Goal: Task Accomplishment & Management: Manage account settings

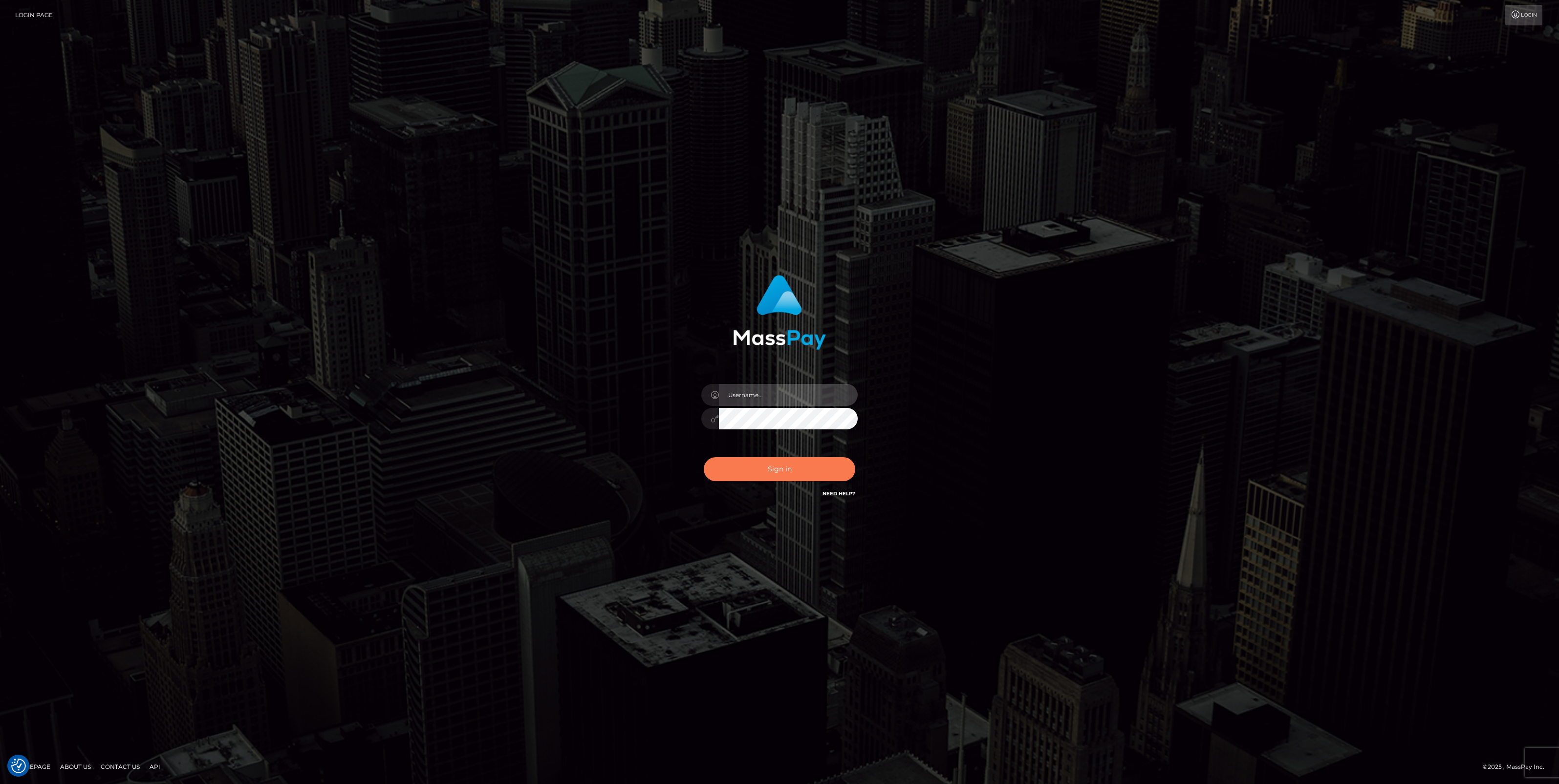
type input "jlo"
click at [814, 474] on button "Sign in" at bounding box center [779, 469] width 152 height 24
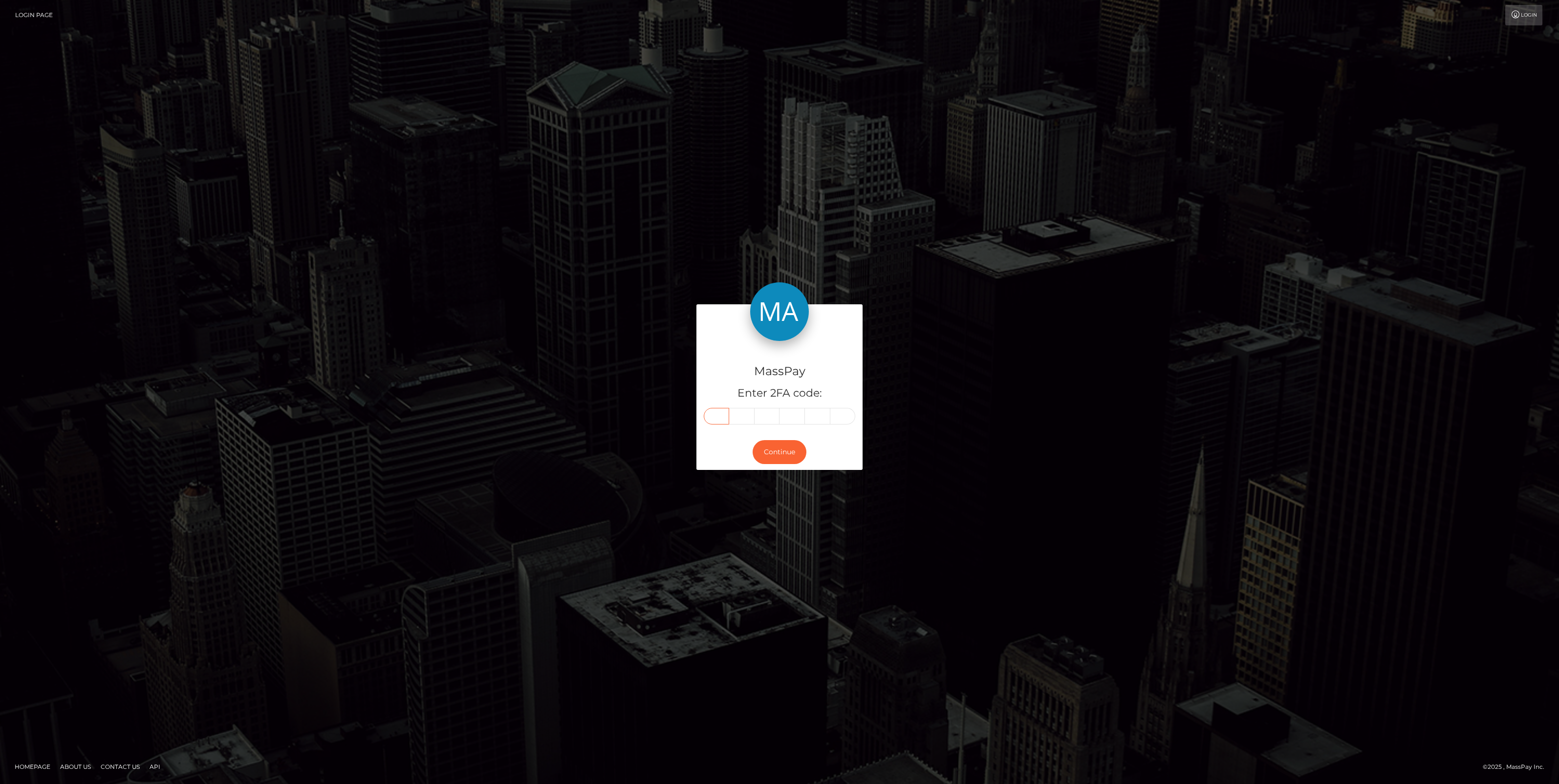
paste input "5"
type input "5"
type input "7"
type input "9"
type input "6"
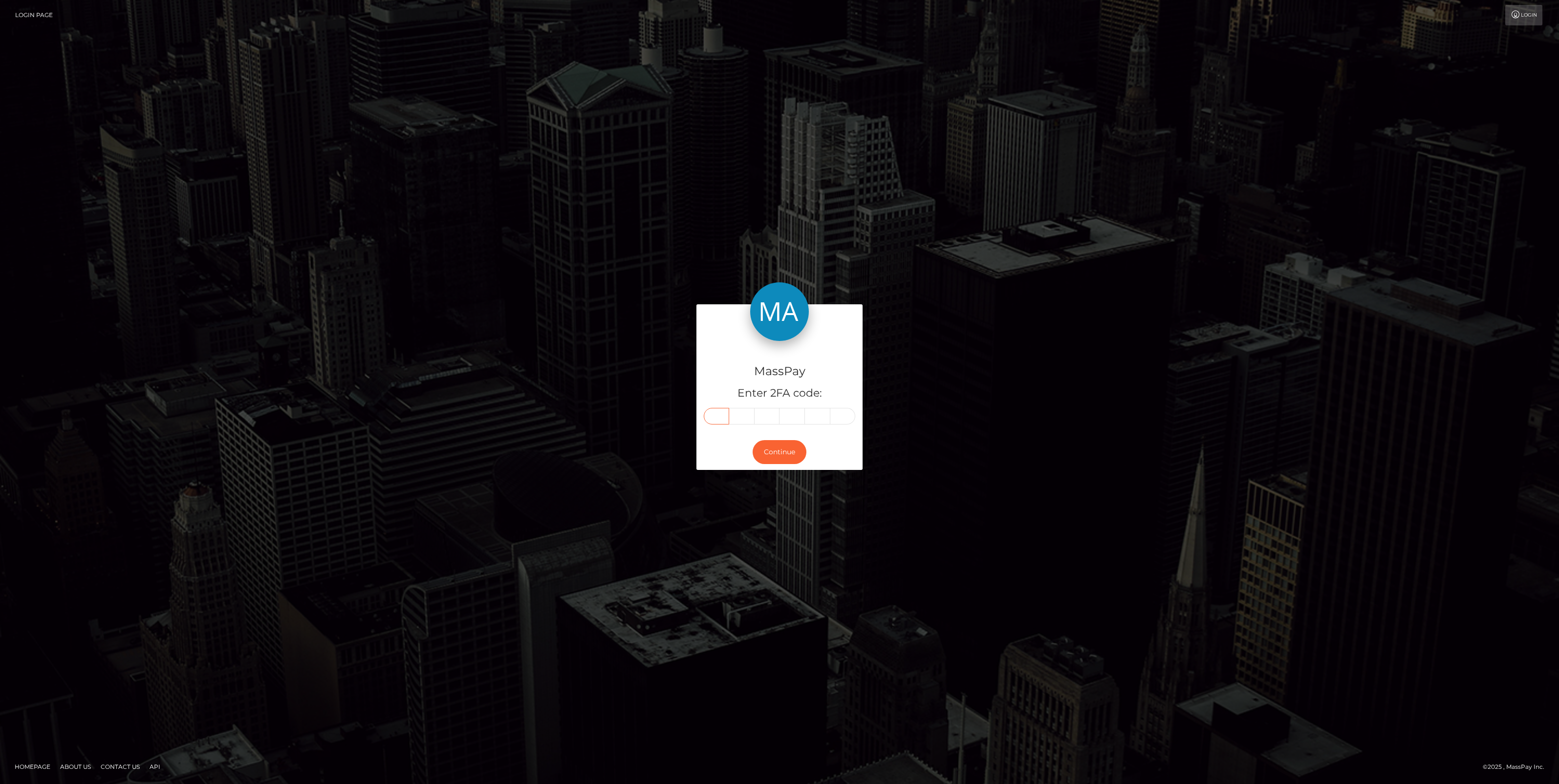
type input "8"
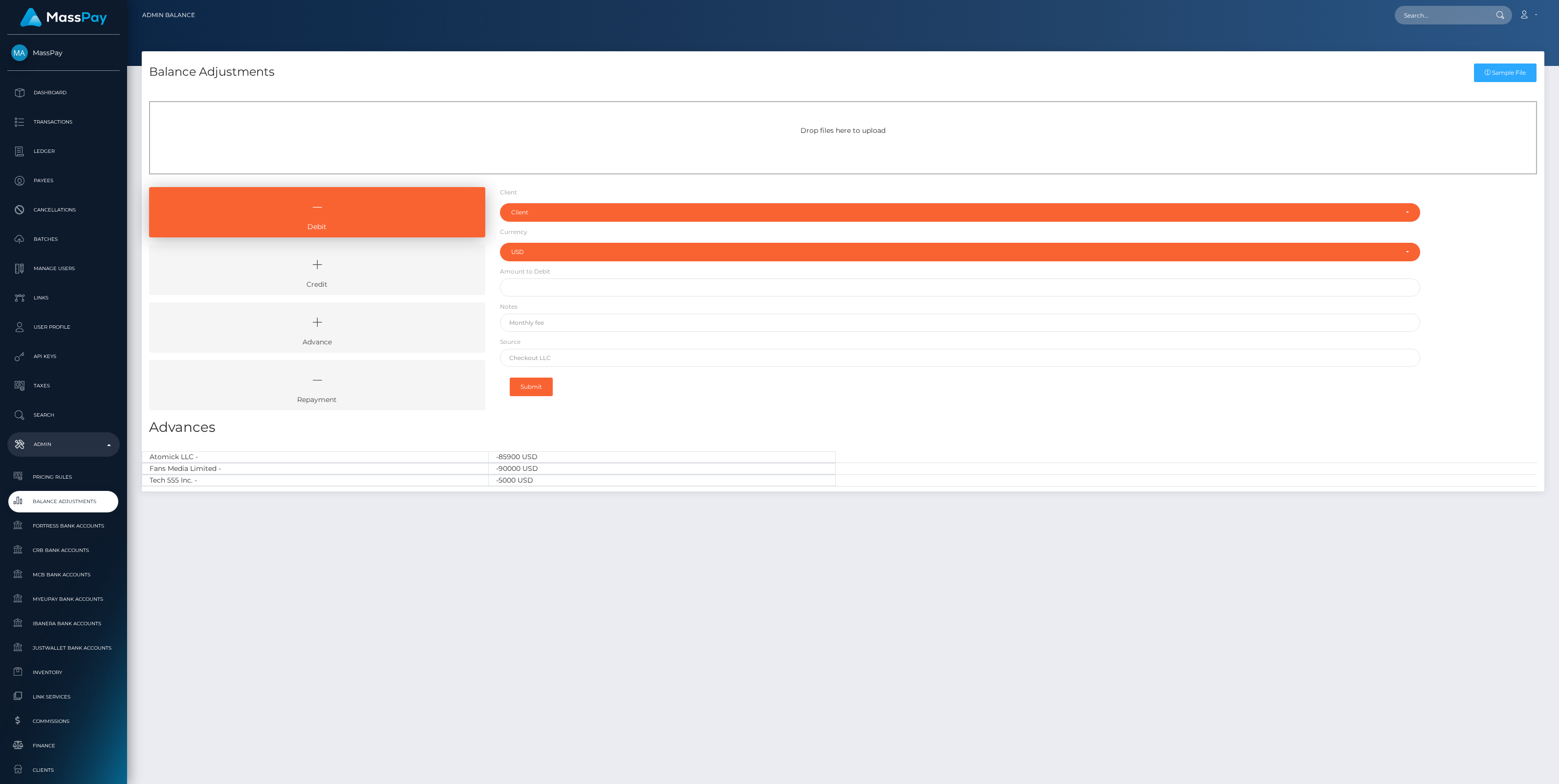
select select "USD"
click at [365, 278] on icon at bounding box center [317, 265] width 314 height 29
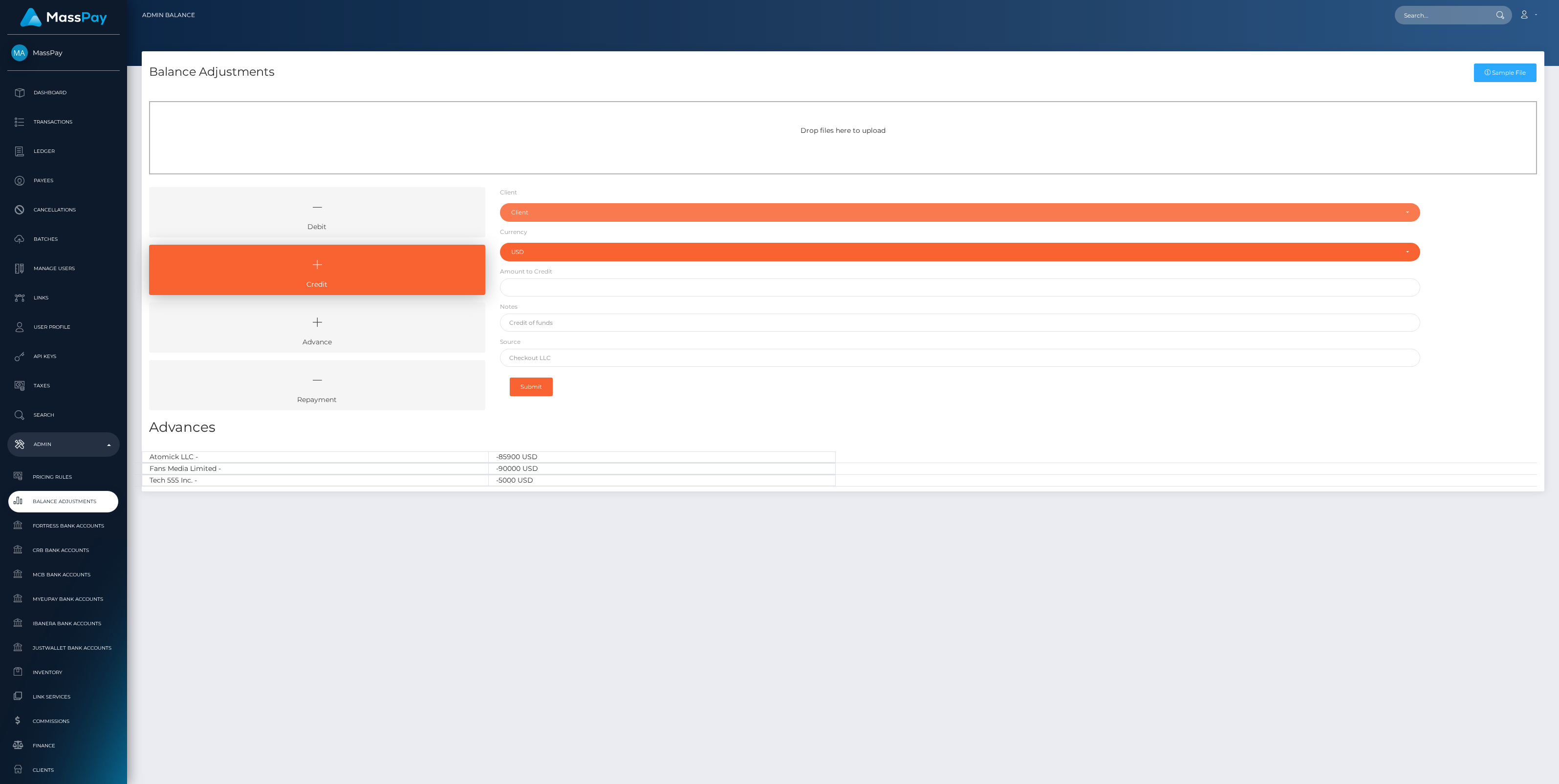
click at [537, 216] on div "Client" at bounding box center [954, 212] width 886 height 8
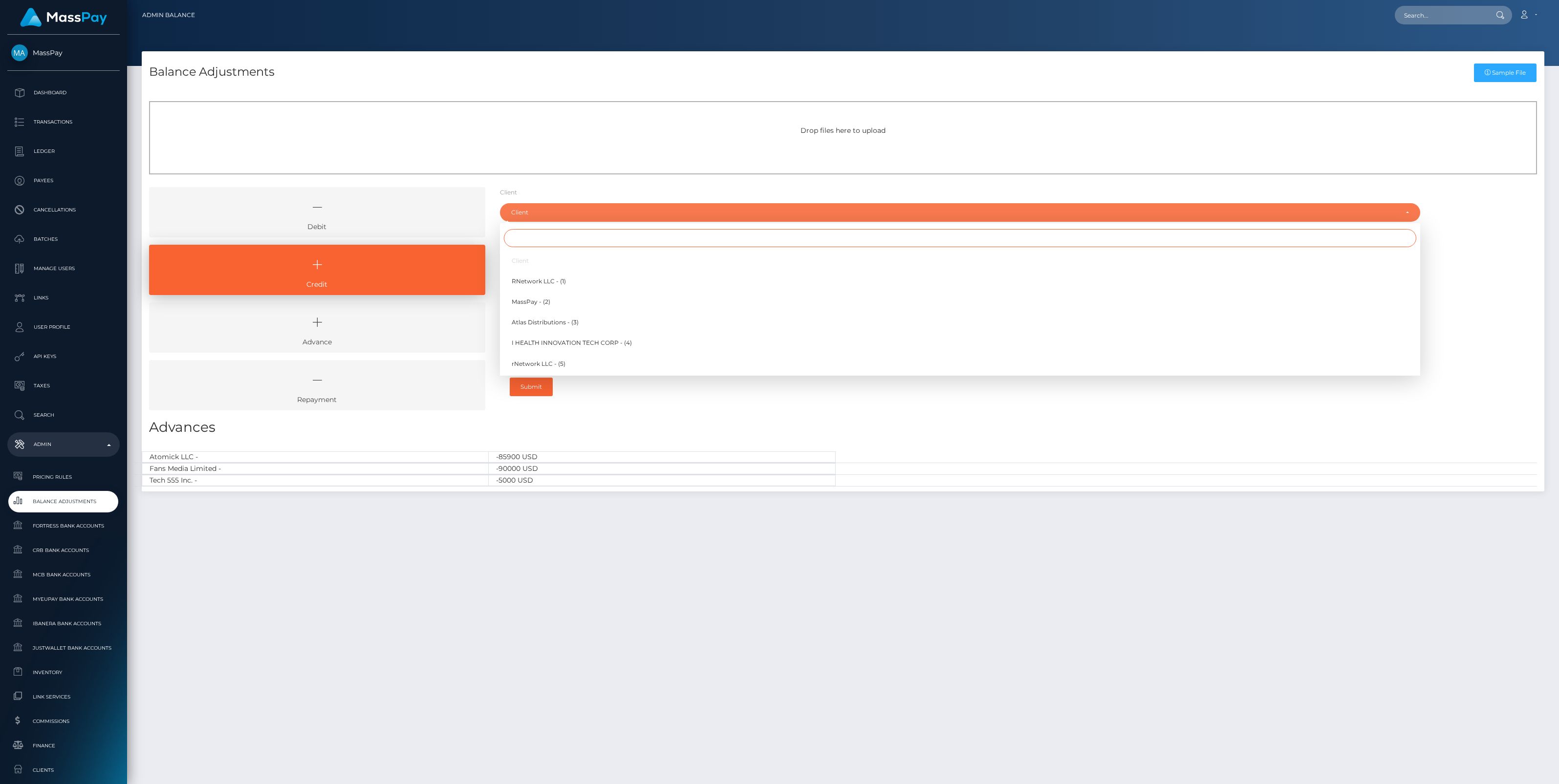
click at [539, 243] on input "Search" at bounding box center [960, 238] width 912 height 18
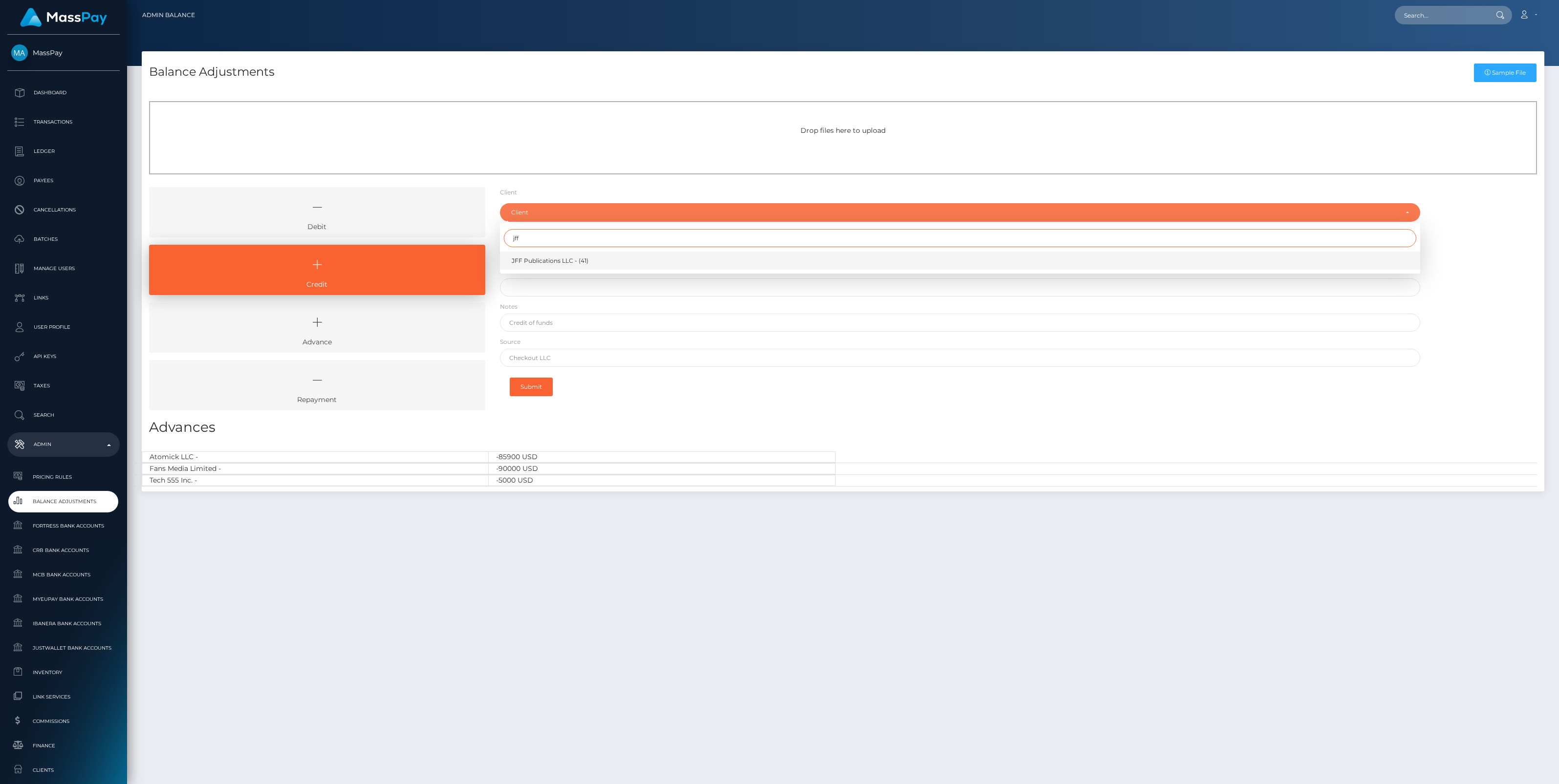
type input "jff"
click at [551, 263] on span "JFF Publications LLC - (41)" at bounding box center [550, 261] width 77 height 9
select select "41"
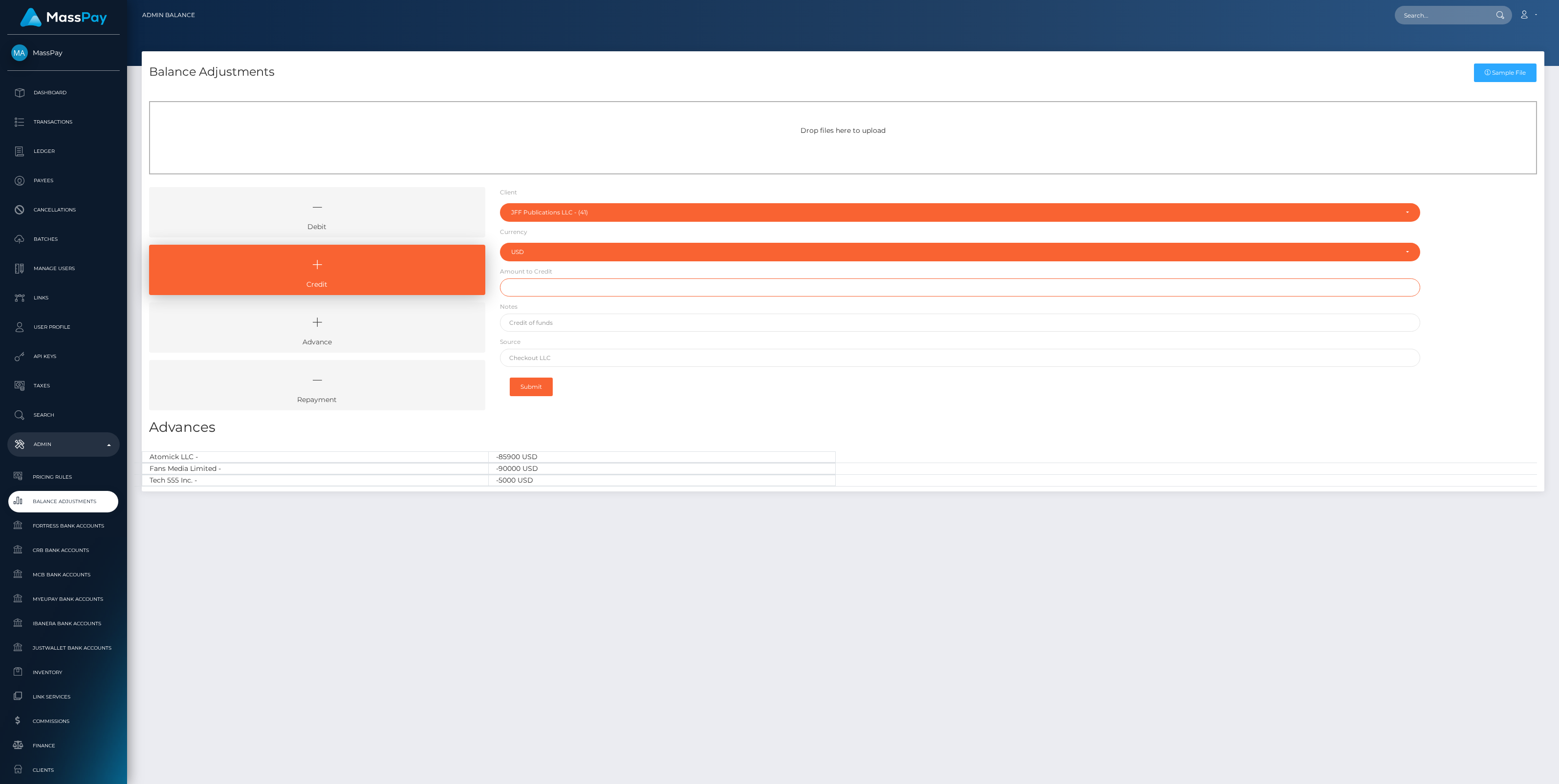
click at [540, 290] on input "text" at bounding box center [960, 287] width 920 height 18
type input "$100,000.00"
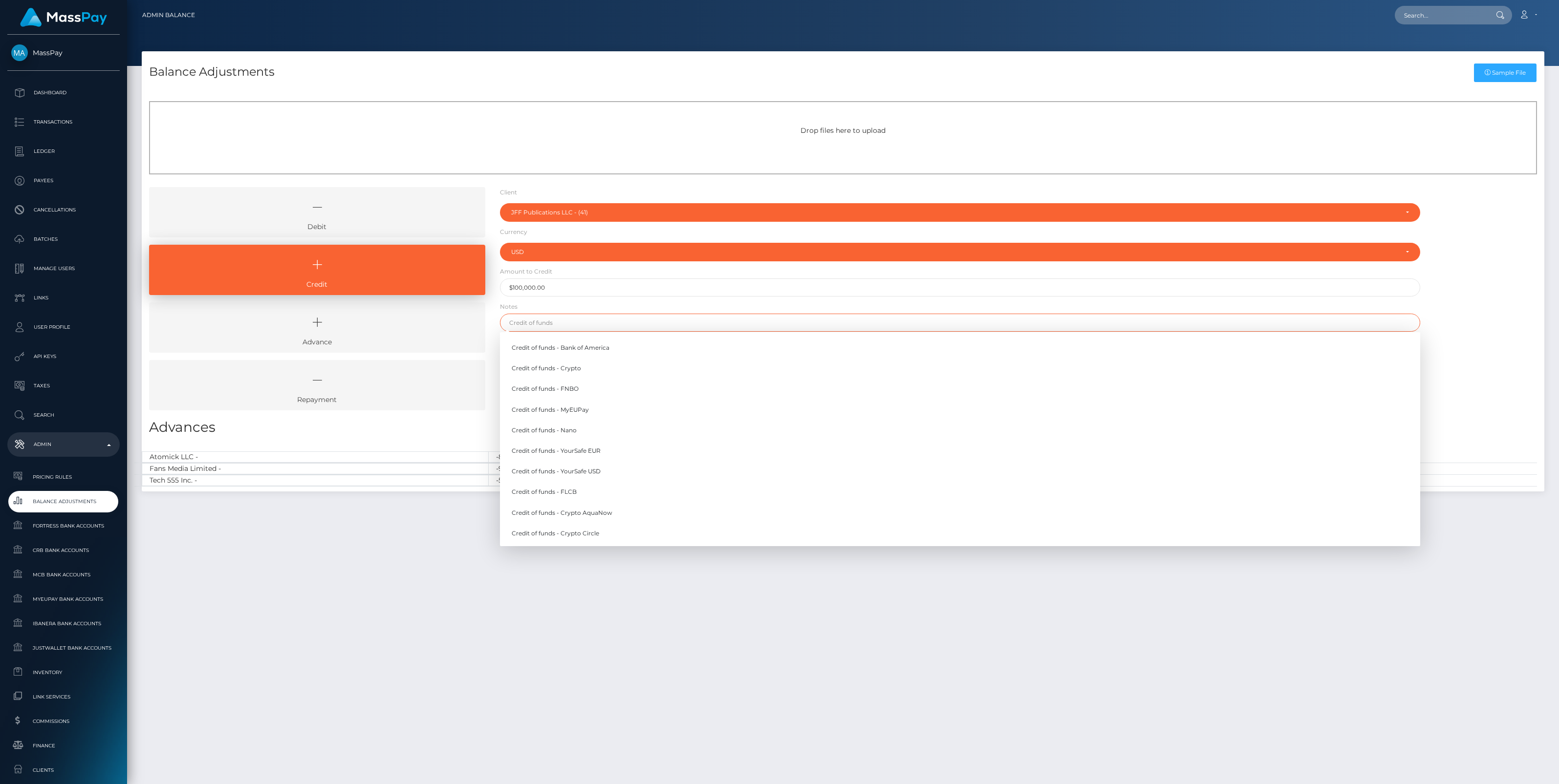
drag, startPoint x: 555, startPoint y: 322, endPoint x: 563, endPoint y: 335, distance: 15.3
click at [555, 322] on input "text" at bounding box center [960, 322] width 920 height 18
click at [574, 389] on link "Credit of funds - FNBO" at bounding box center [960, 388] width 920 height 18
type input "Credit of funds - FNBO"
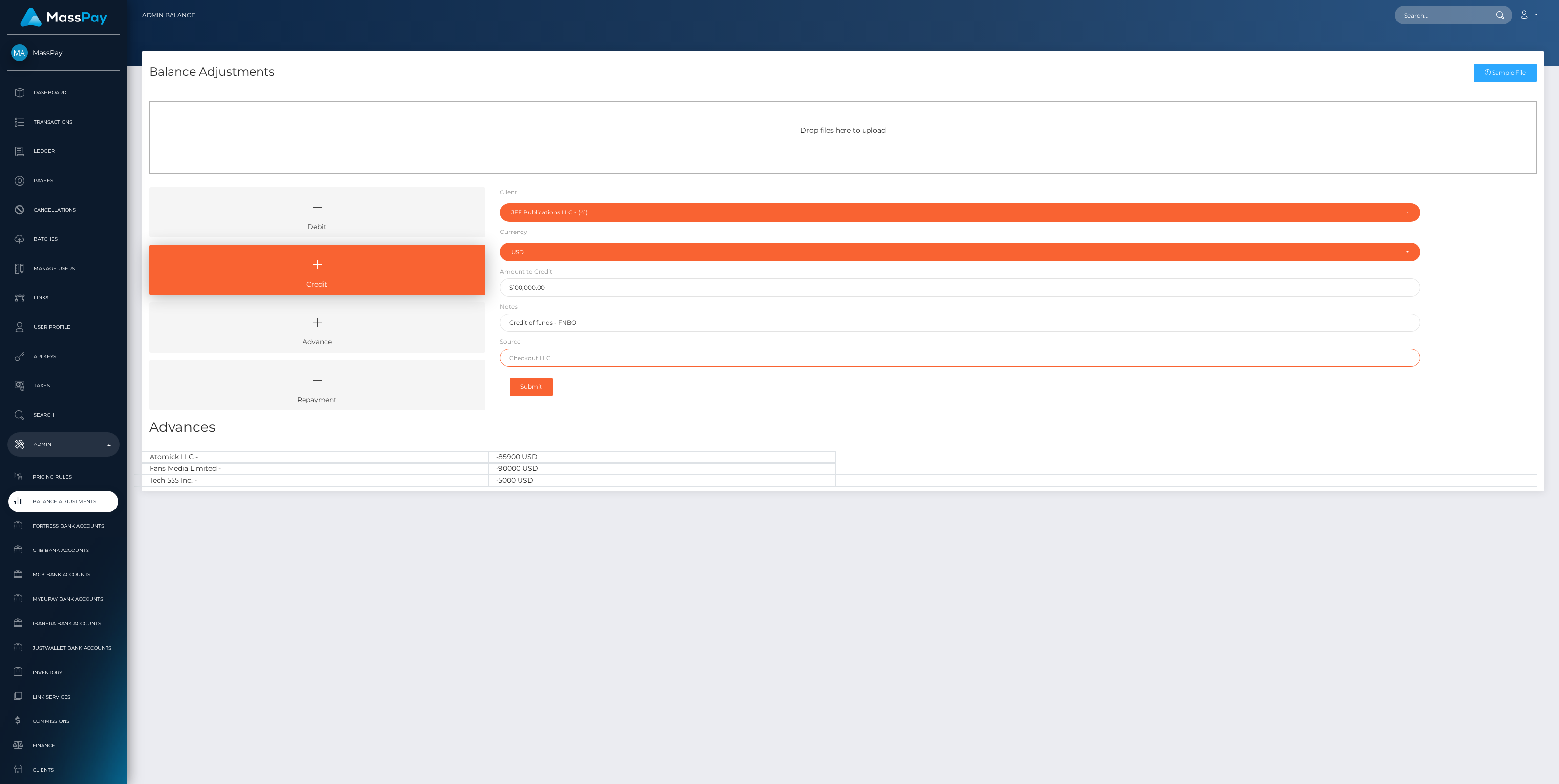
click at [551, 355] on input "text" at bounding box center [960, 357] width 920 height 18
paste input "TD BANK"
type input "TD BANK"
click at [532, 387] on button "Submit" at bounding box center [531, 387] width 43 height 19
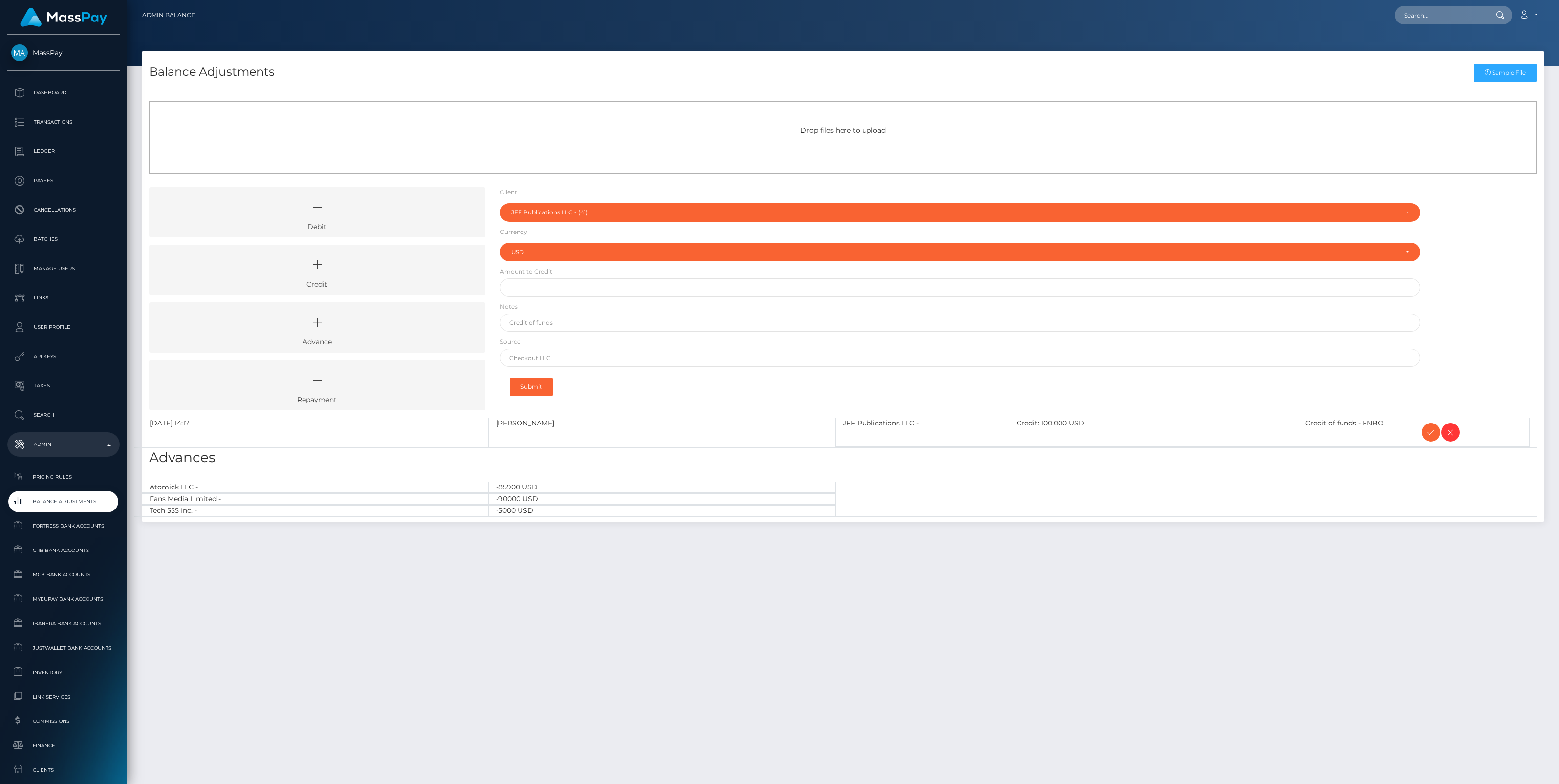
select select "41"
select select "USD"
click at [348, 277] on icon at bounding box center [317, 265] width 314 height 29
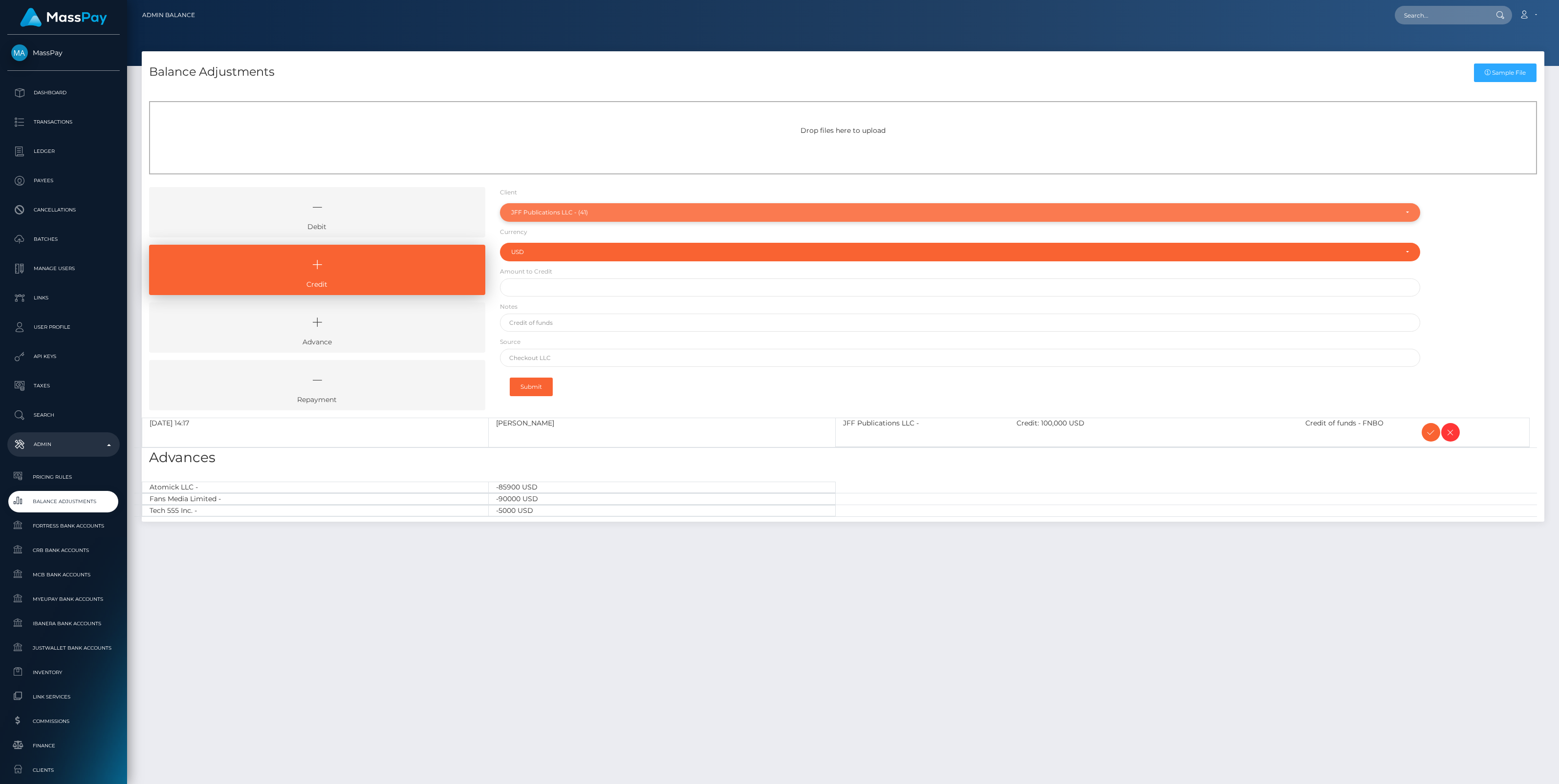
click at [583, 216] on div "JFF Publications LLC - (41)" at bounding box center [960, 213] width 920 height 19
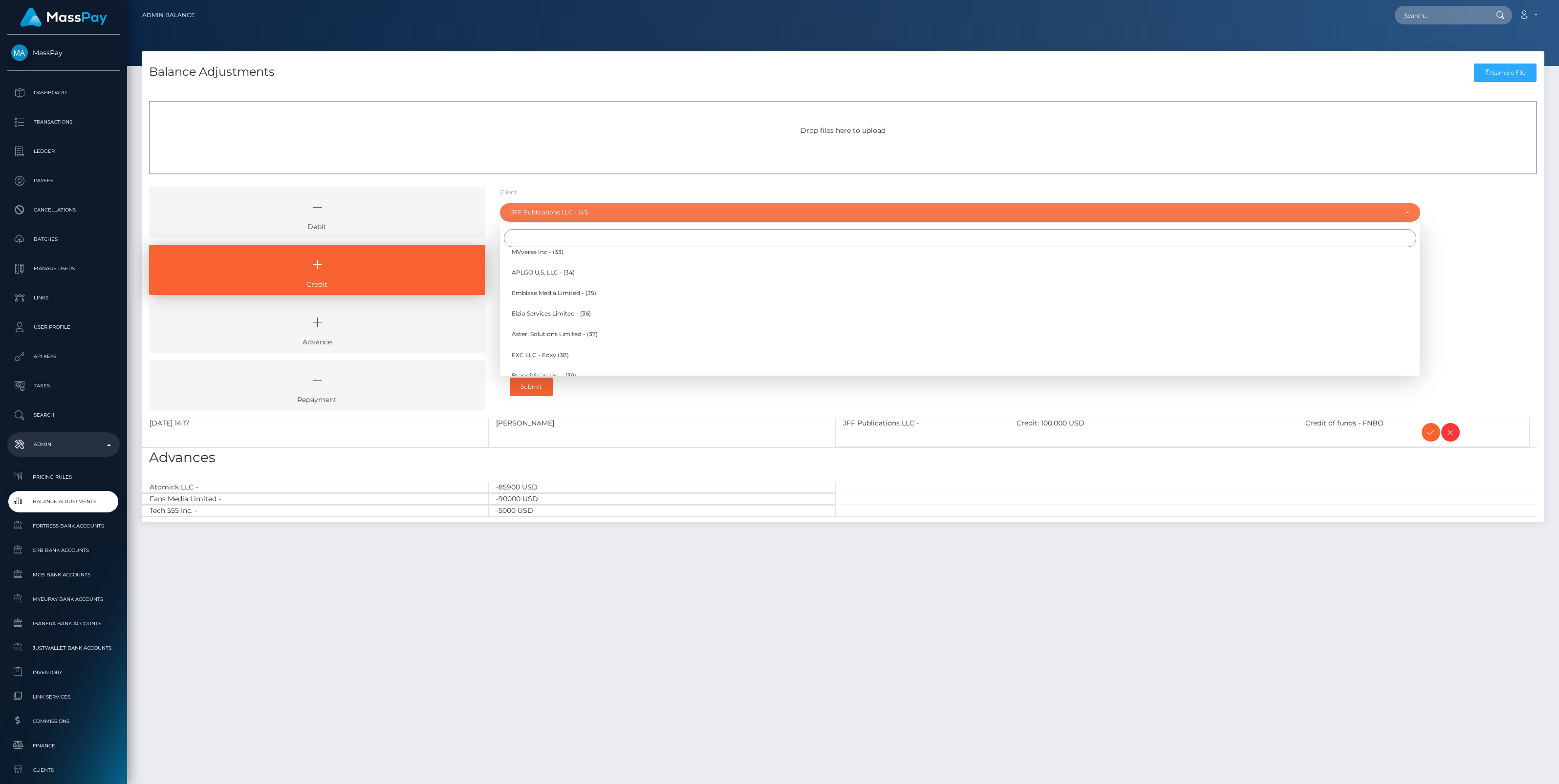
click at [531, 240] on input "Search" at bounding box center [960, 238] width 912 height 18
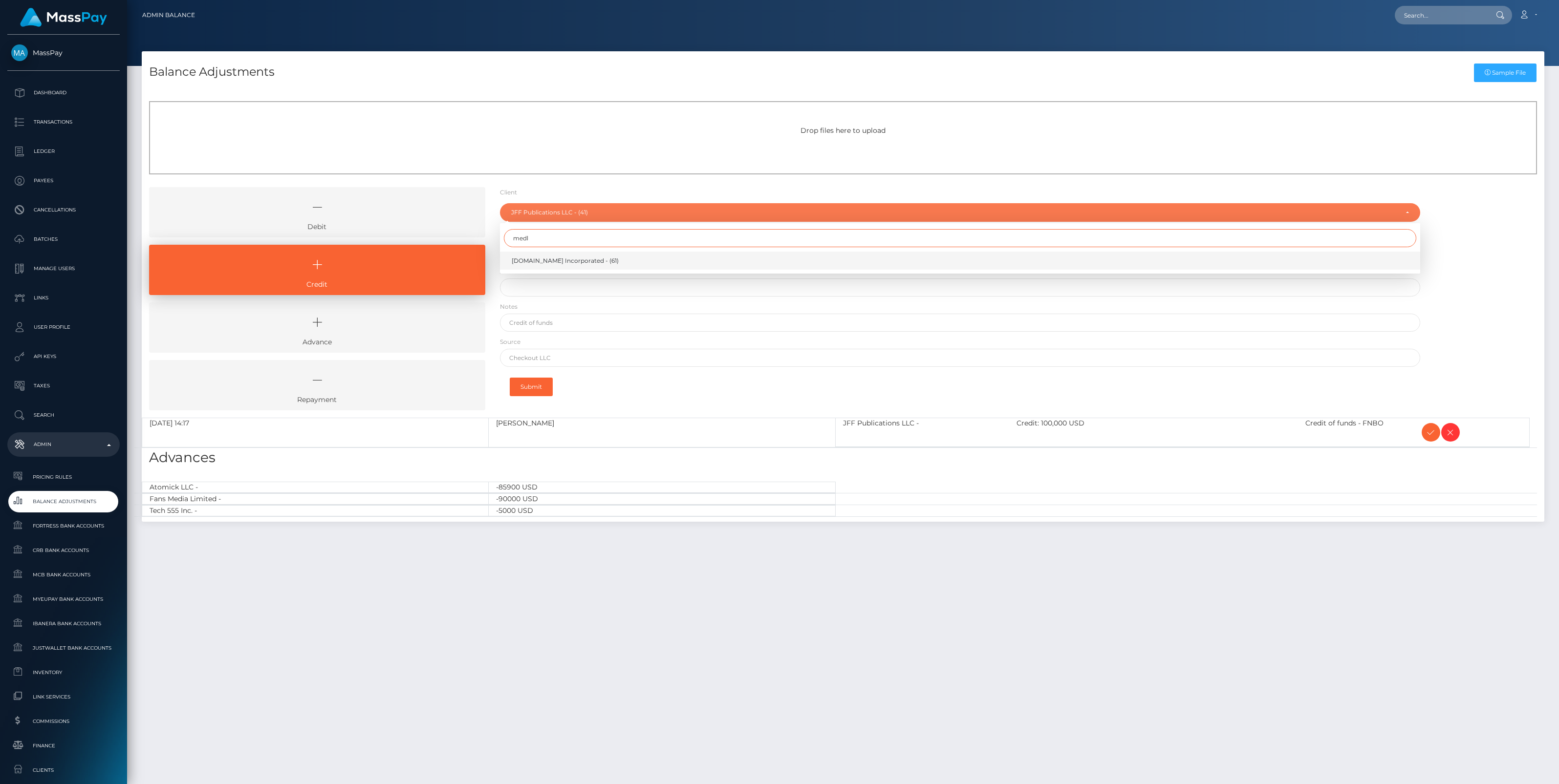
type input "medl"
click at [550, 260] on span "[DOMAIN_NAME] Incorporated - (61)" at bounding box center [565, 261] width 107 height 9
select select "61"
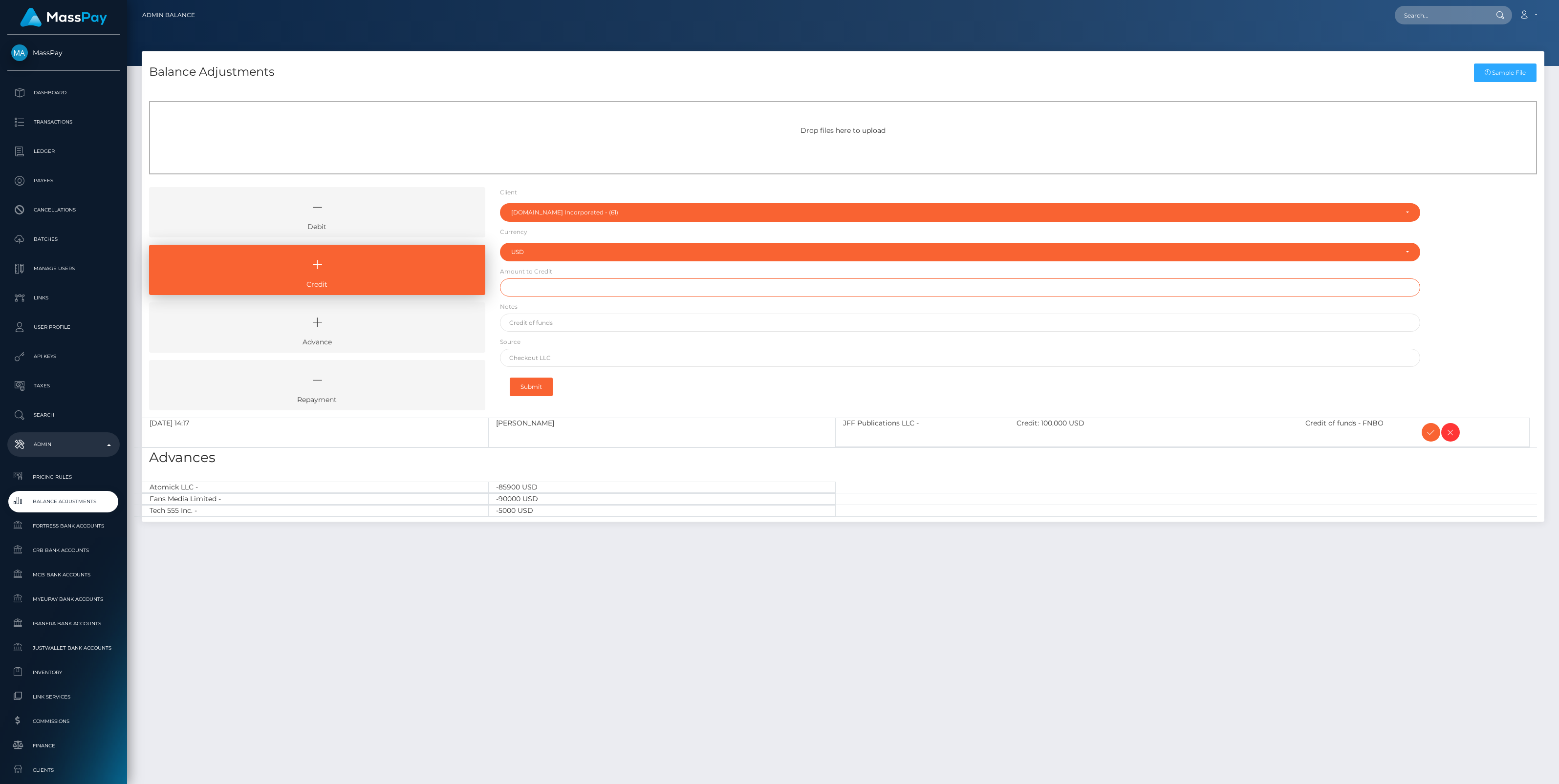
click at [532, 288] on input "text" at bounding box center [960, 287] width 920 height 18
type input "$45,000.00"
click at [553, 320] on input "text" at bounding box center [960, 322] width 920 height 18
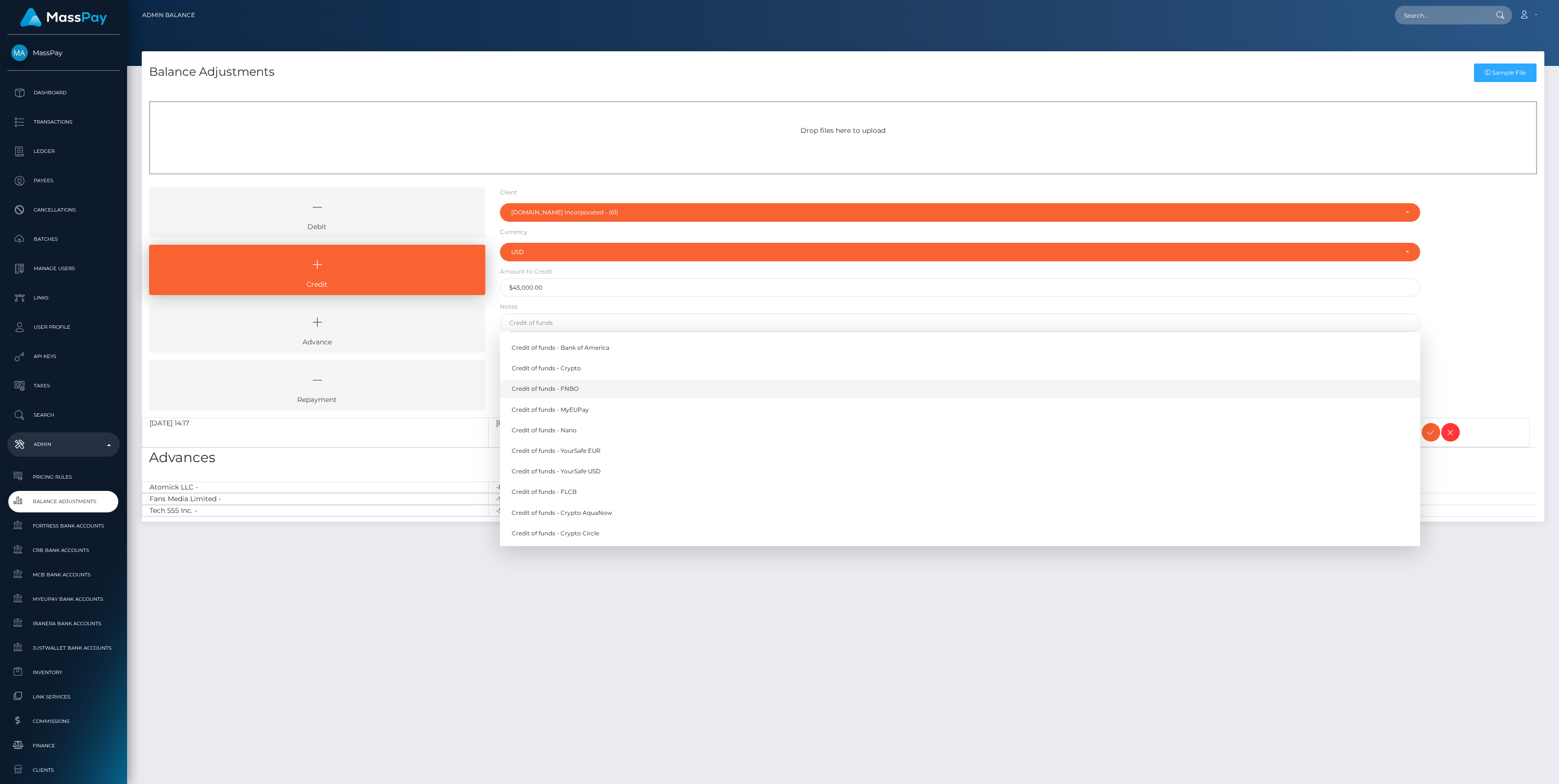
click at [565, 386] on link "Credit of funds - FNBO" at bounding box center [960, 388] width 920 height 18
type input "Credit of funds - FNBO"
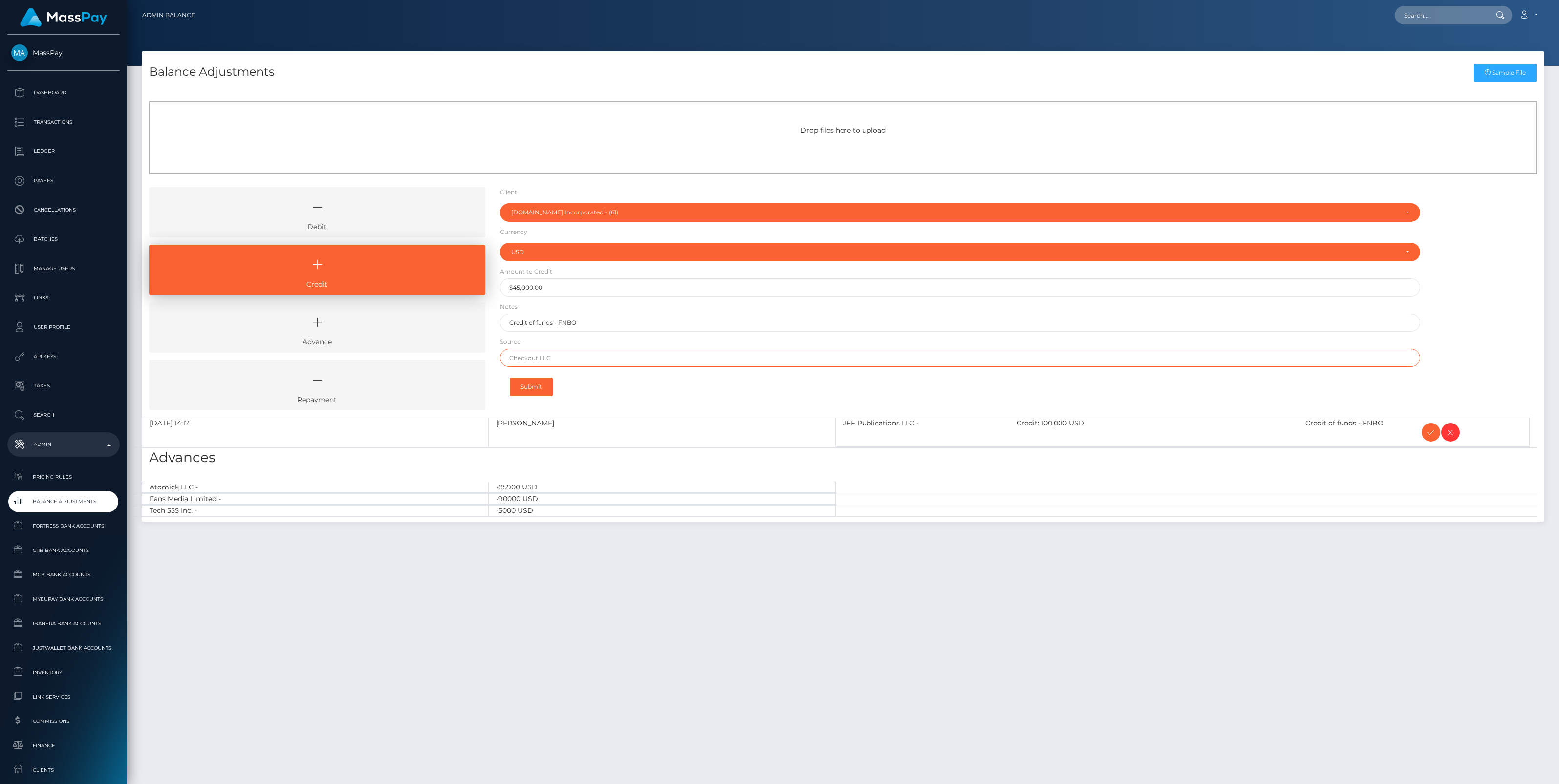
click at [547, 363] on input "text" at bounding box center [960, 357] width 920 height 18
paste input "Dime Community Bank"
type input "Dime Community Bank"
click at [543, 388] on button "Submit" at bounding box center [531, 387] width 43 height 19
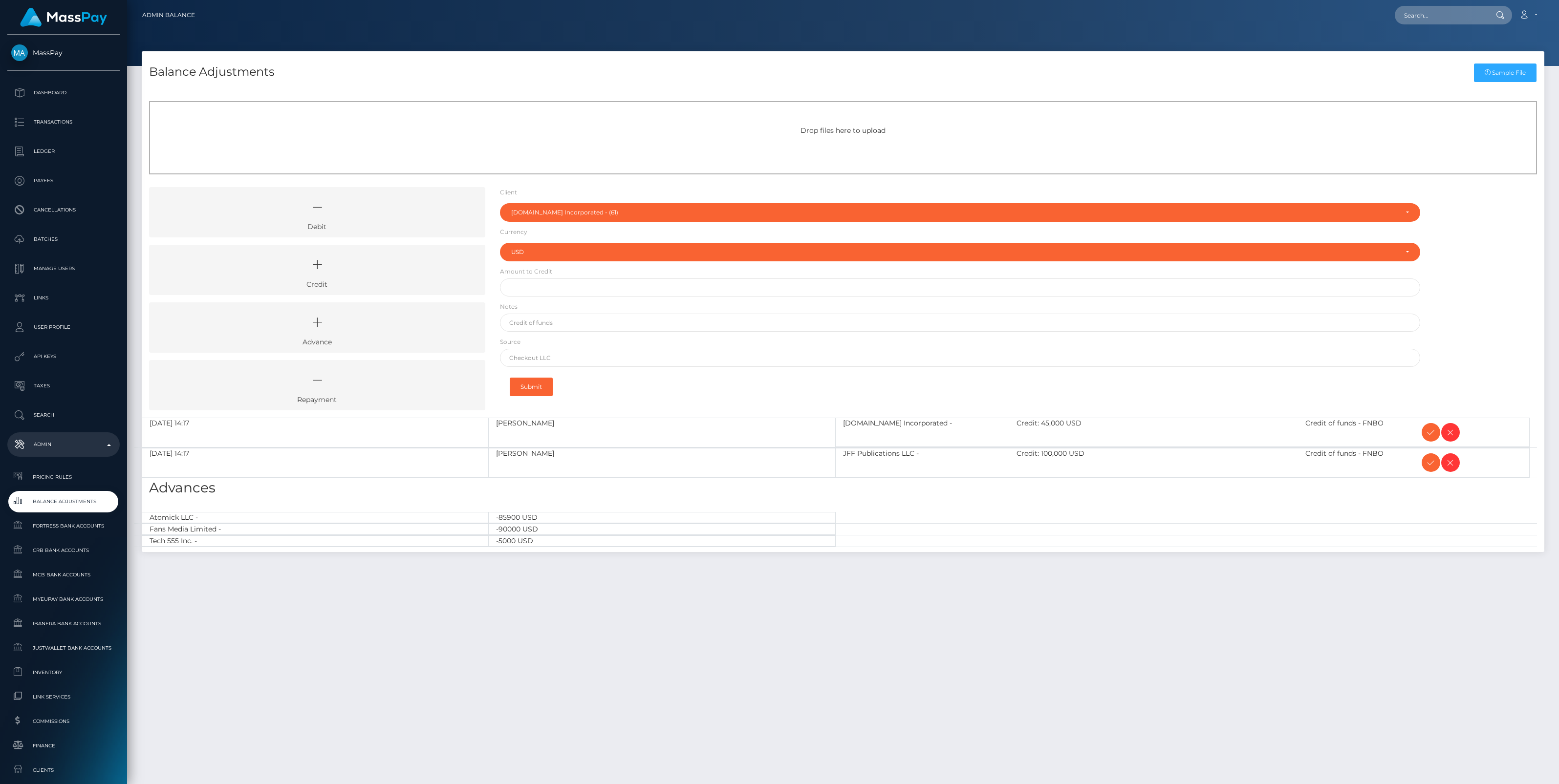
select select "61"
select select "USD"
drag, startPoint x: 342, startPoint y: 273, endPoint x: 350, endPoint y: 270, distance: 8.5
click at [342, 273] on icon at bounding box center [317, 265] width 314 height 29
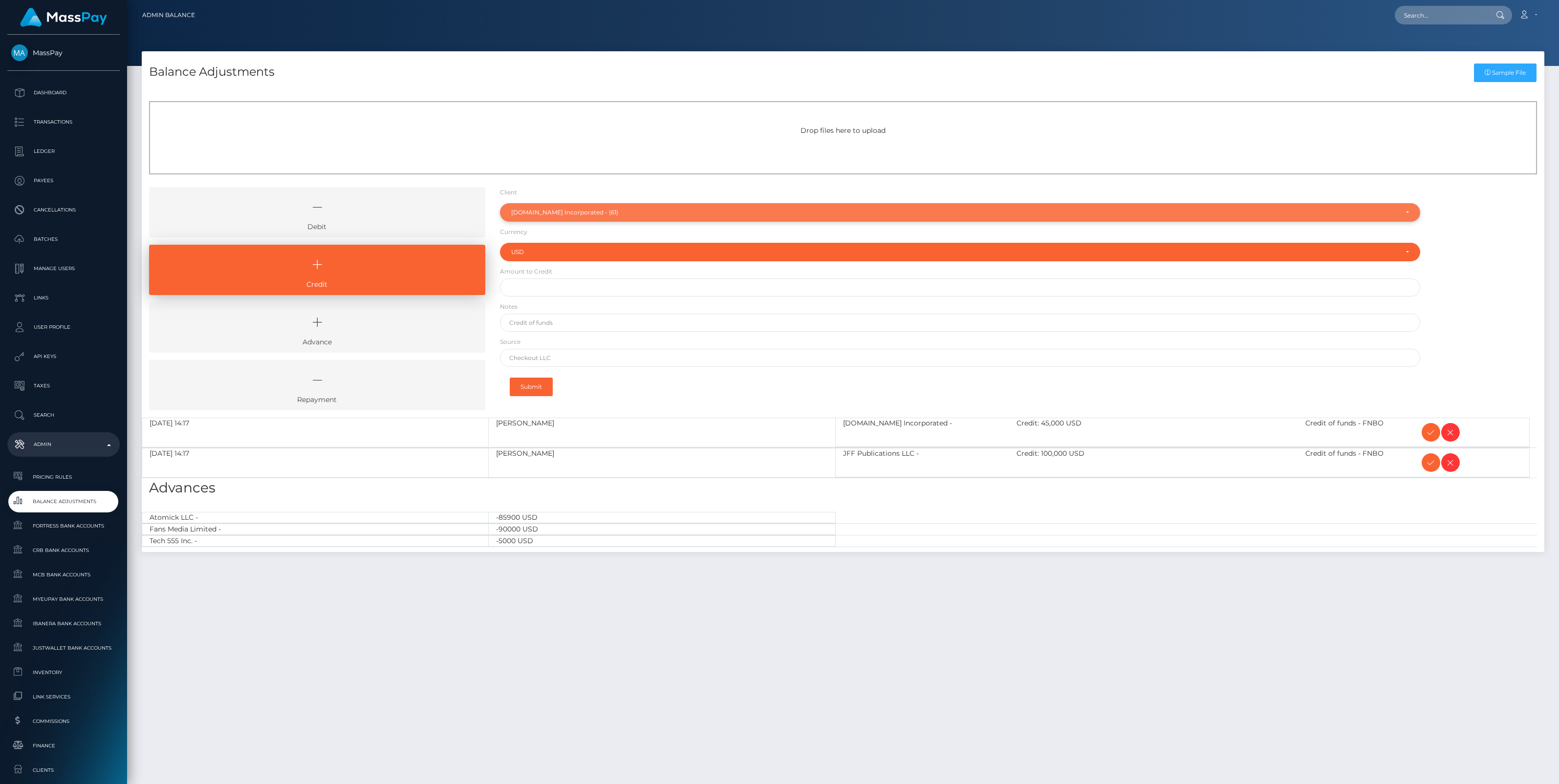
click at [537, 218] on div "[DOMAIN_NAME] Incorporated - (61)" at bounding box center [960, 213] width 920 height 19
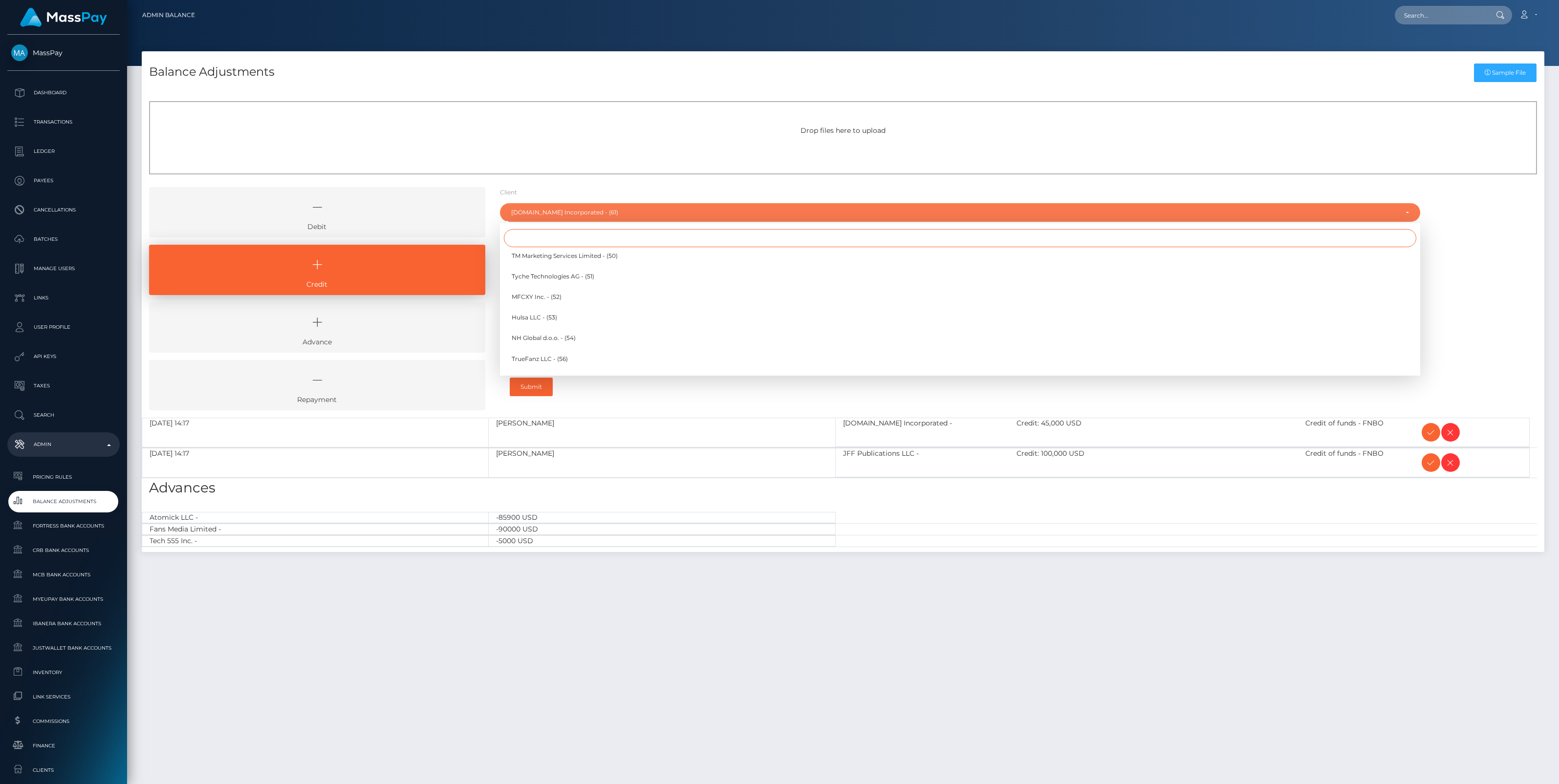
click at [526, 238] on input "Search" at bounding box center [960, 238] width 912 height 18
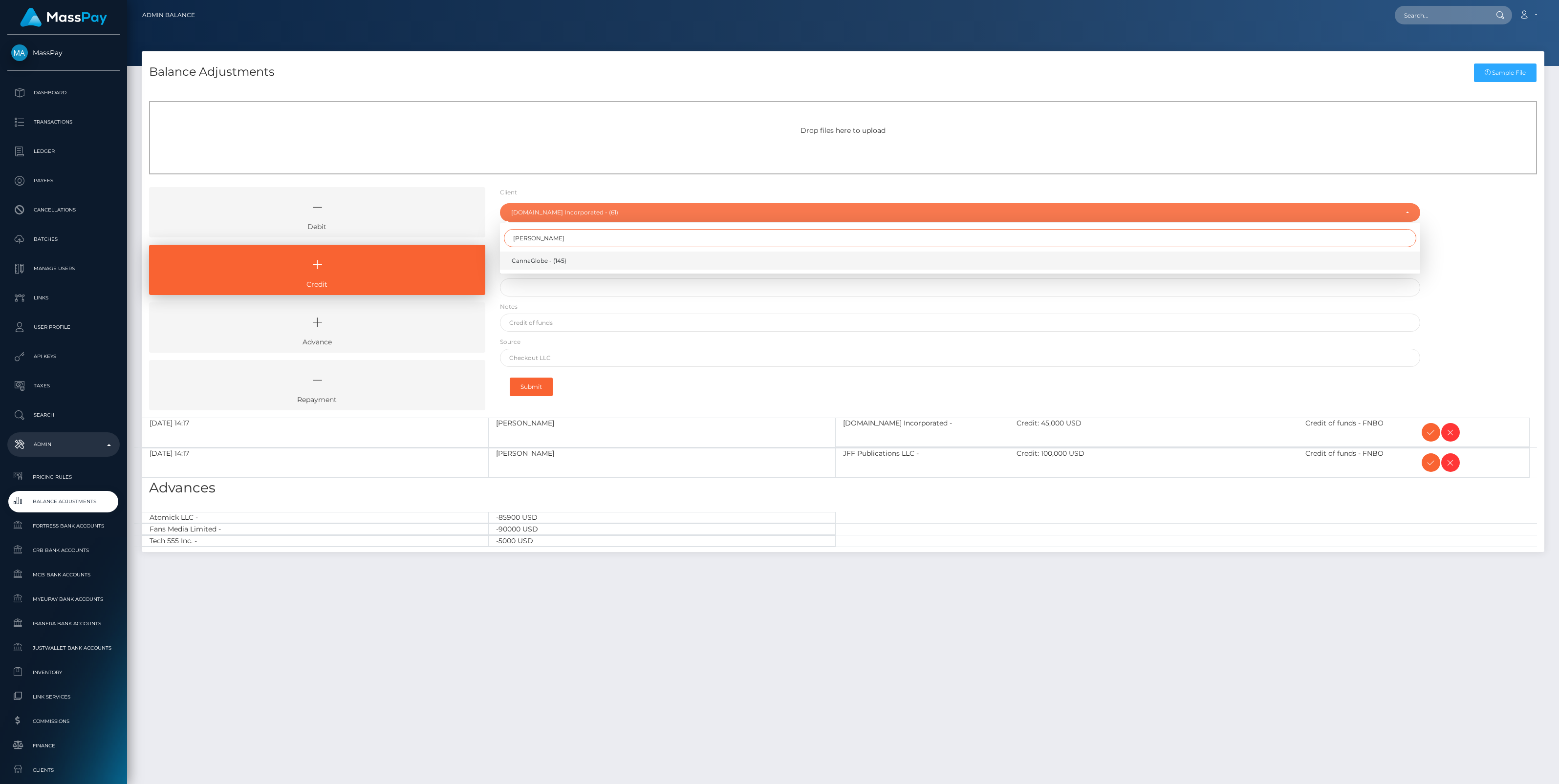
type input "[PERSON_NAME]"
click at [534, 257] on span "CannaGlobe - (145)" at bounding box center [539, 261] width 55 height 9
select select "145"
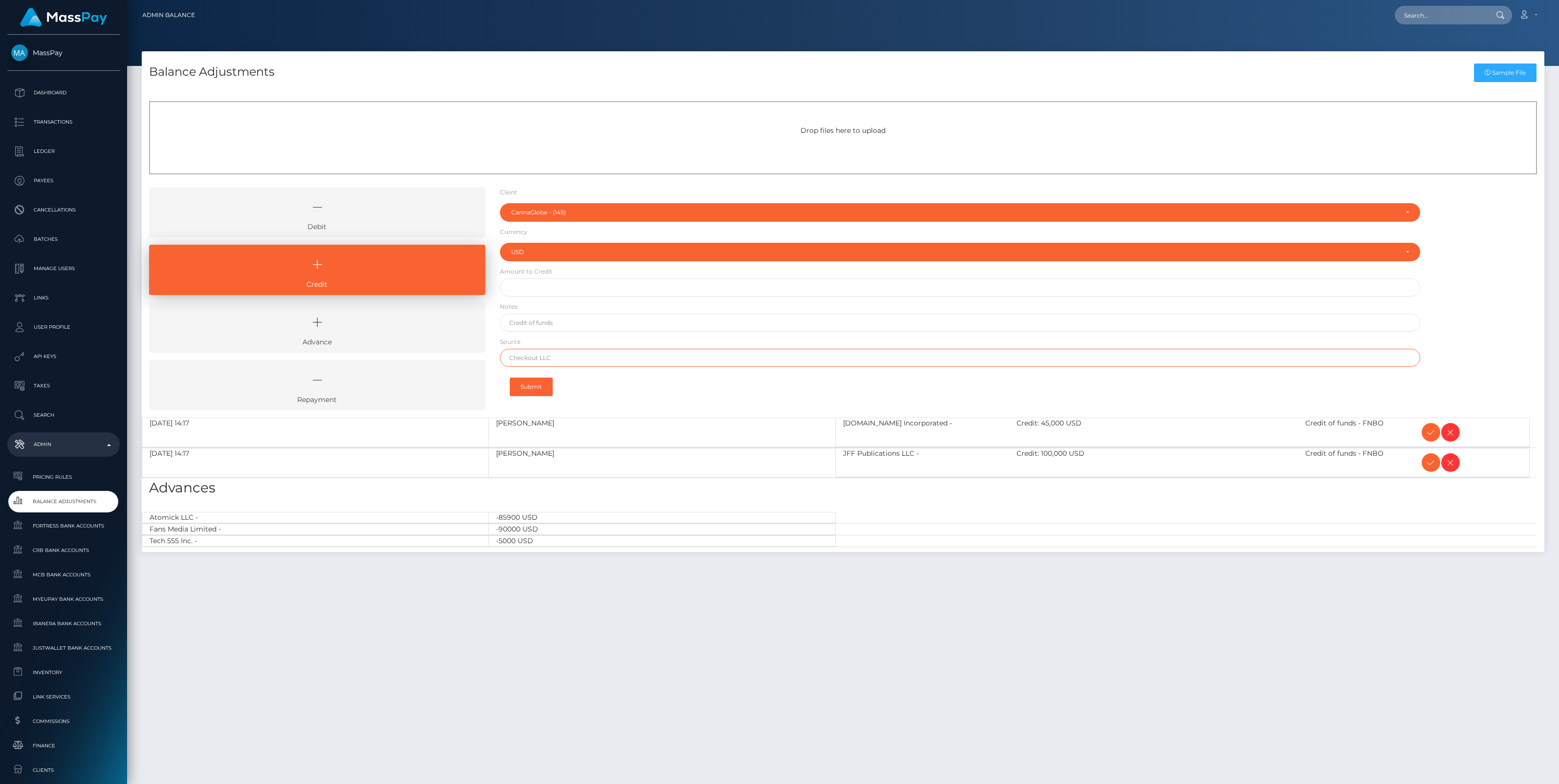
click at [531, 357] on input "text" at bounding box center [960, 357] width 920 height 18
paste input "Amarillo National"
type input "Amarillo National"
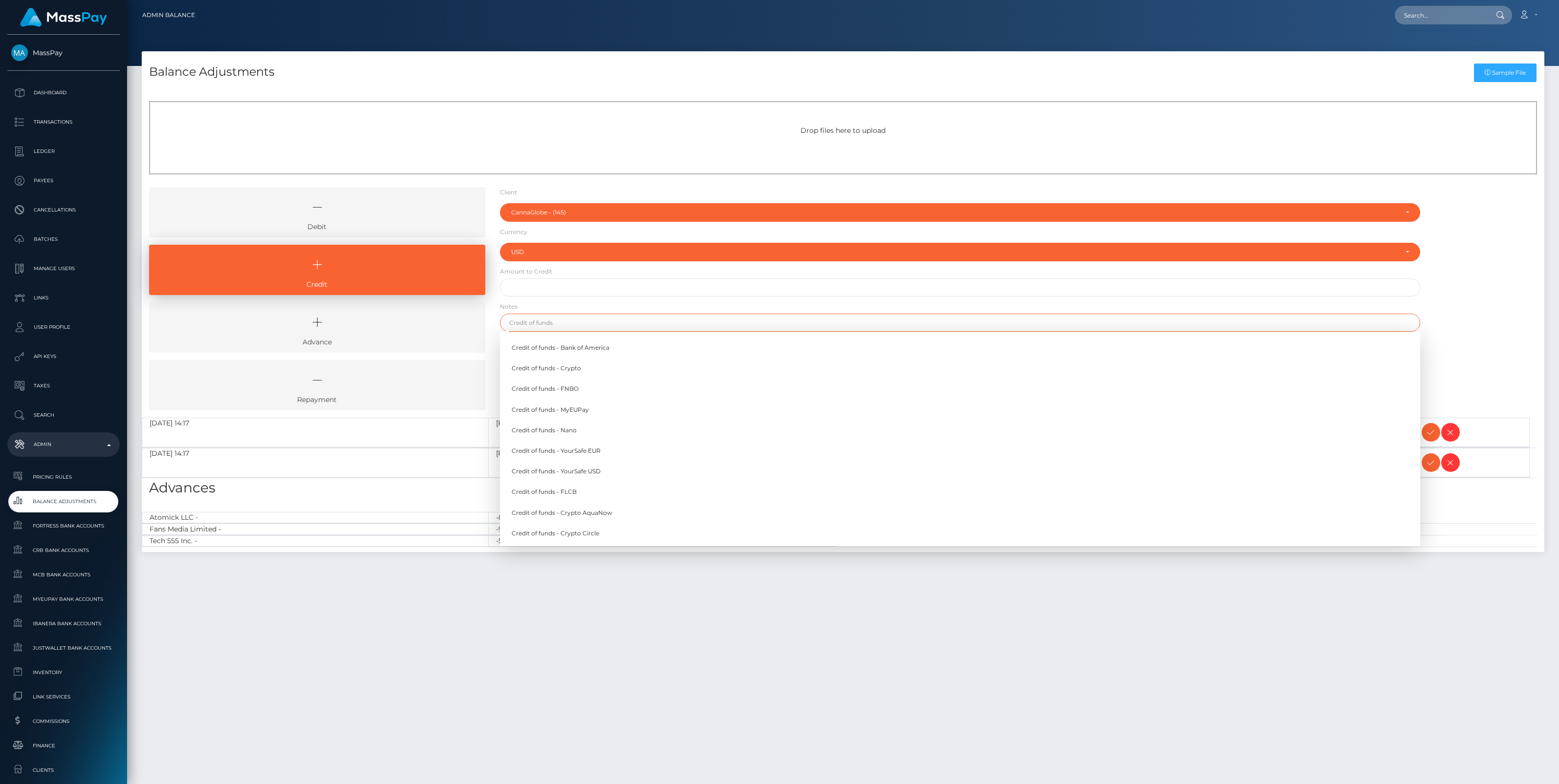
click at [525, 327] on input "text" at bounding box center [960, 322] width 920 height 18
click at [543, 386] on link "Credit of funds - FNBO" at bounding box center [960, 388] width 920 height 18
type input "Credit of funds - FNBO"
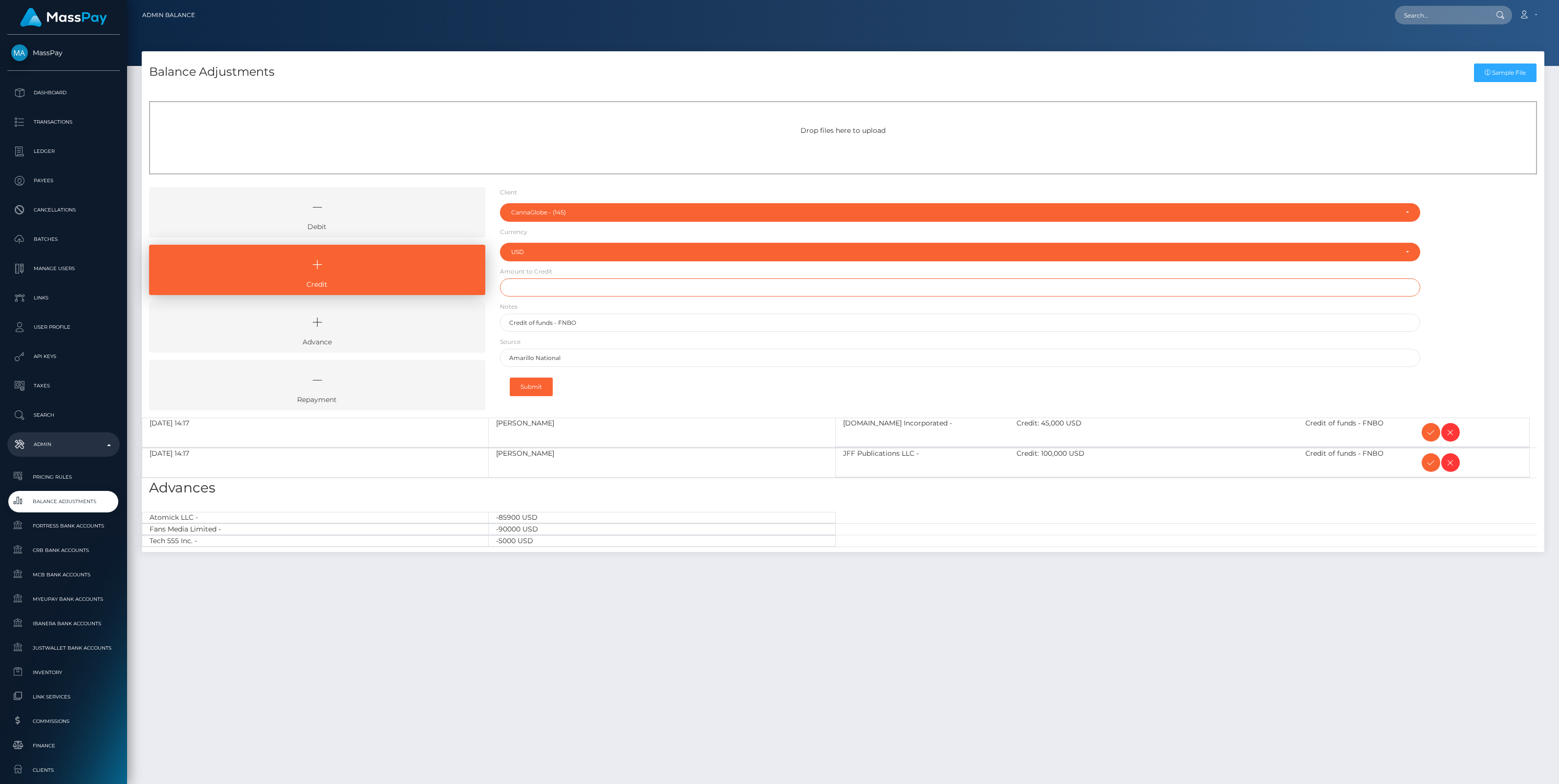
click at [544, 288] on input "text" at bounding box center [960, 287] width 920 height 18
type input "$10,000.00"
click at [531, 386] on button "Submit" at bounding box center [531, 387] width 43 height 19
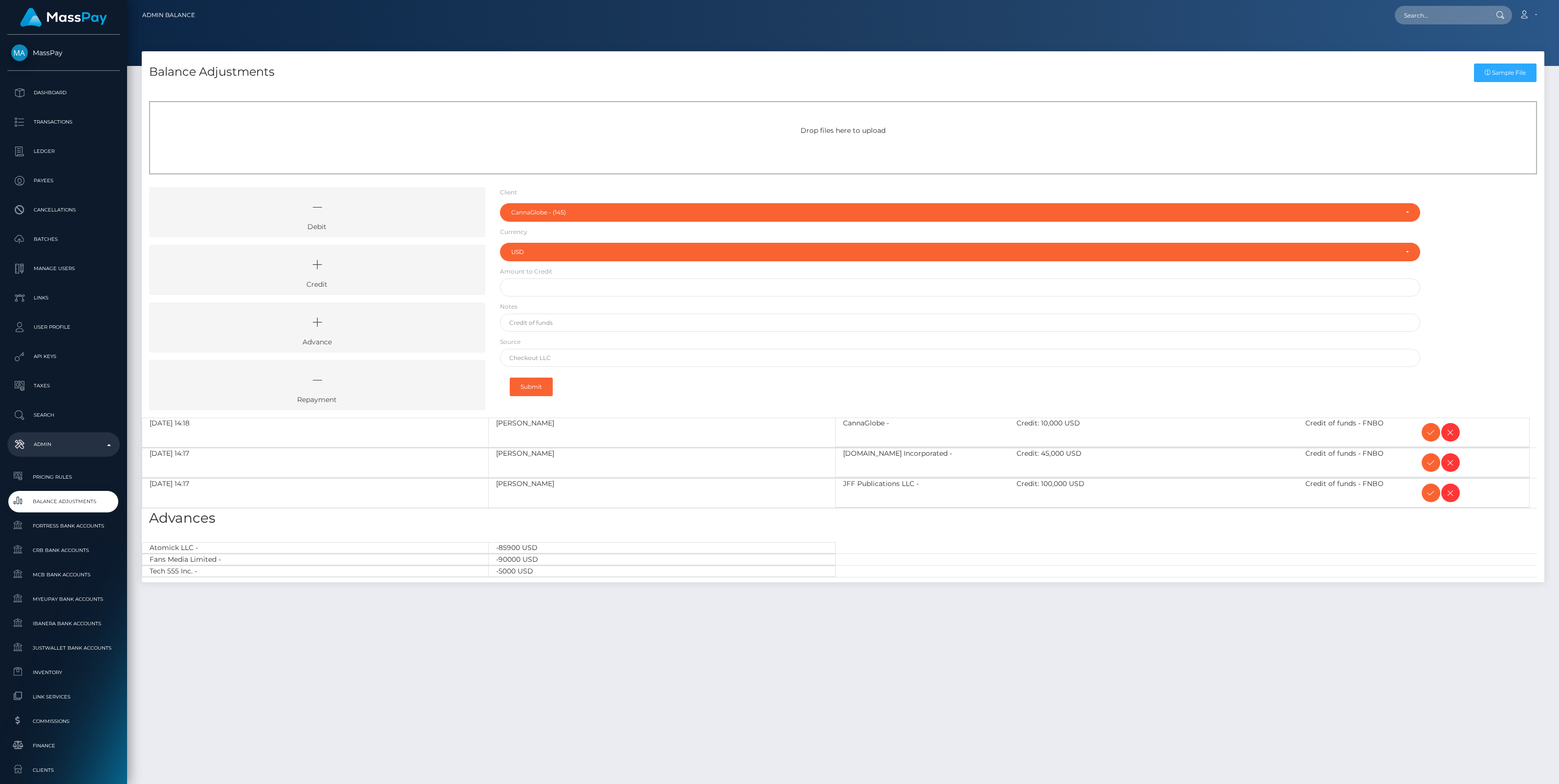
select select "145"
select select "USD"
click at [1428, 431] on icon at bounding box center [1430, 432] width 12 height 12
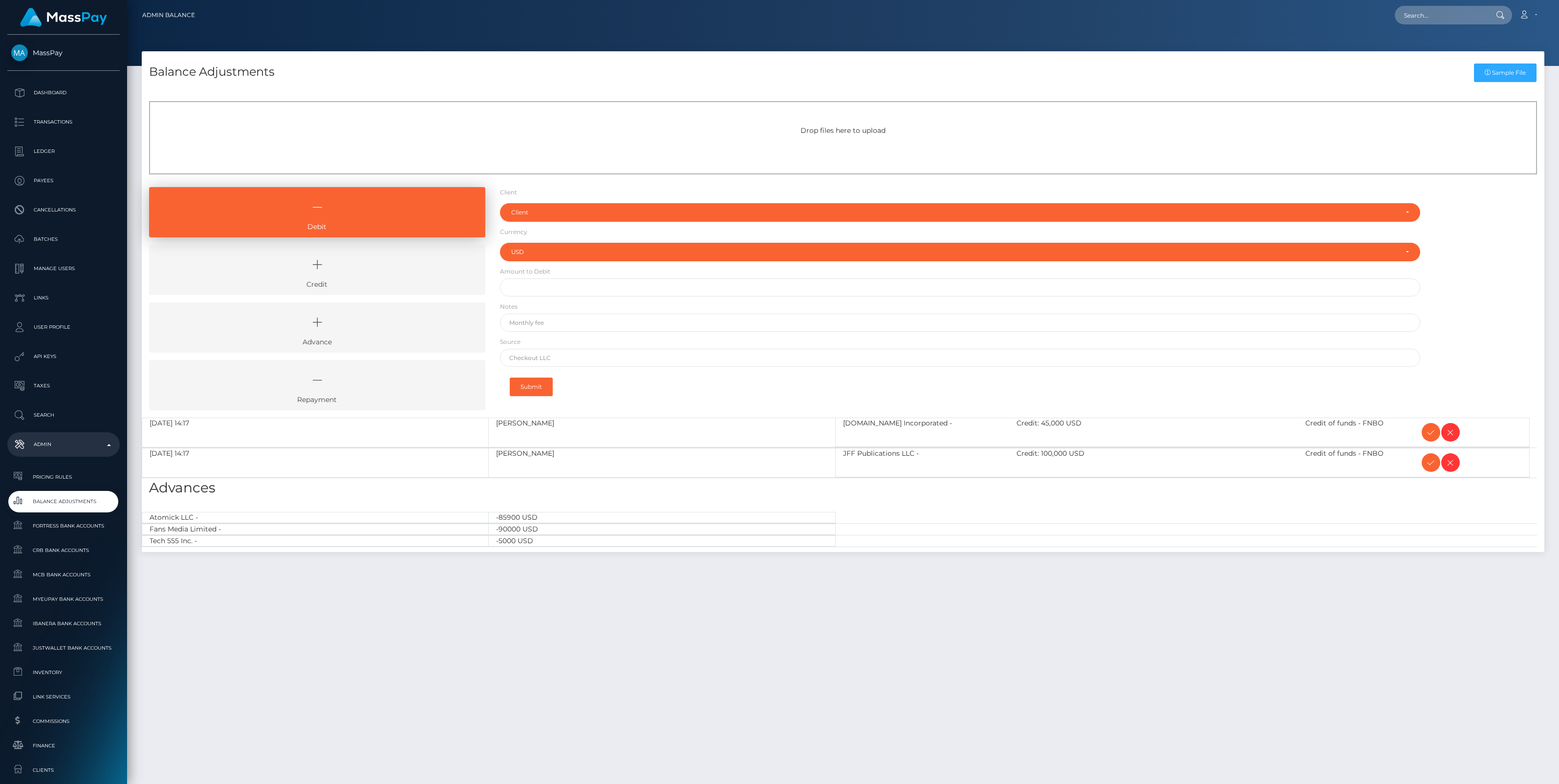
select select "USD"
click at [1431, 431] on icon at bounding box center [1430, 432] width 12 height 12
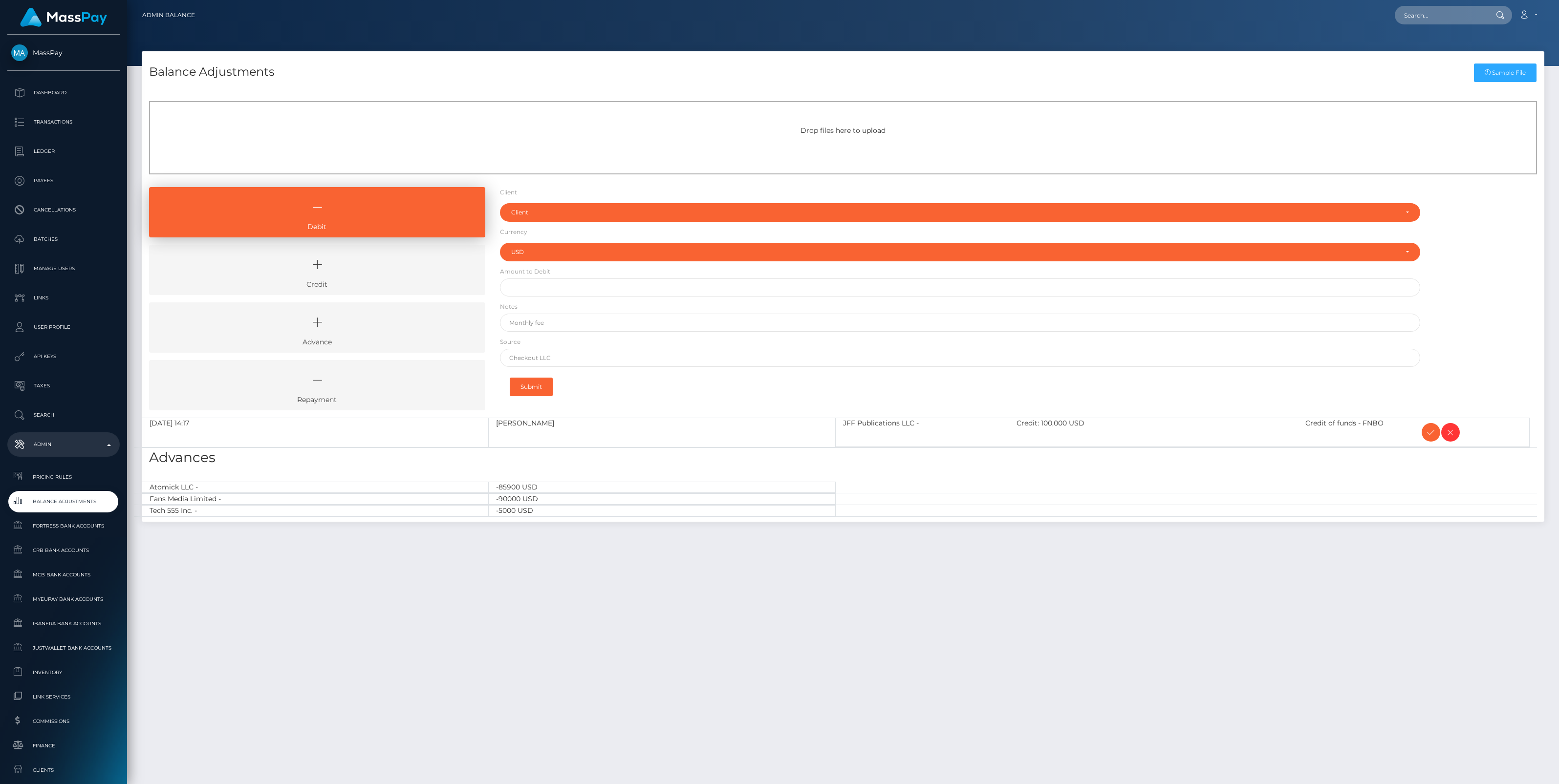
select select "USD"
click at [1431, 431] on icon at bounding box center [1430, 432] width 12 height 12
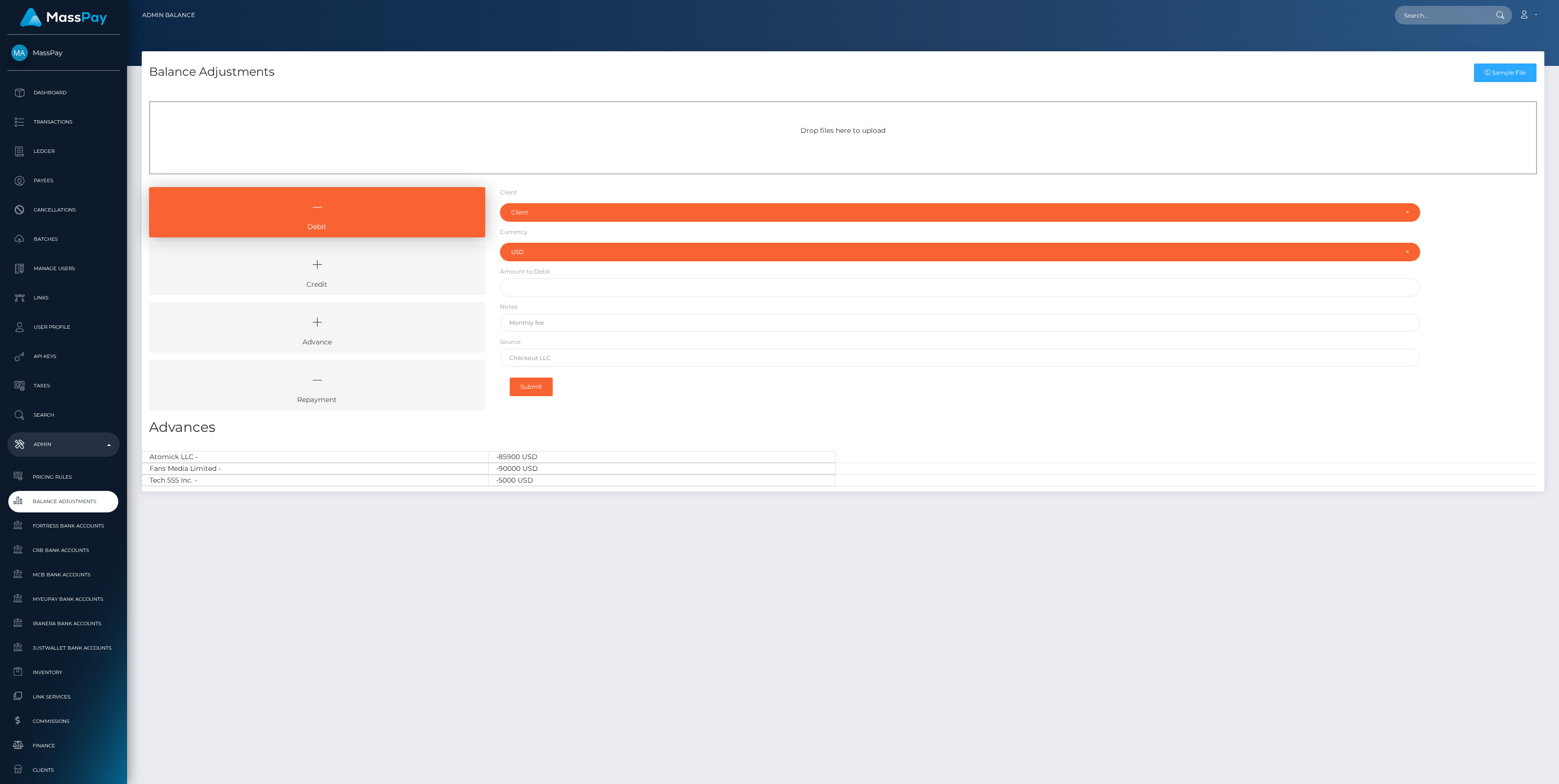
select select "USD"
click at [1414, 21] on input "text" at bounding box center [1440, 15] width 92 height 19
paste input "SHELLY PARADIS"
type input "SHELLY PARADIS"
click at [1435, 50] on link "SHELLY PARADIS" at bounding box center [1433, 50] width 78 height 18
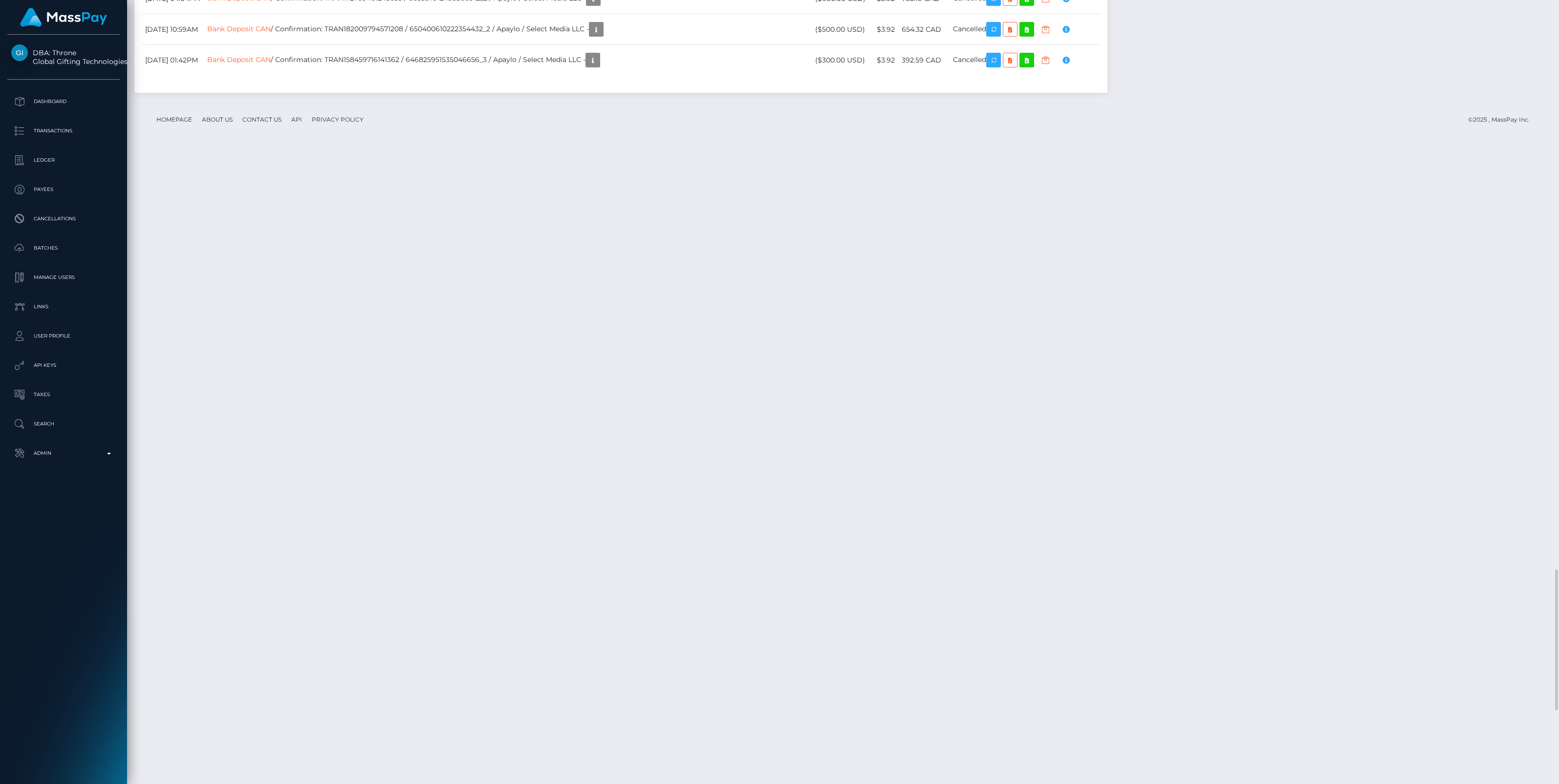
scroll to position [3169, 0]
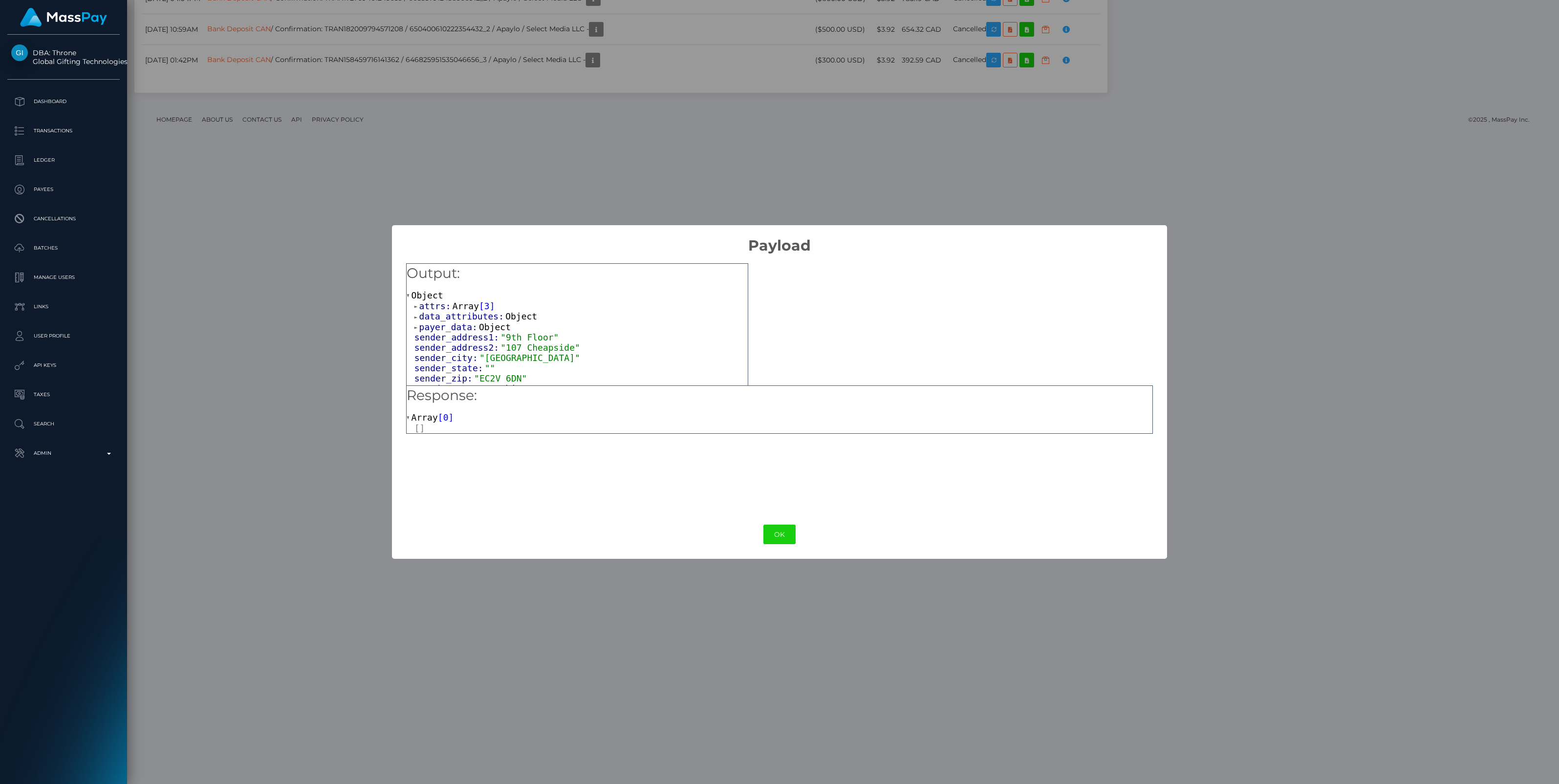
scroll to position [407, 0]
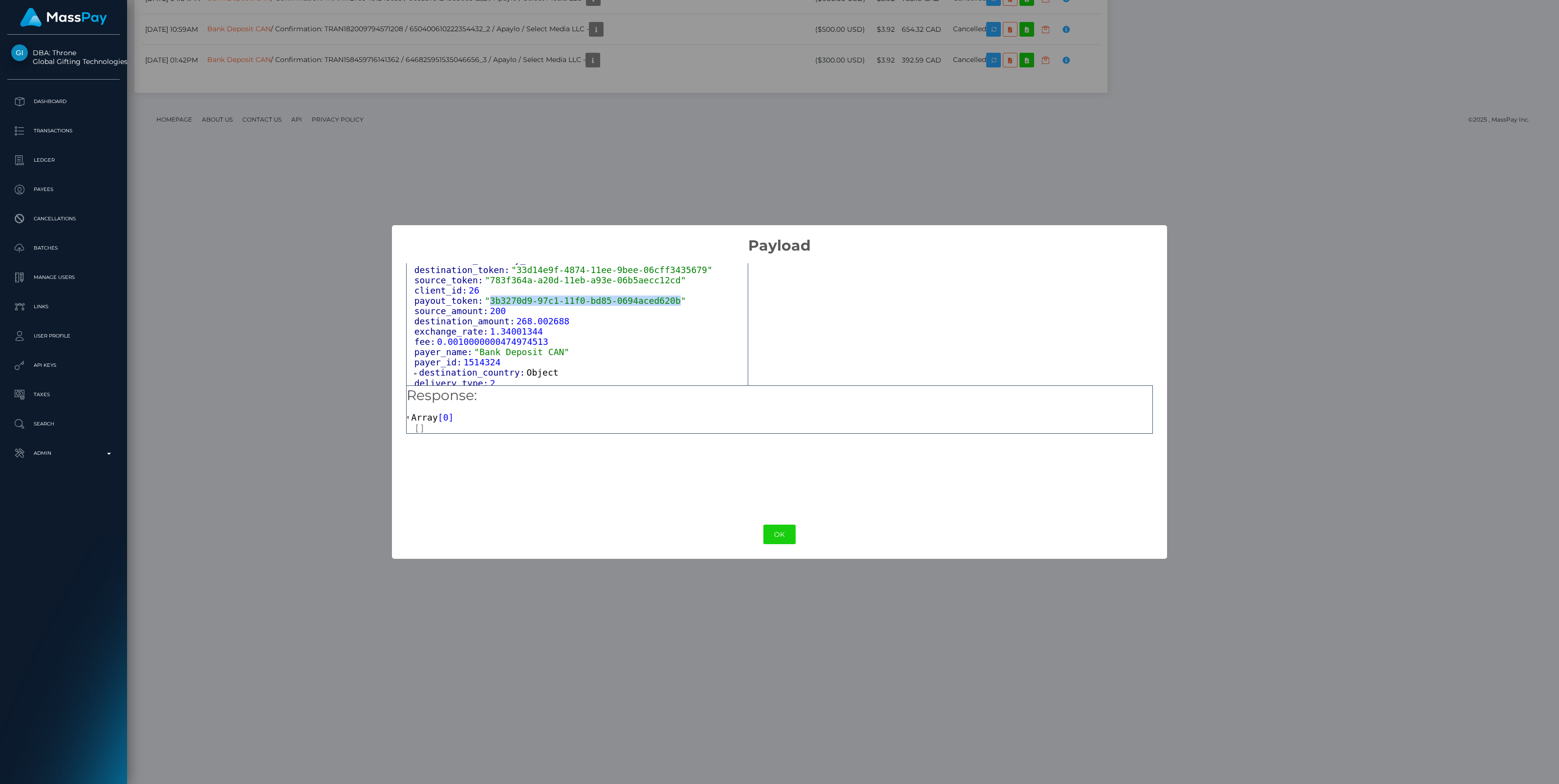
drag, startPoint x: 484, startPoint y: 293, endPoint x: 658, endPoint y: 296, distance: 174.0
click at [658, 296] on span ""3b3270d9-97c1-11f0-bd85-0694aced620b"" at bounding box center [586, 301] width 201 height 10
copy span "3b3270d9-97c1-11f0-bd85-0694aced620b"
click at [779, 529] on button "OK" at bounding box center [779, 534] width 32 height 20
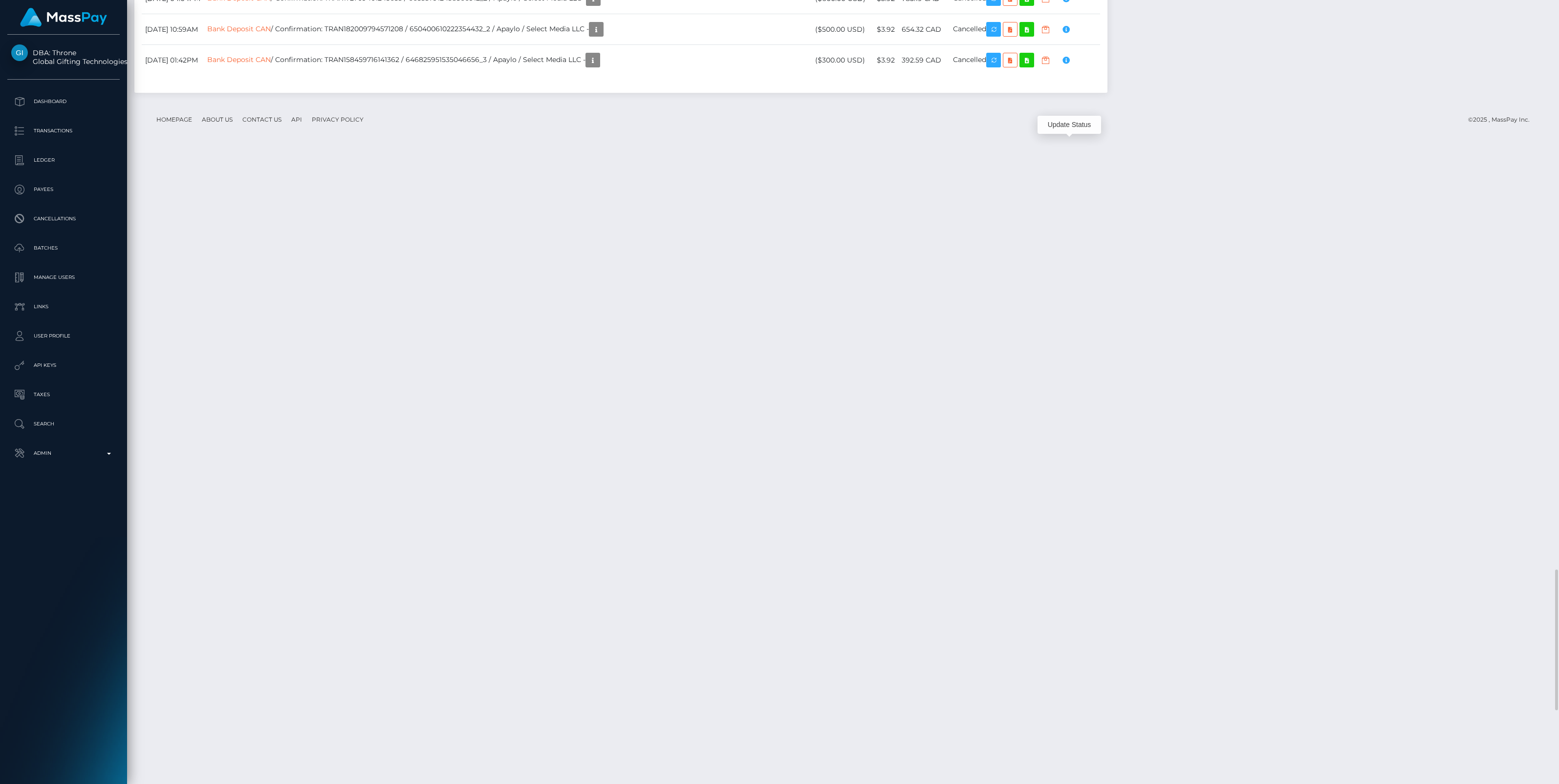
scroll to position [117, 458]
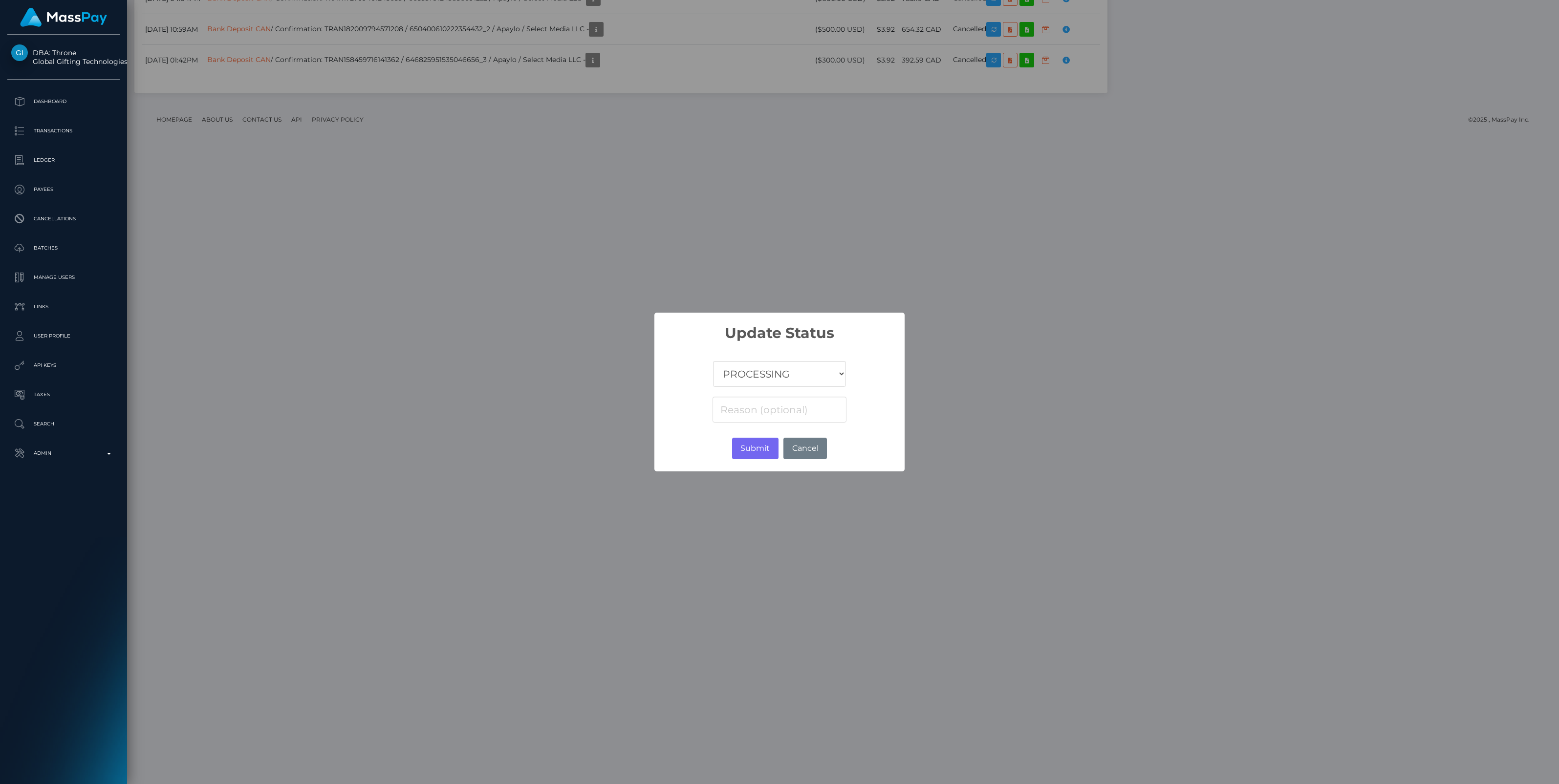
click at [776, 368] on select "COMPLETED CANCELLED READY_FOR_PICKUP PROCESSING" at bounding box center [779, 374] width 133 height 26
select select "CANCELLED"
click at [713, 361] on select "COMPLETED CANCELLED READY_FOR_PICKUP PROCESSING" at bounding box center [779, 374] width 133 height 26
click at [738, 409] on input at bounding box center [779, 409] width 134 height 26
paste input "Account Number"
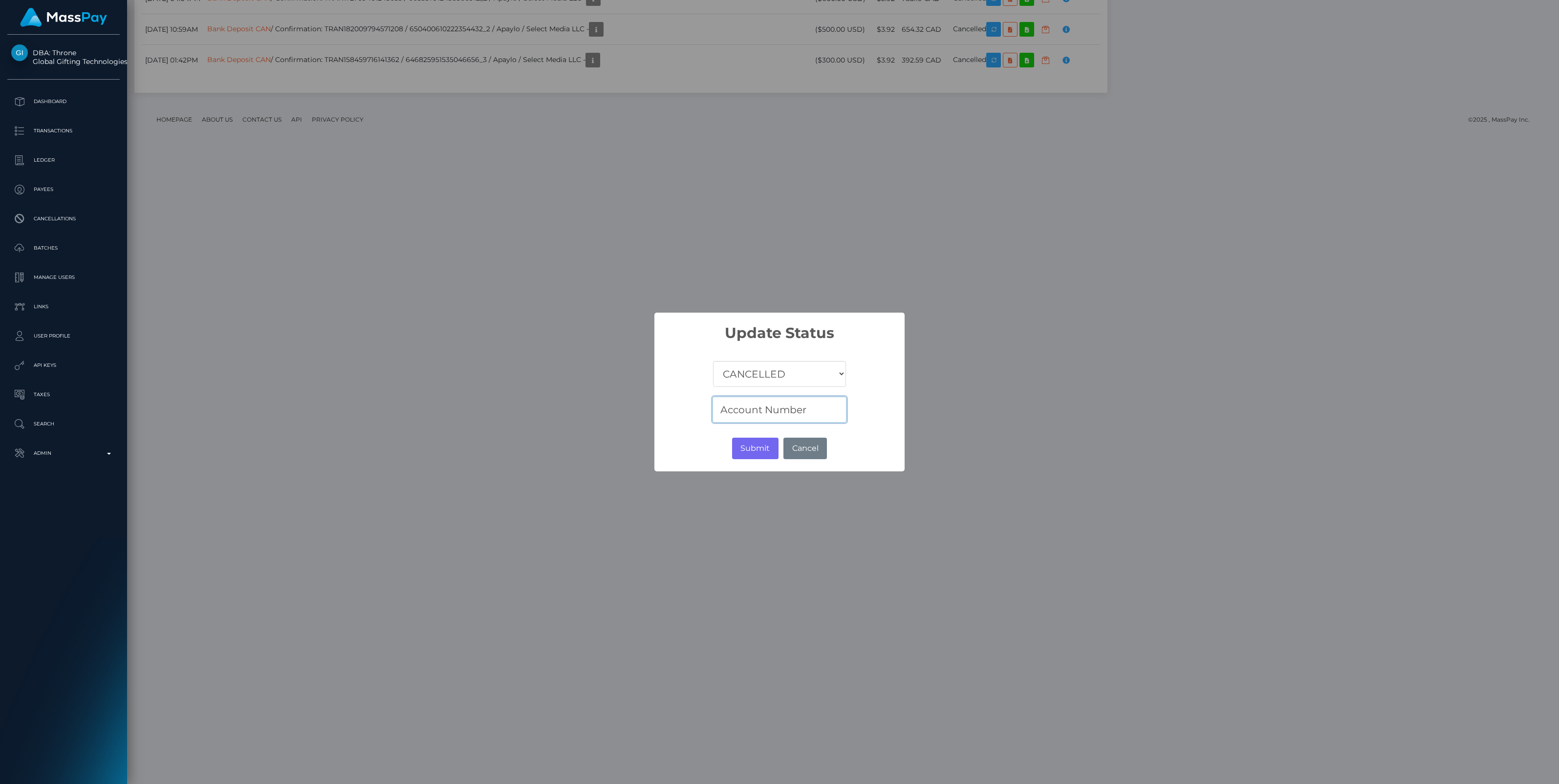
click at [819, 406] on input "Account Number" at bounding box center [779, 409] width 134 height 26
paste input "Rejected"
type input "Account Number Rejected"
click at [760, 445] on button "Submit" at bounding box center [755, 449] width 47 height 22
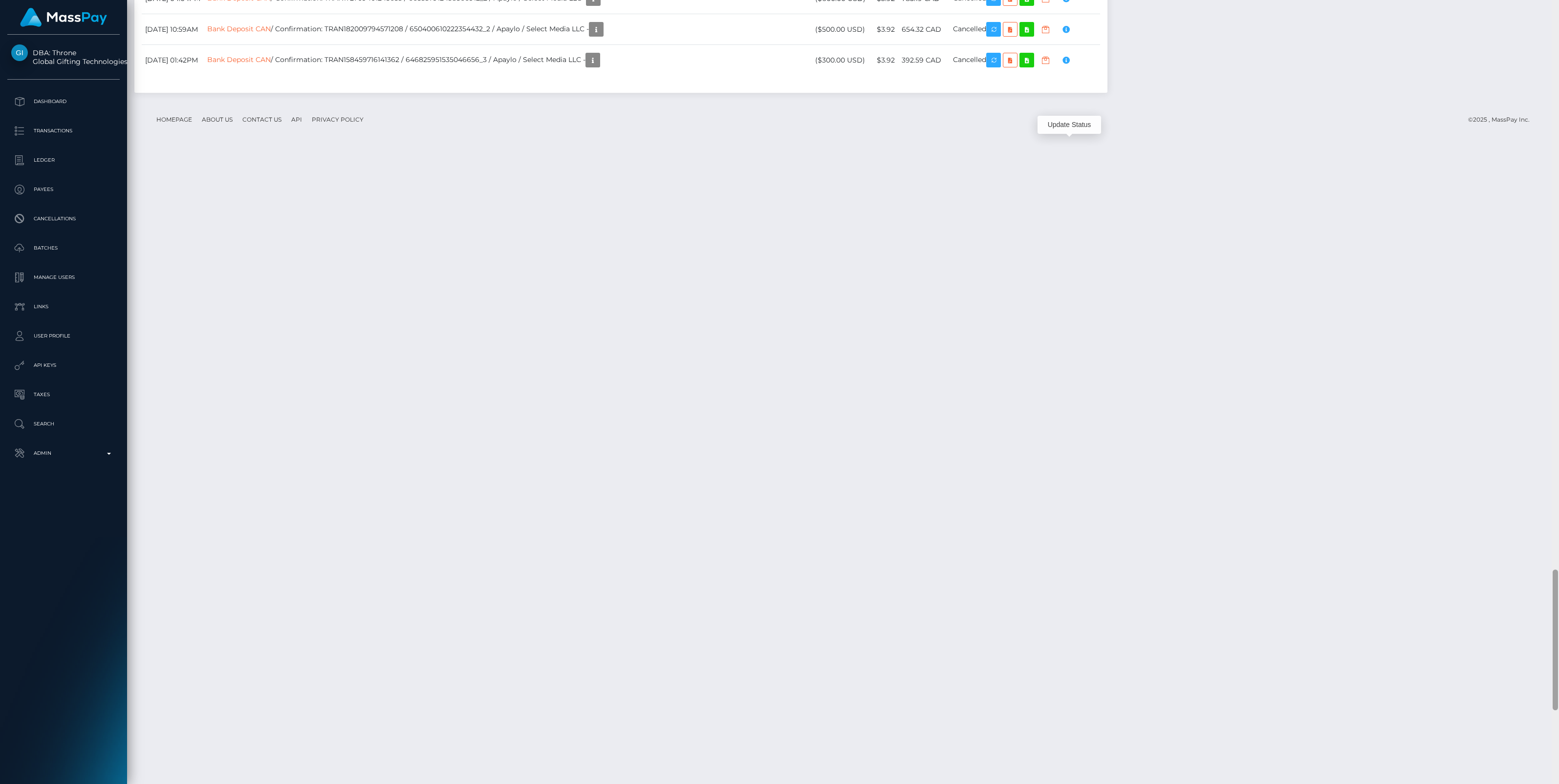
scroll to position [117, 458]
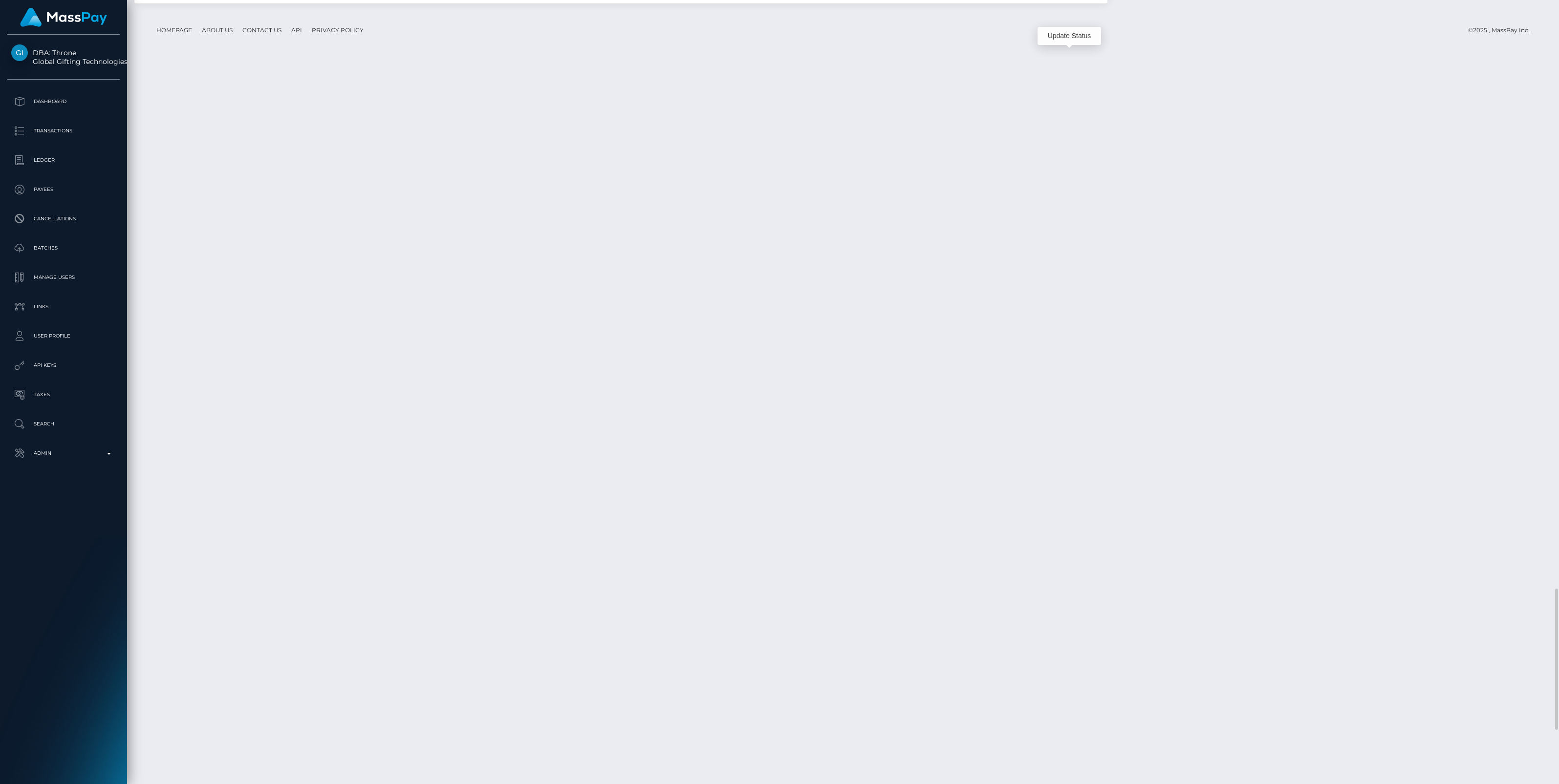
scroll to position [117, 458]
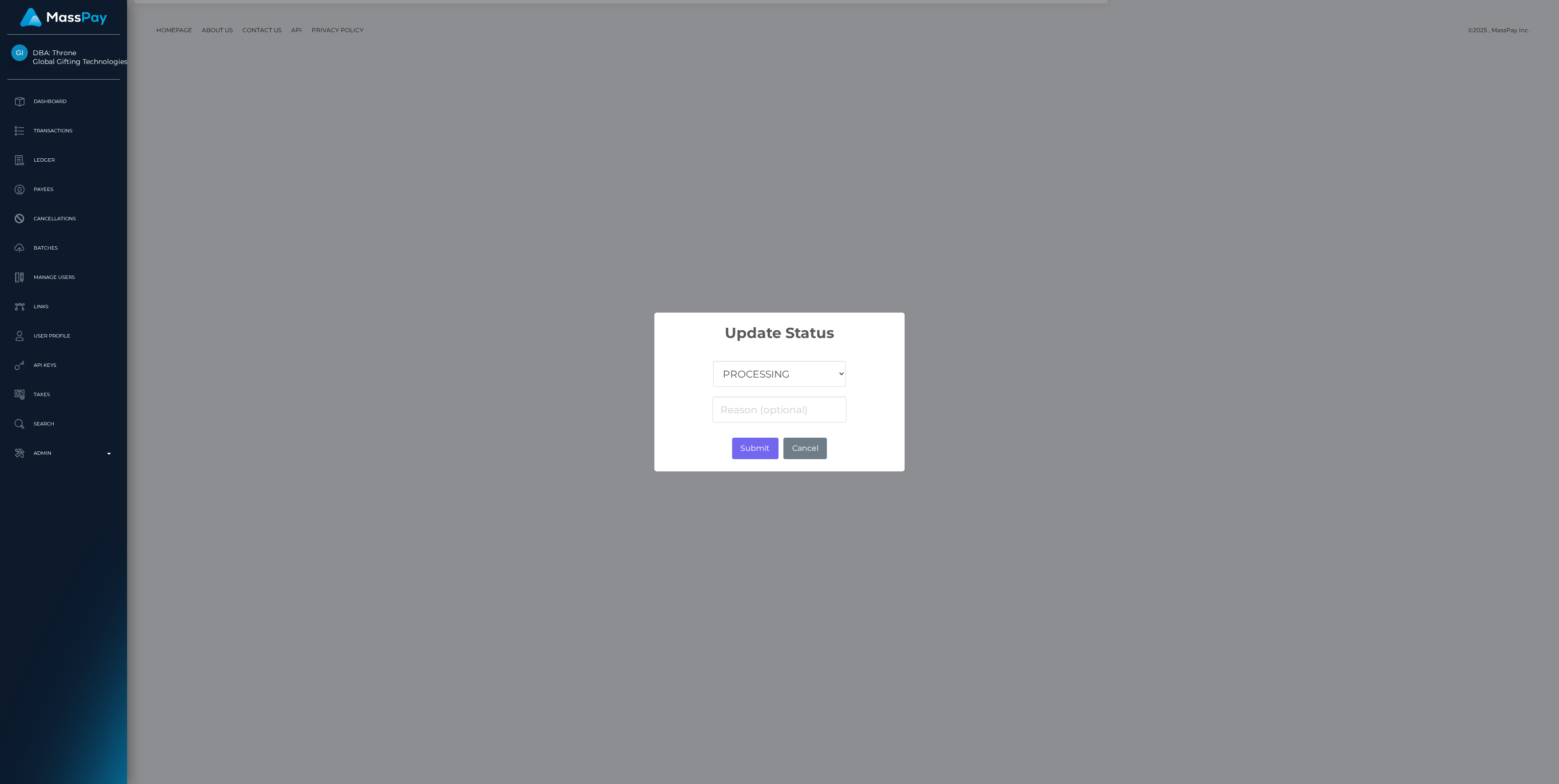
click at [772, 378] on select "COMPLETED CANCELLED READY_FOR_PICKUP PROCESSING" at bounding box center [779, 374] width 133 height 26
select select "CANCELLED"
click at [713, 361] on select "COMPLETED CANCELLED READY_FOR_PICKUP PROCESSING" at bounding box center [779, 374] width 133 height 26
click at [744, 411] on input at bounding box center [779, 409] width 134 height 26
click at [755, 447] on button "Submit" at bounding box center [755, 449] width 47 height 22
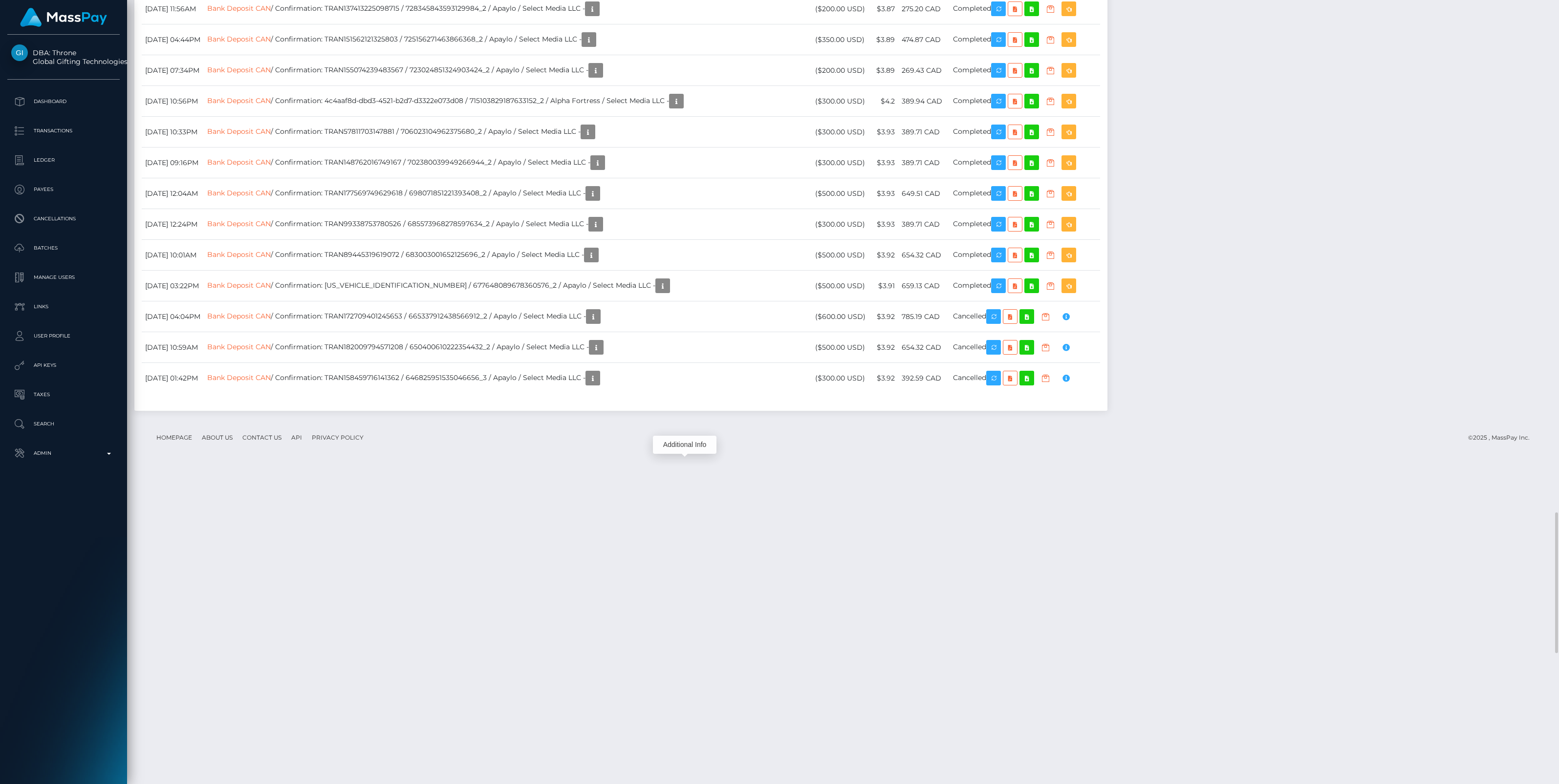
scroll to position [117, 458]
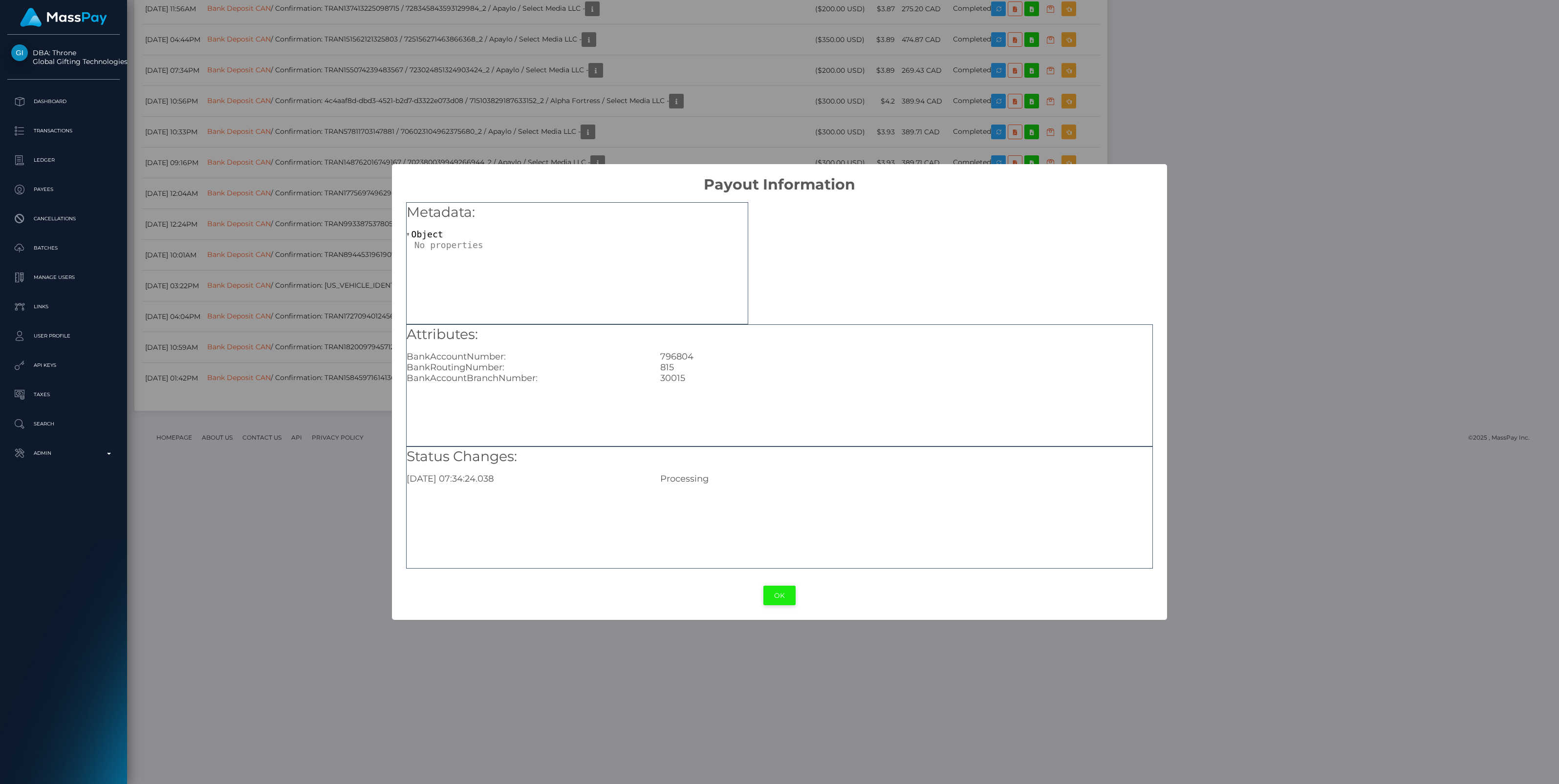
click at [777, 596] on button "OK" at bounding box center [779, 596] width 32 height 20
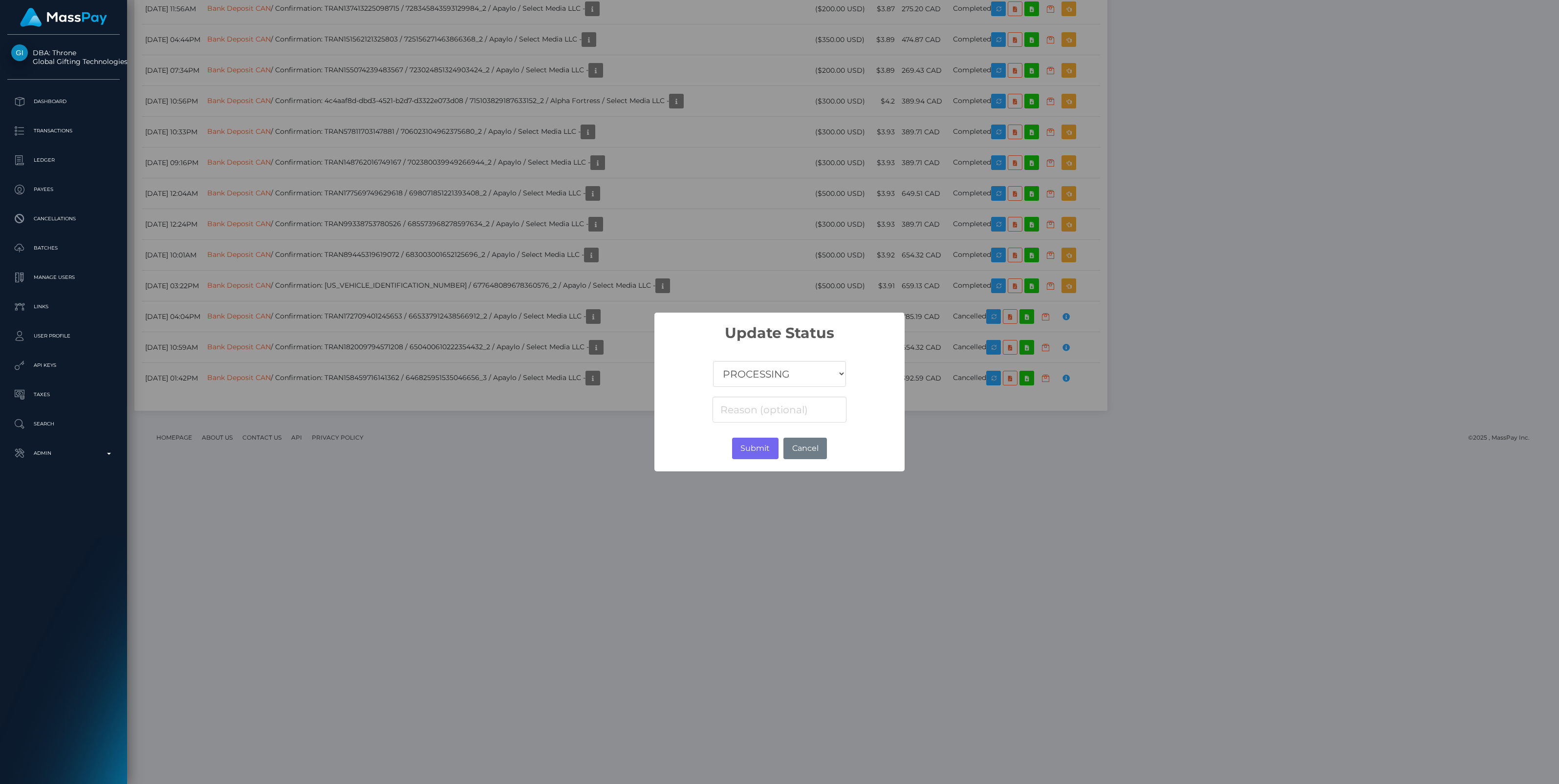
click at [768, 375] on select "COMPLETED CANCELLED READY_FOR_PICKUP PROCESSING" at bounding box center [779, 374] width 133 height 26
click at [713, 361] on select "COMPLETED CANCELLED READY_FOR_PICKUP PROCESSING" at bounding box center [779, 374] width 133 height 26
click at [765, 375] on select "COMPLETED CANCELLED READY_FOR_PICKUP PROCESSING" at bounding box center [779, 374] width 133 height 26
select select "CANCELLED"
click at [713, 361] on select "COMPLETED CANCELLED READY_FOR_PICKUP PROCESSING" at bounding box center [779, 374] width 133 height 26
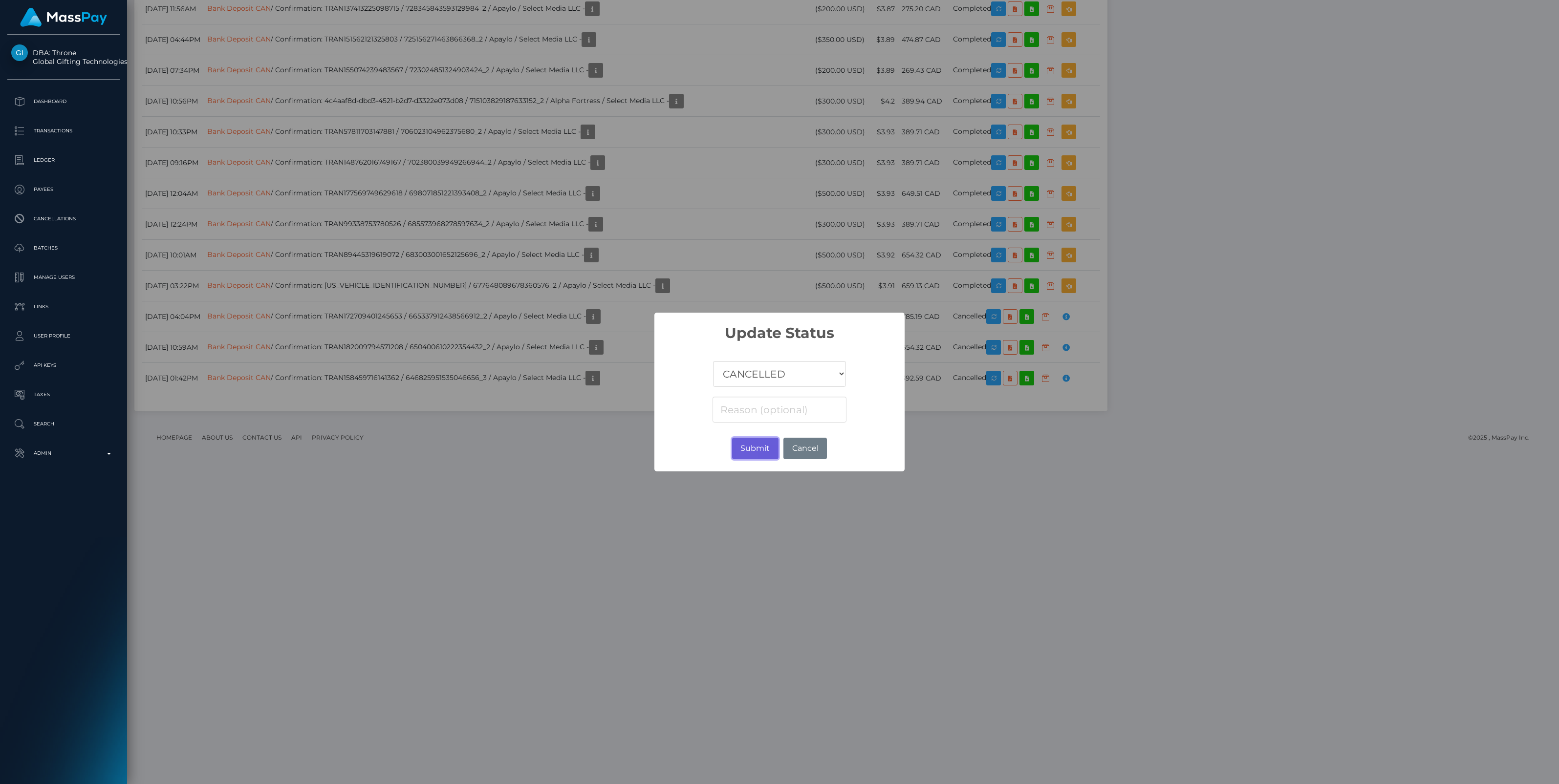
click at [755, 447] on button "Submit" at bounding box center [755, 449] width 47 height 22
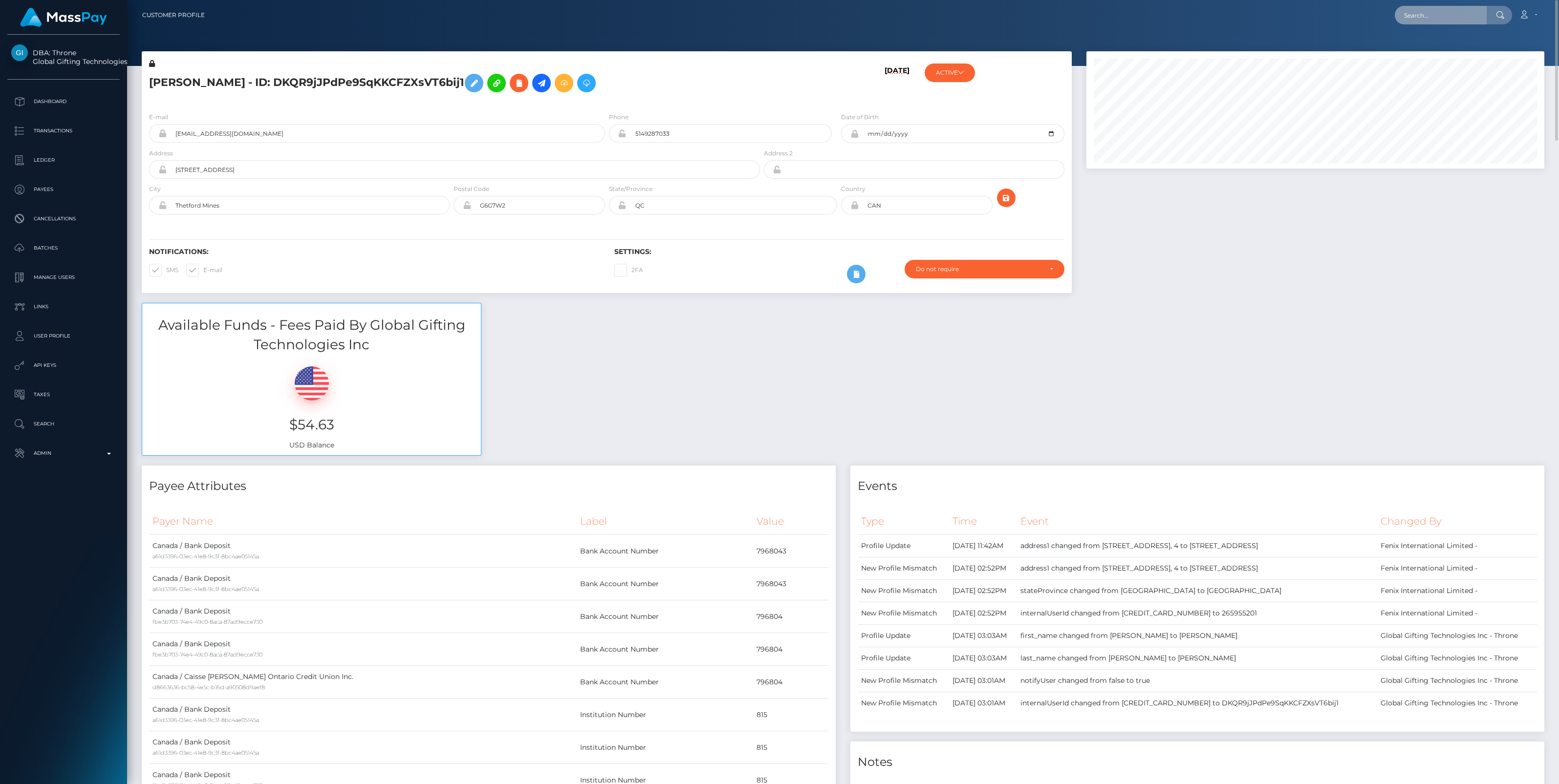
click at [1431, 15] on input "text" at bounding box center [1440, 15] width 92 height 19
paste input "be863ce1-954c-11f0-bd85-0694aced620b"
type input "be863ce1-954c-11f0-bd85-0694aced620b"
click at [1438, 52] on link "FRANCISCO JOSÉ PEREIRA RAMOS (Unlockt.me - )" at bounding box center [1463, 50] width 137 height 18
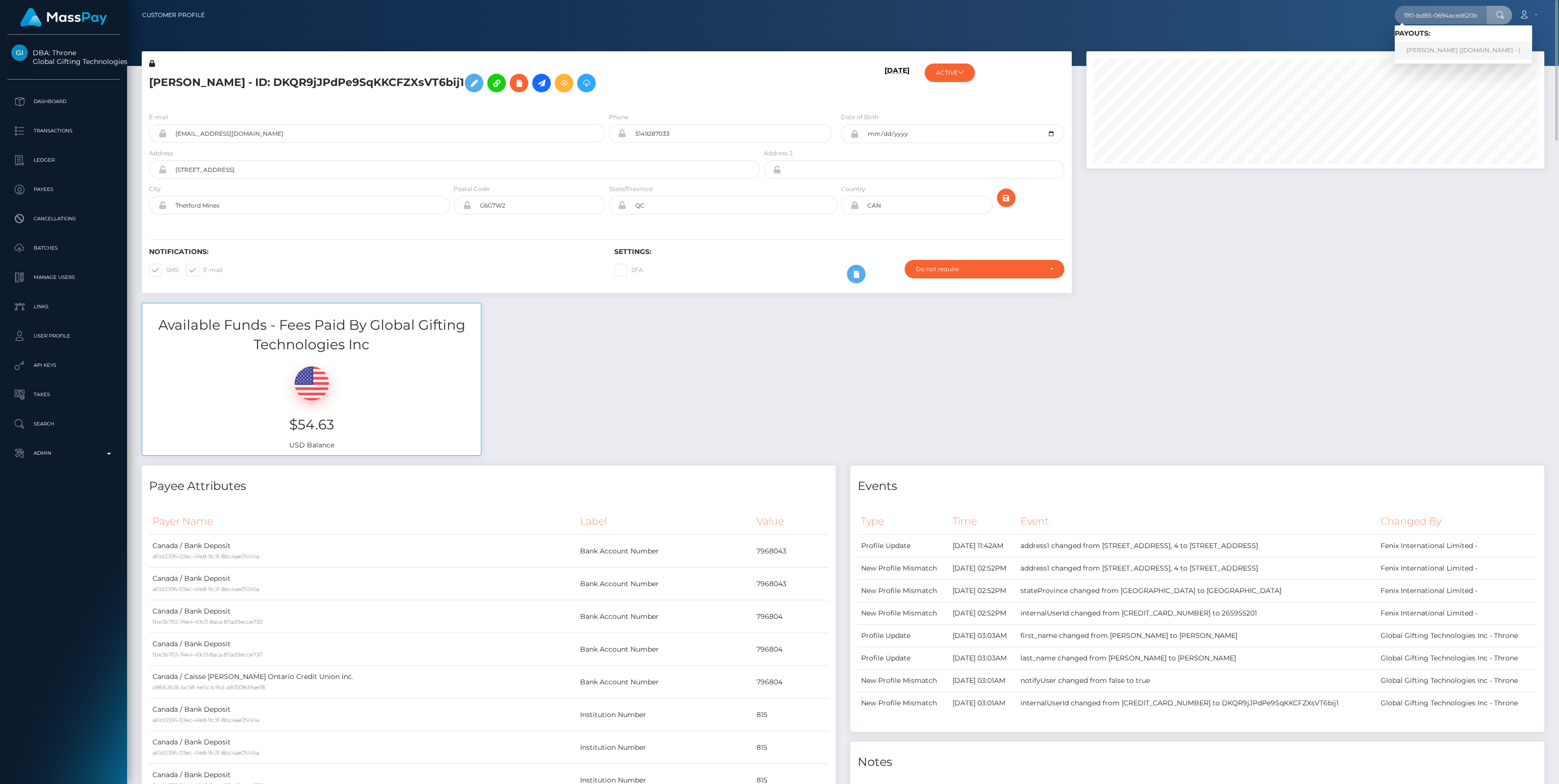
scroll to position [0, 0]
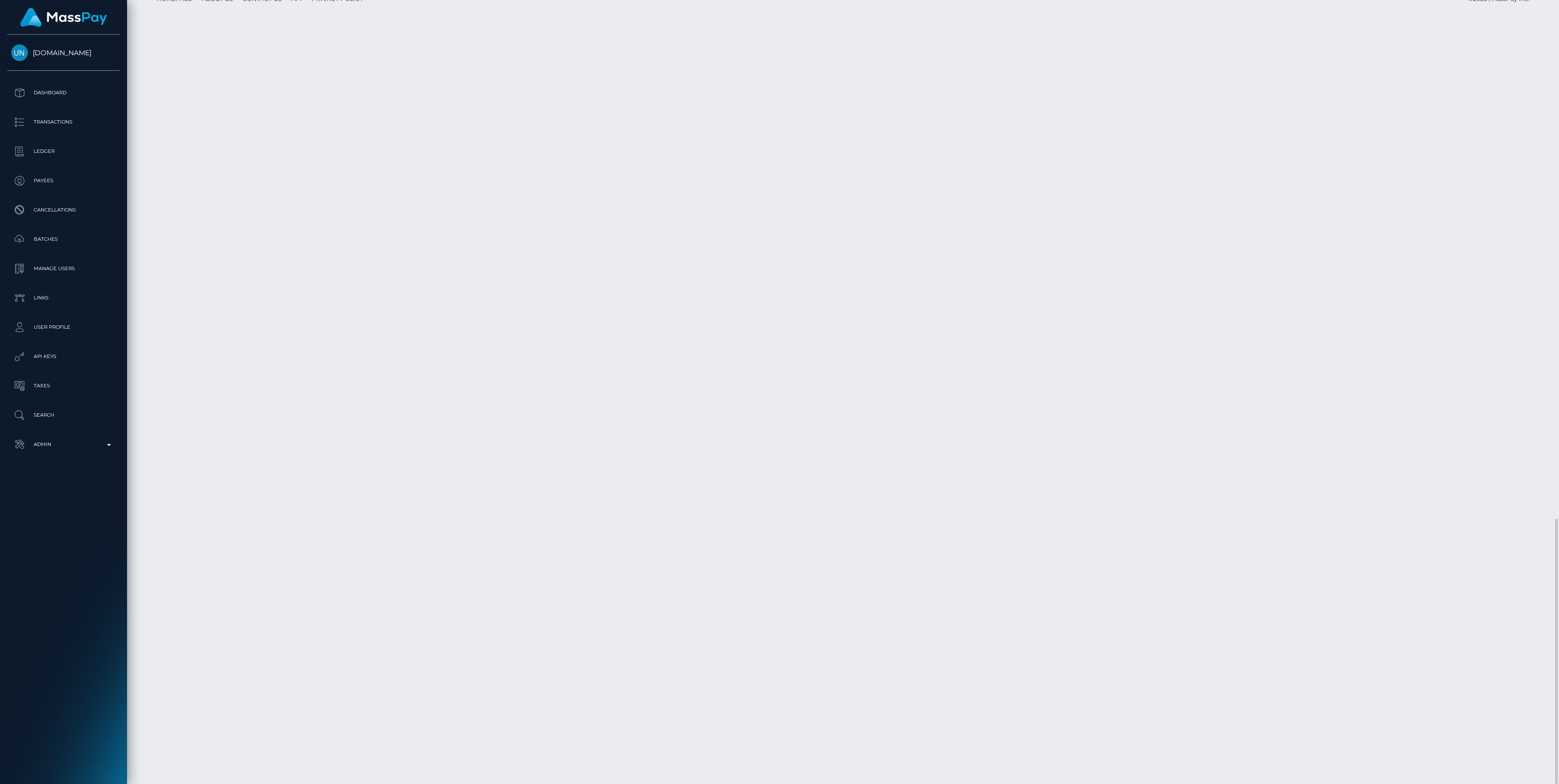
scroll to position [117, 458]
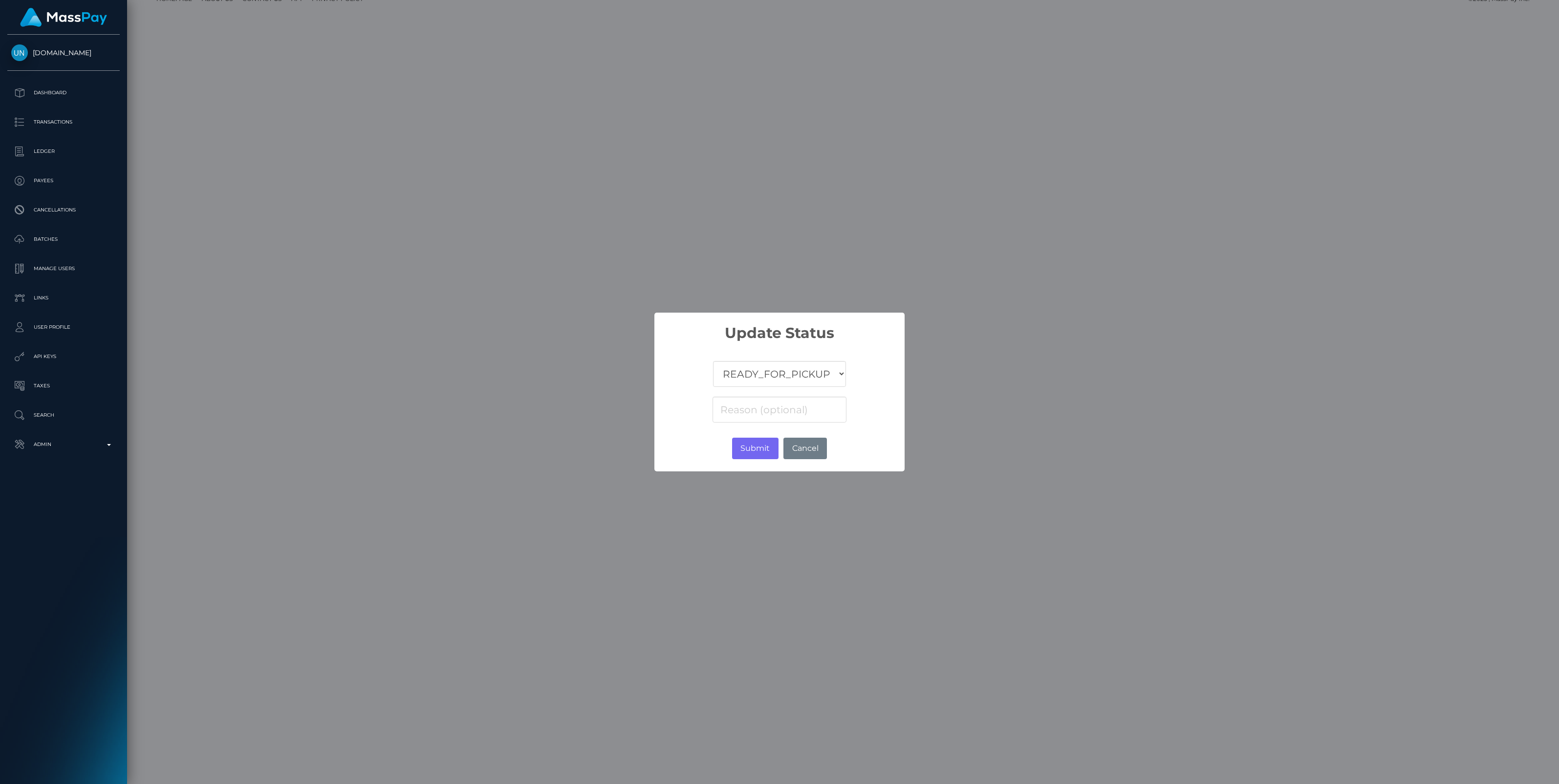
click at [748, 374] on select "COMPLETED CANCELLED READY_FOR_PICKUP PROCESSING" at bounding box center [779, 374] width 133 height 26
select select "CANCELLED"
click at [713, 361] on select "COMPLETED CANCELLED READY_FOR_PICKUP PROCESSING" at bounding box center [779, 374] width 133 height 26
click at [745, 407] on input at bounding box center [779, 409] width 134 height 26
paste input "Return of transaction #7RVPZQGP, Transaction not accepted, please contact benef…"
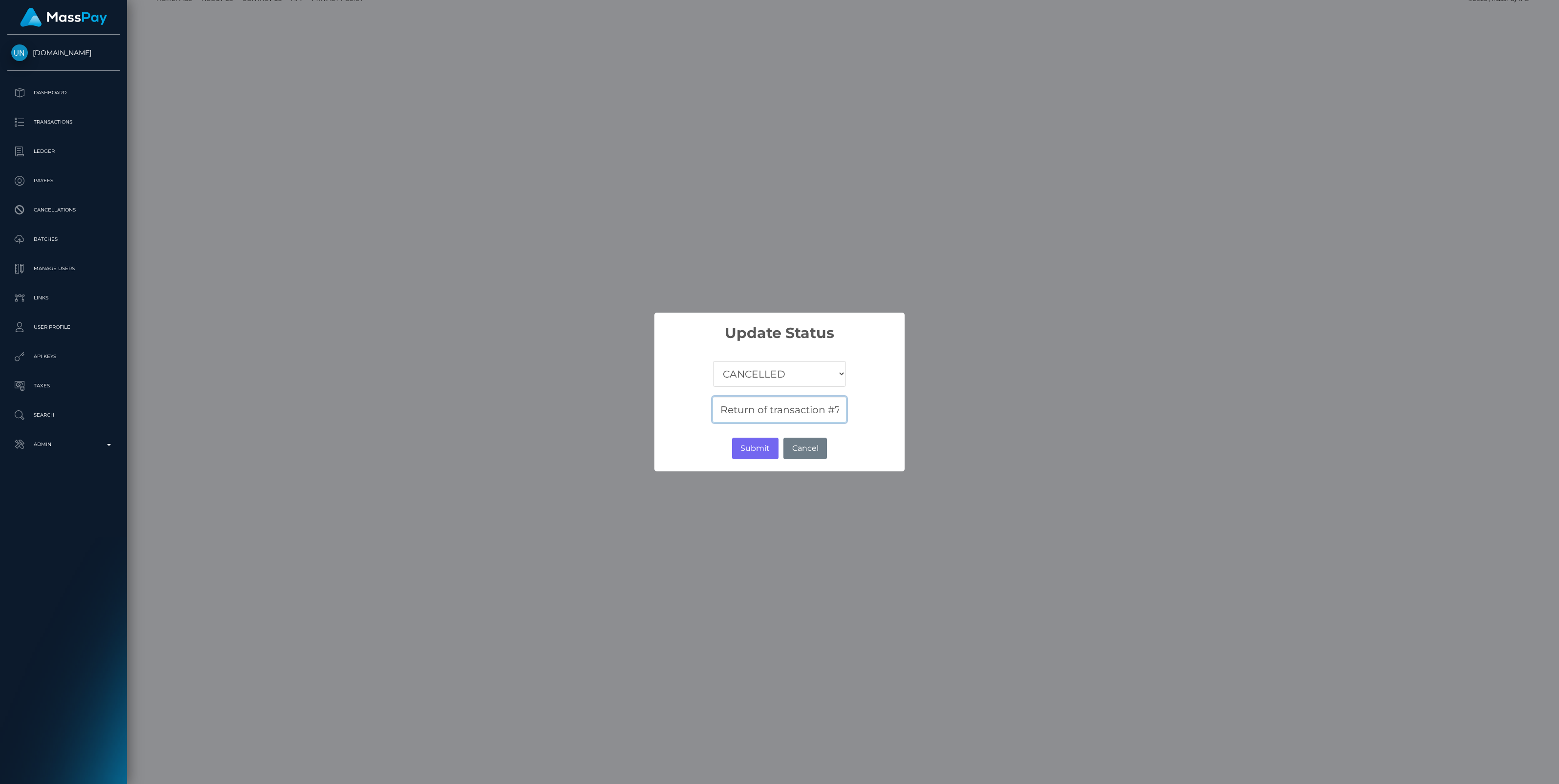
scroll to position [0, 311]
type input "Return of transaction #7RVPZQGP, Transaction not accepted, please contact benef…"
click at [760, 446] on button "Submit" at bounding box center [755, 449] width 47 height 22
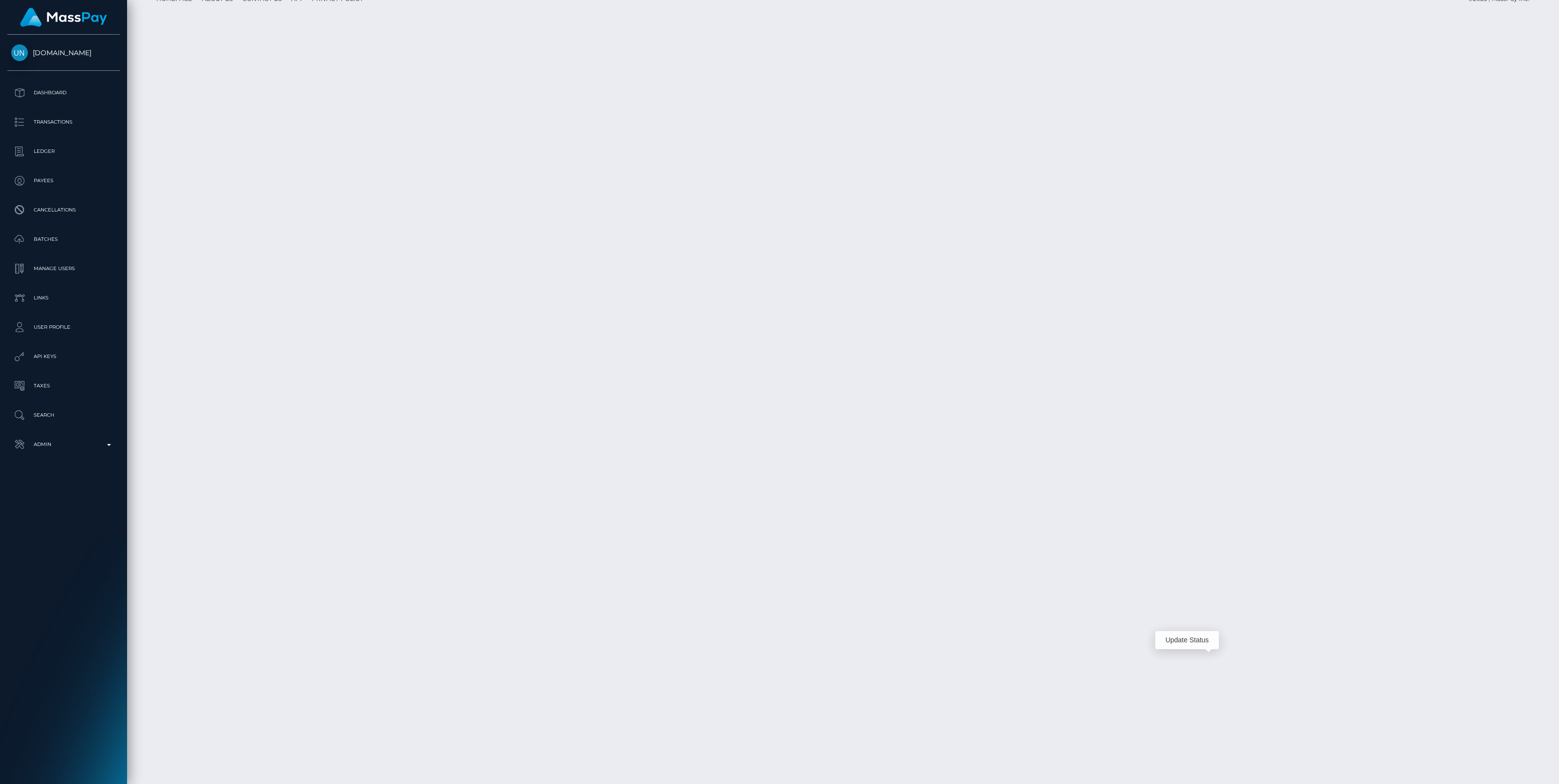
scroll to position [117, 458]
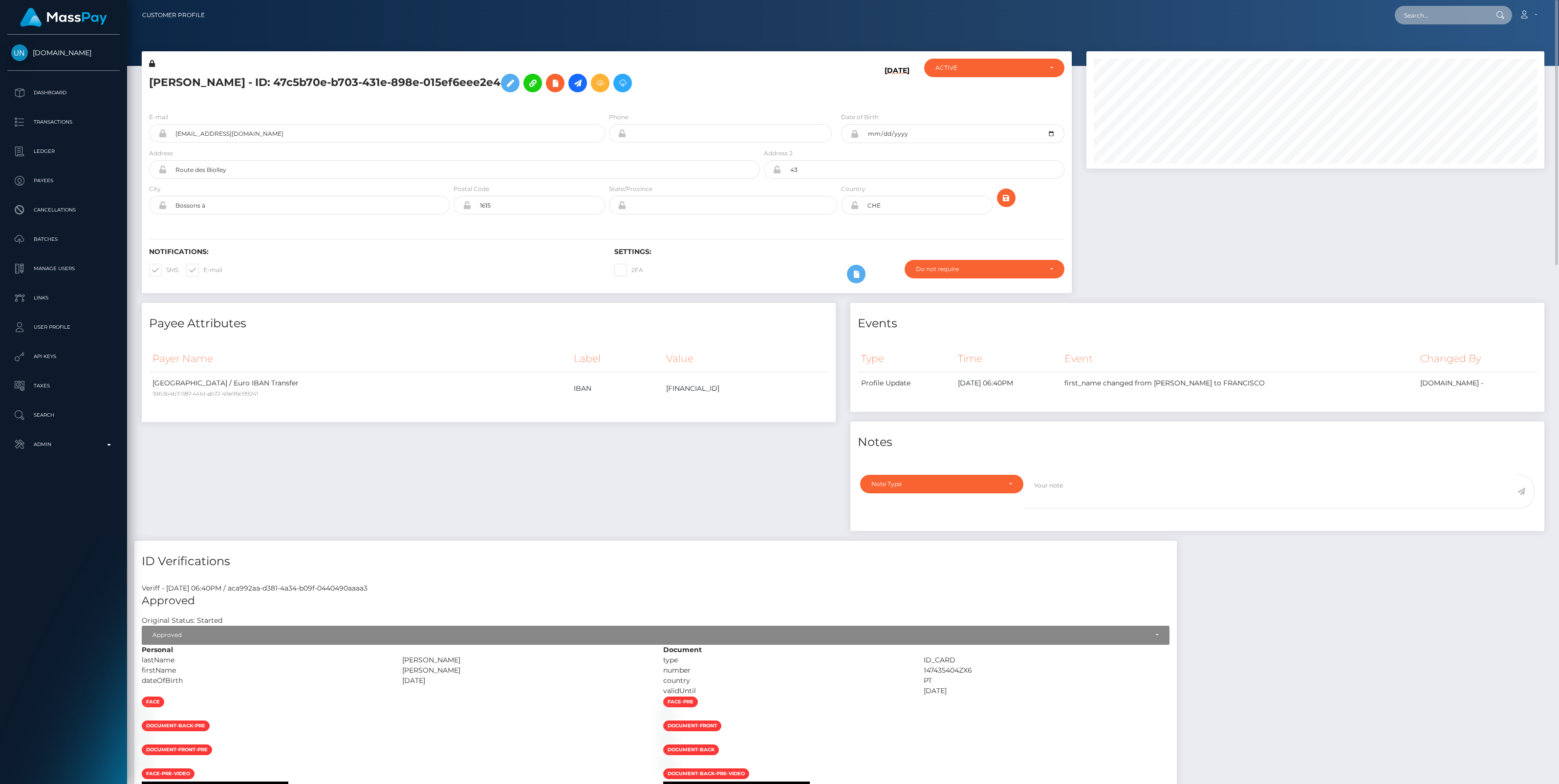
click at [1423, 17] on input "text" at bounding box center [1440, 15] width 92 height 19
paste input "1c87d41b-9799-11f0-bd85-0694aced620b"
type input "1c87d41b-9799-11f0-bd85-0694aced620b"
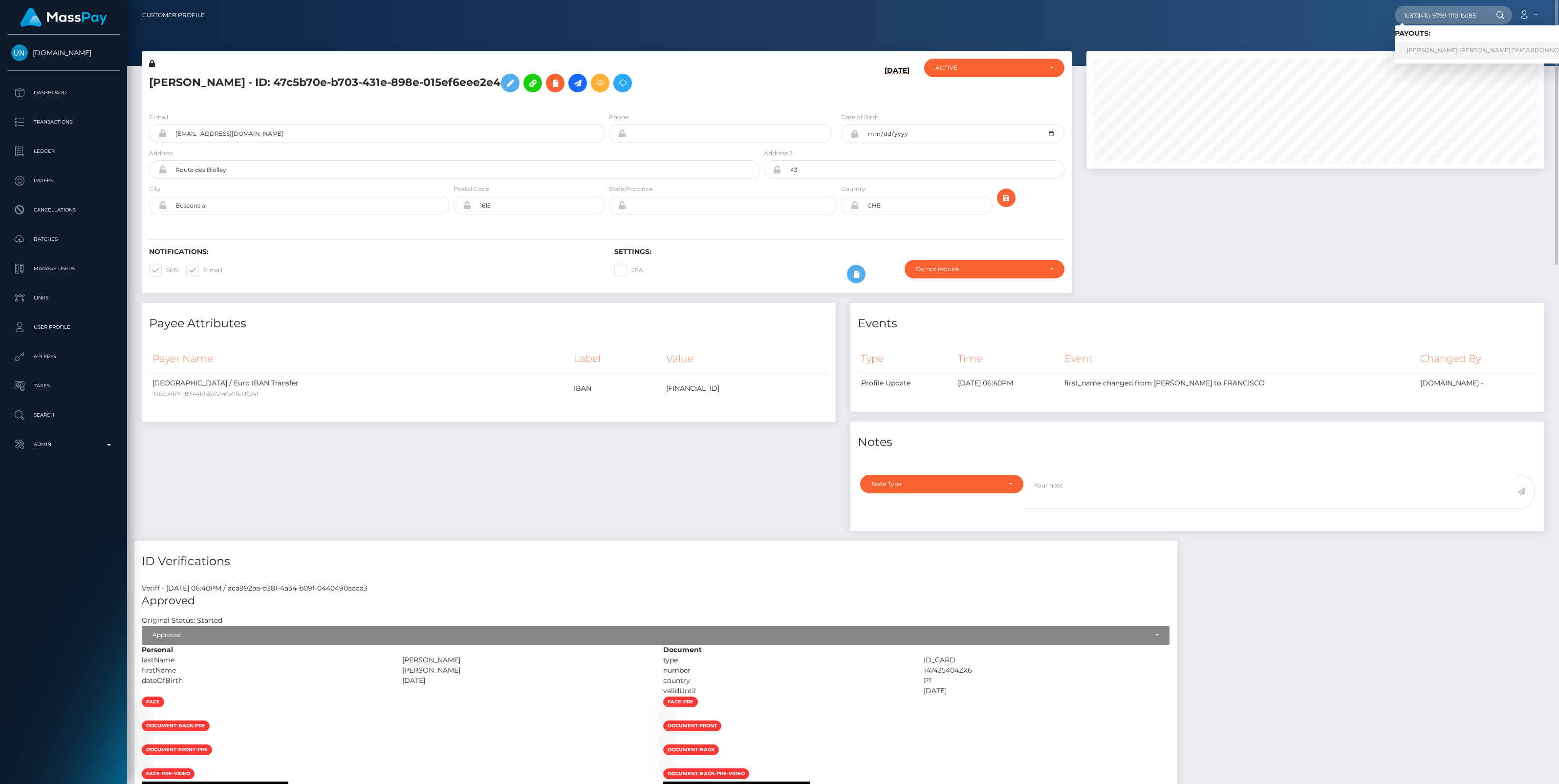
click at [1423, 57] on link "FRANCK DAVID LEROY DUCARDONNOY (Unlockt.me - )" at bounding box center [1515, 50] width 242 height 18
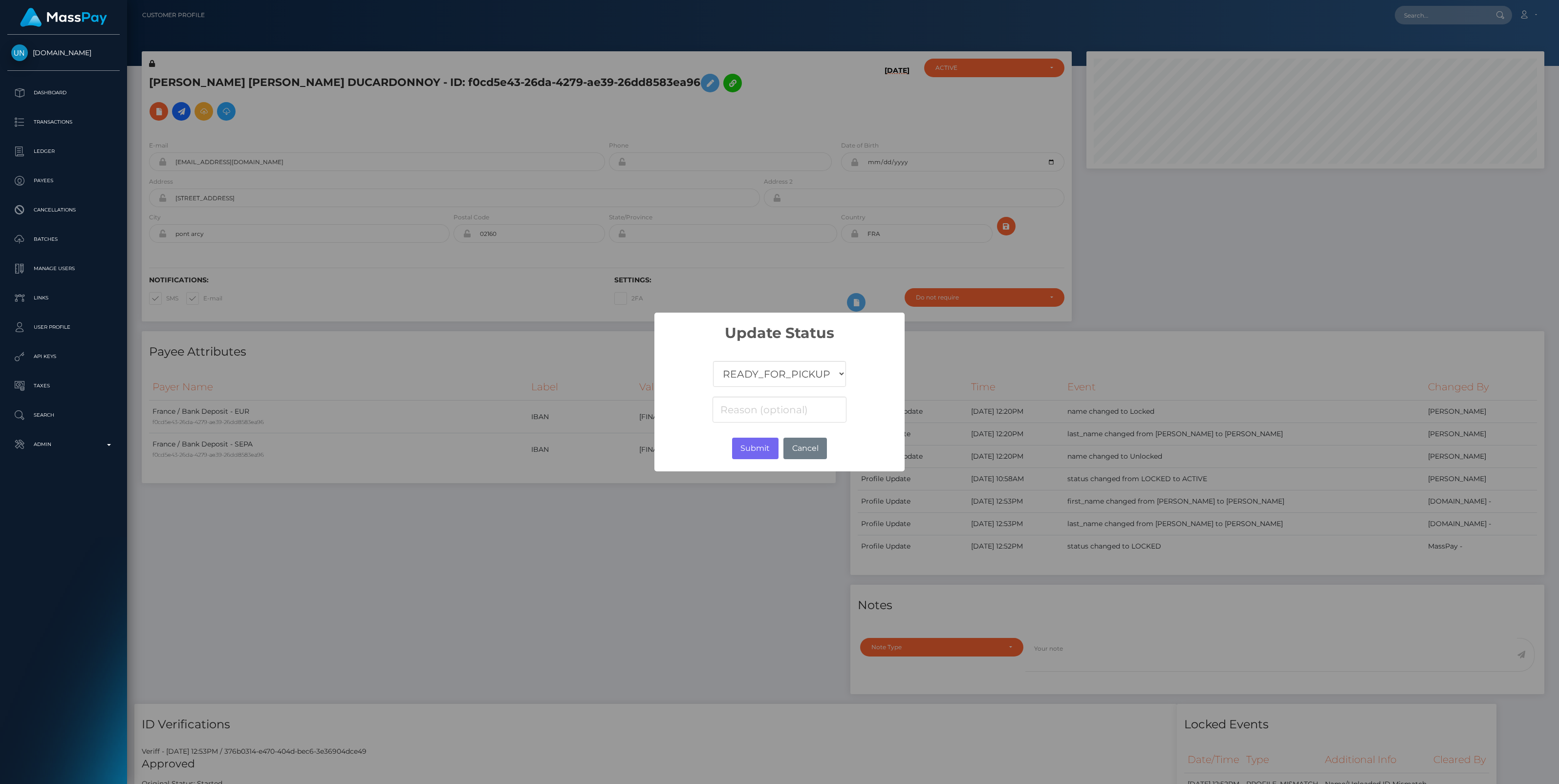
scroll to position [117, 458]
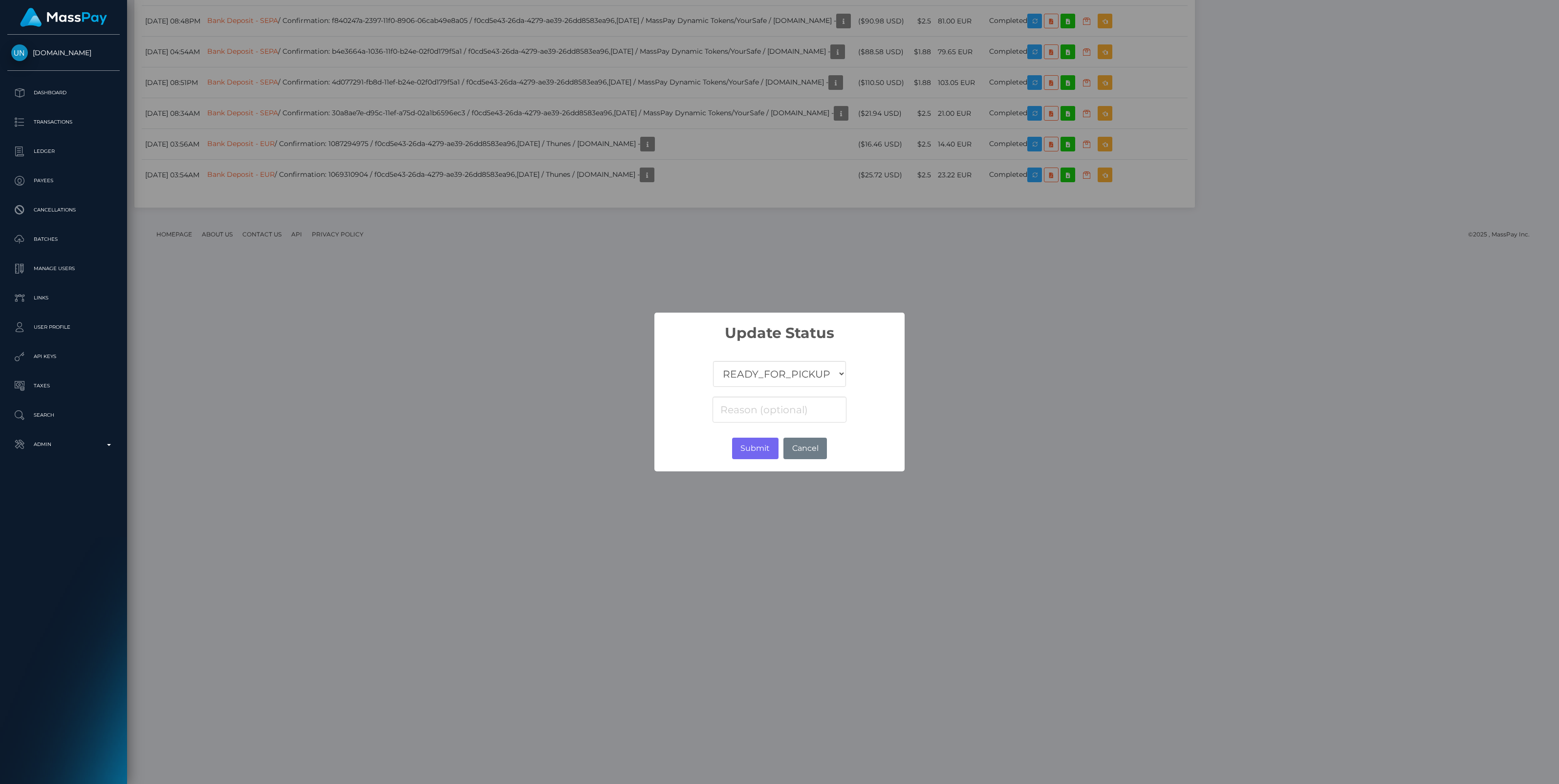
click at [780, 379] on select "COMPLETED CANCELLED READY_FOR_PICKUP PROCESSING" at bounding box center [779, 374] width 133 height 26
select select "CANCELLED"
click at [713, 361] on select "COMPLETED CANCELLED READY_FOR_PICKUP PROCESSING" at bounding box center [779, 374] width 133 height 26
click at [759, 407] on input at bounding box center [779, 409] width 134 height 26
paste input "Return of transaction #9VO76MFY, Transaction not accepted, please contact benef…"
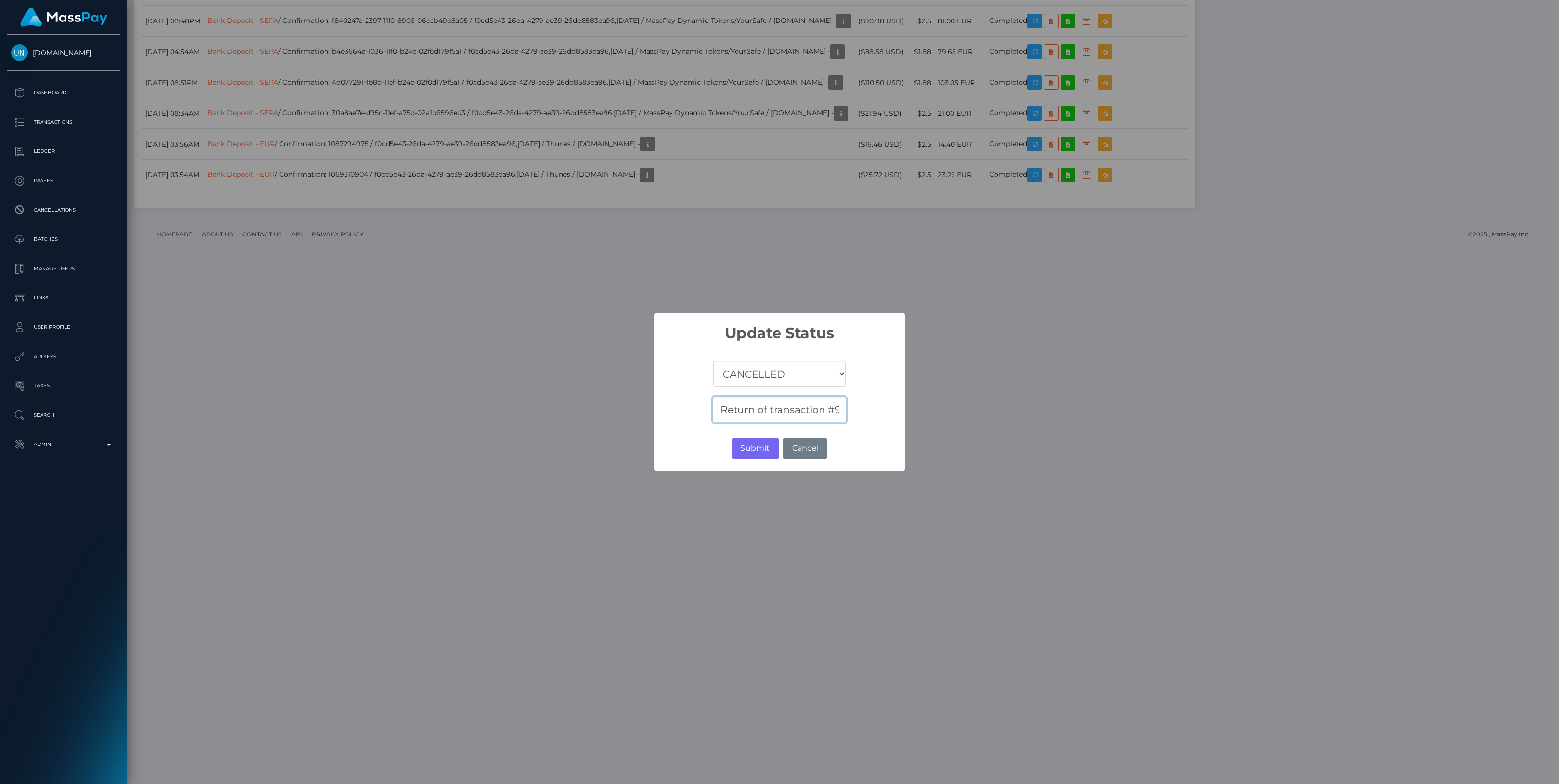
scroll to position [0, 309]
type input "Return of transaction #9VO76MFY, Transaction not accepted, please contact benef…"
click at [751, 450] on button "Submit" at bounding box center [755, 449] width 47 height 22
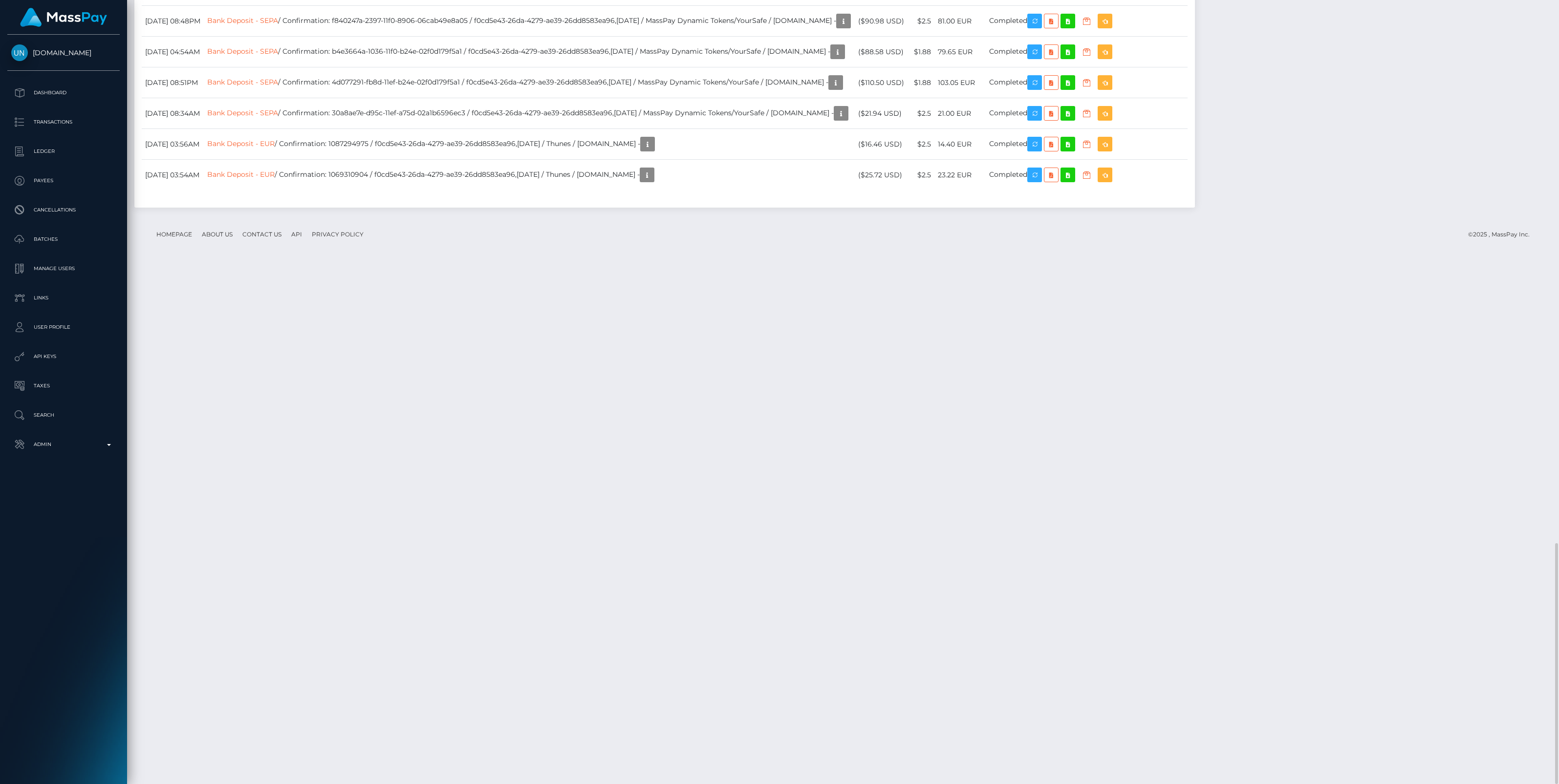
scroll to position [117, 458]
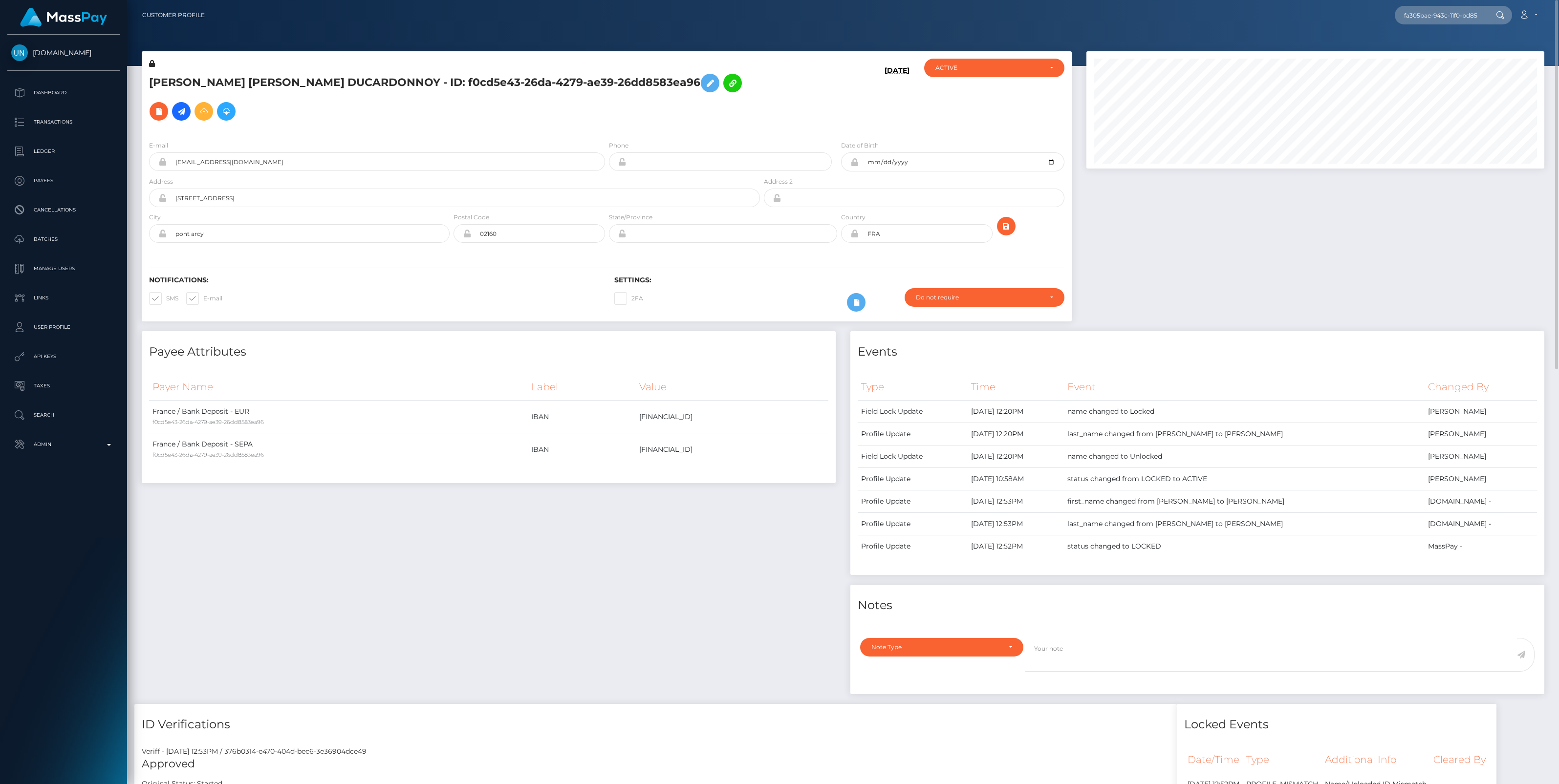
drag, startPoint x: 1479, startPoint y: 14, endPoint x: 1240, endPoint y: 25, distance: 239.3
click at [1240, 25] on nav "Customer Profile fa305bae-943c-11f0-bd85-0694aced620b Loading... Loading... Log…" at bounding box center [843, 15] width 1432 height 30
type input "fa305bae-943c-11f0-bd85-0694aced620b"
click at [1447, 47] on link "[PERSON_NAME] ([DOMAIN_NAME] - )" at bounding box center [1463, 50] width 137 height 18
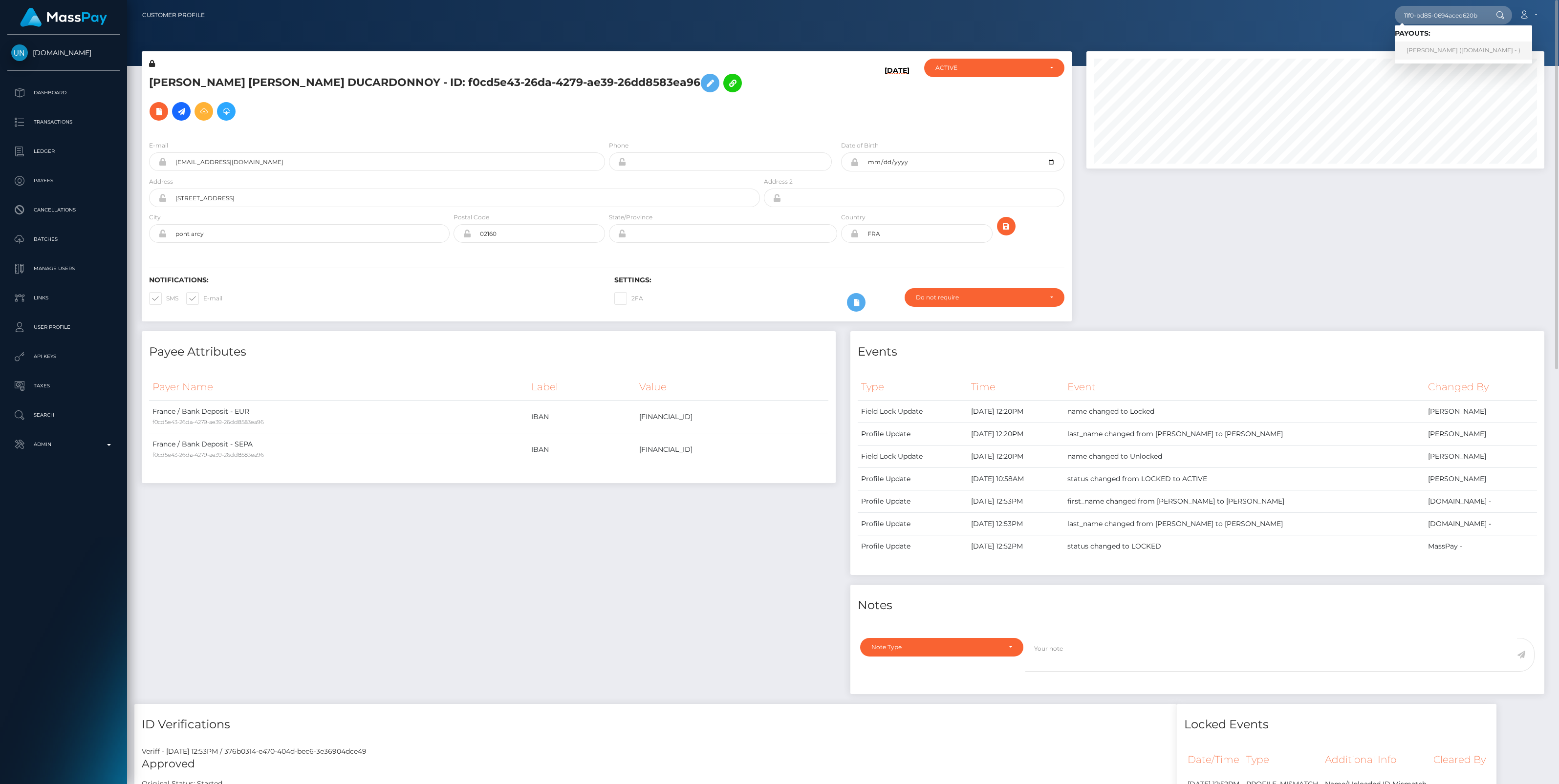
scroll to position [0, 0]
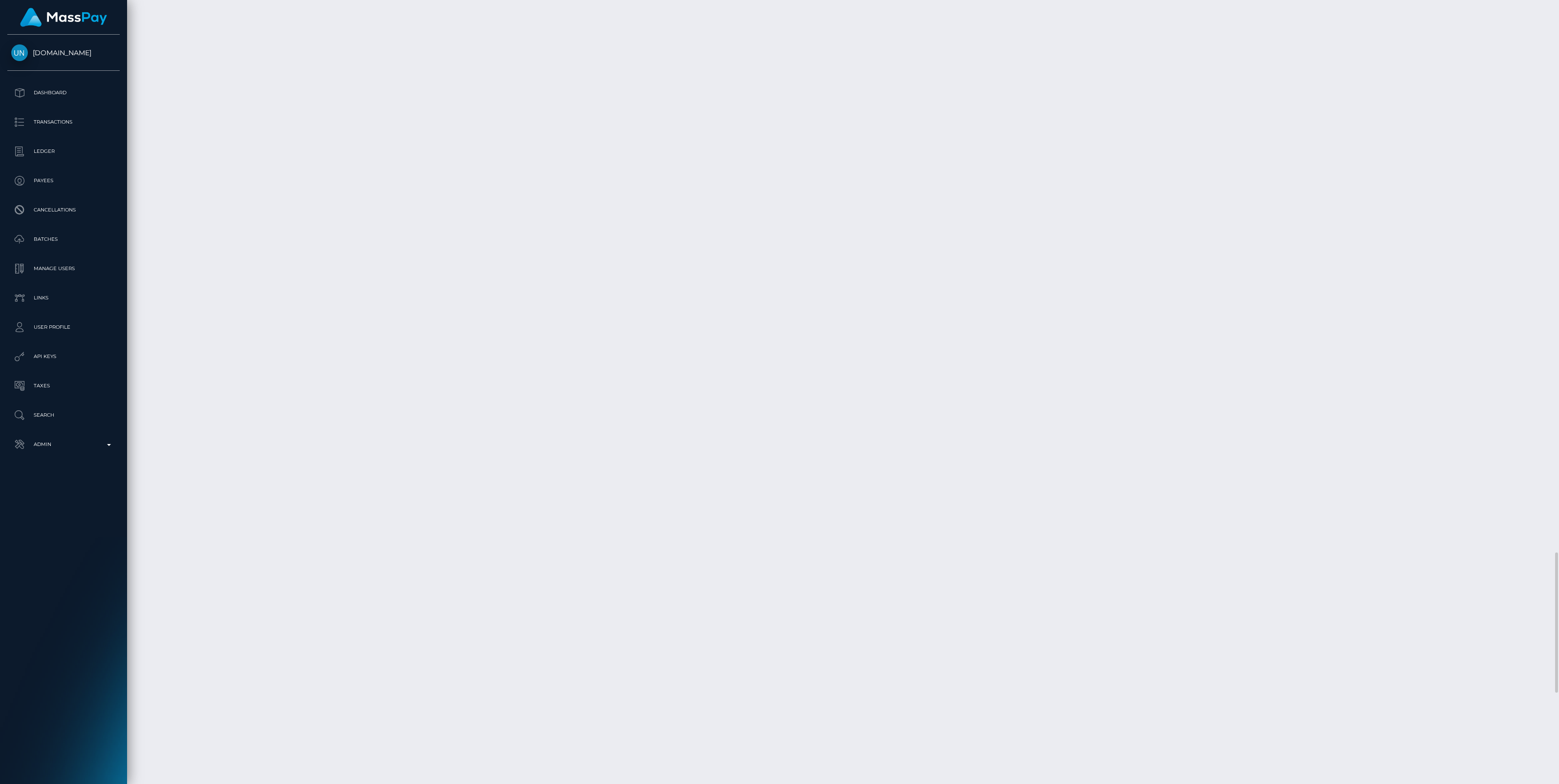
scroll to position [117, 458]
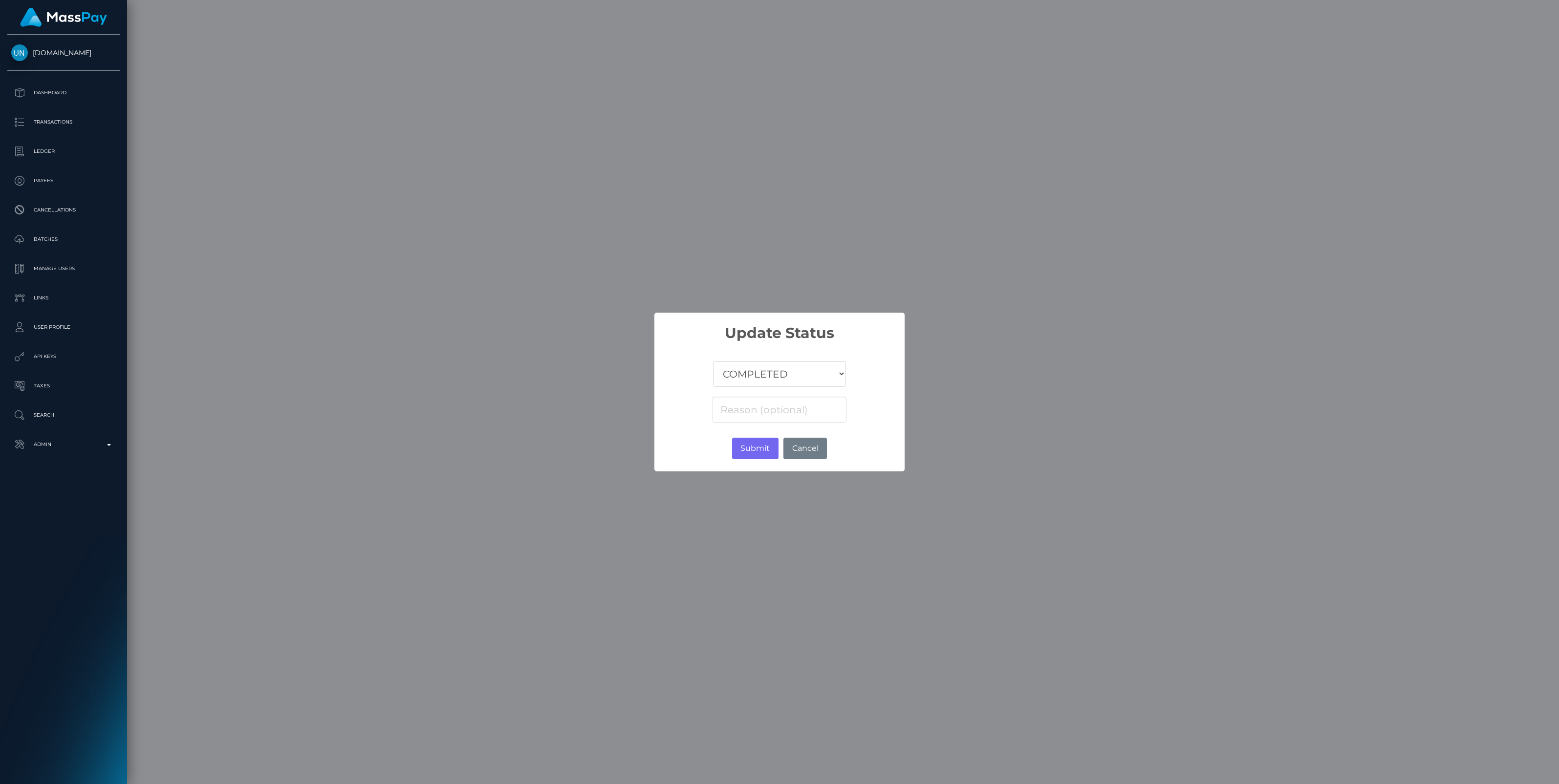
click at [781, 375] on select "COMPLETED CANCELLED READY_FOR_PICKUP PROCESSING" at bounding box center [779, 374] width 133 height 26
select select "CANCELLED"
click at [713, 361] on select "COMPLETED CANCELLED READY_FOR_PICKUP PROCESSING" at bounding box center [779, 374] width 133 height 26
click at [741, 409] on input at bounding box center [779, 409] width 134 height 26
paste input "Return of transaction #61WMVW2Y"
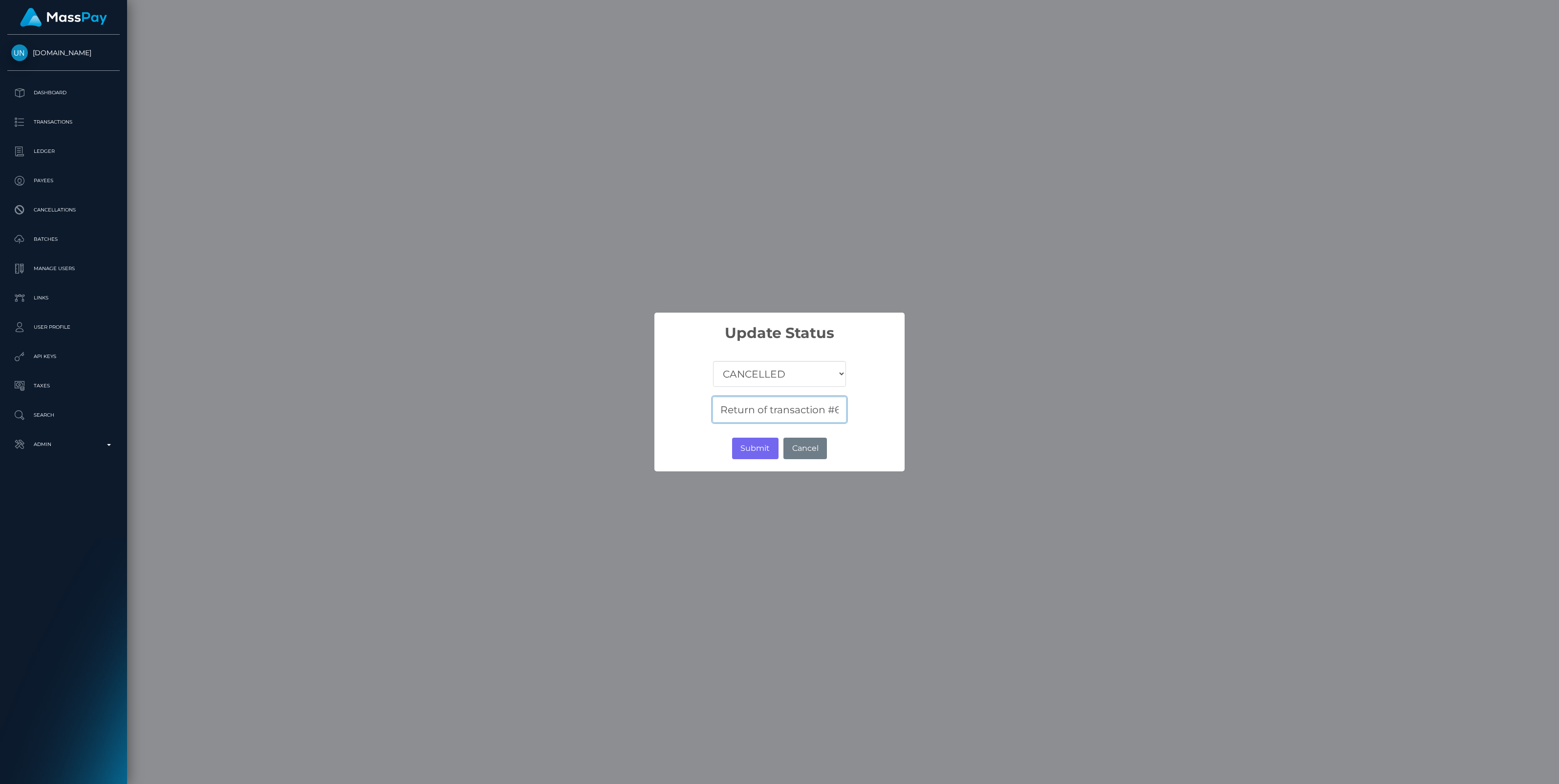
scroll to position [0, 50]
type input "Return of transaction #61WMVW2Y"
click at [753, 442] on button "Submit" at bounding box center [755, 449] width 47 height 22
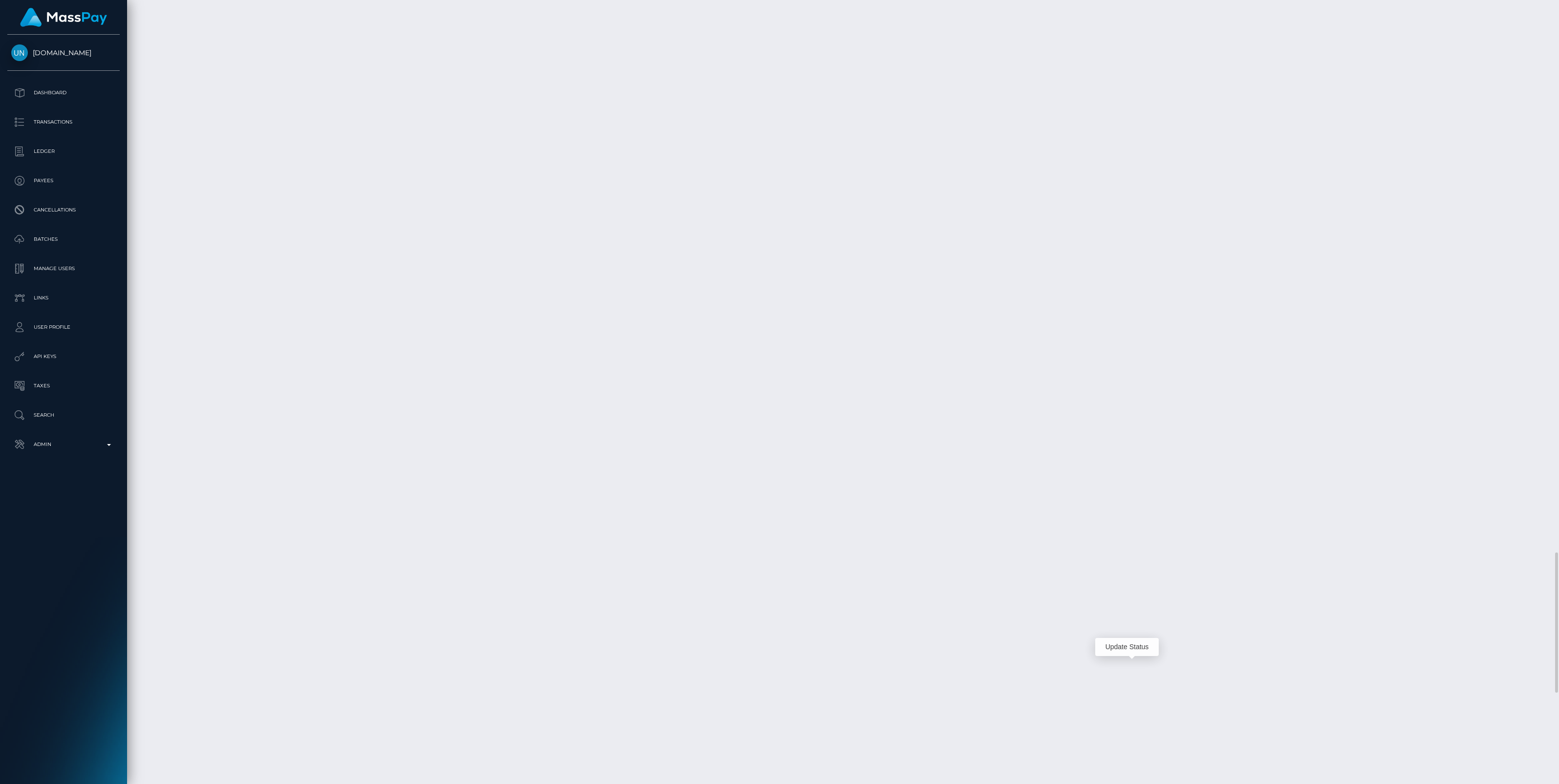
scroll to position [117, 458]
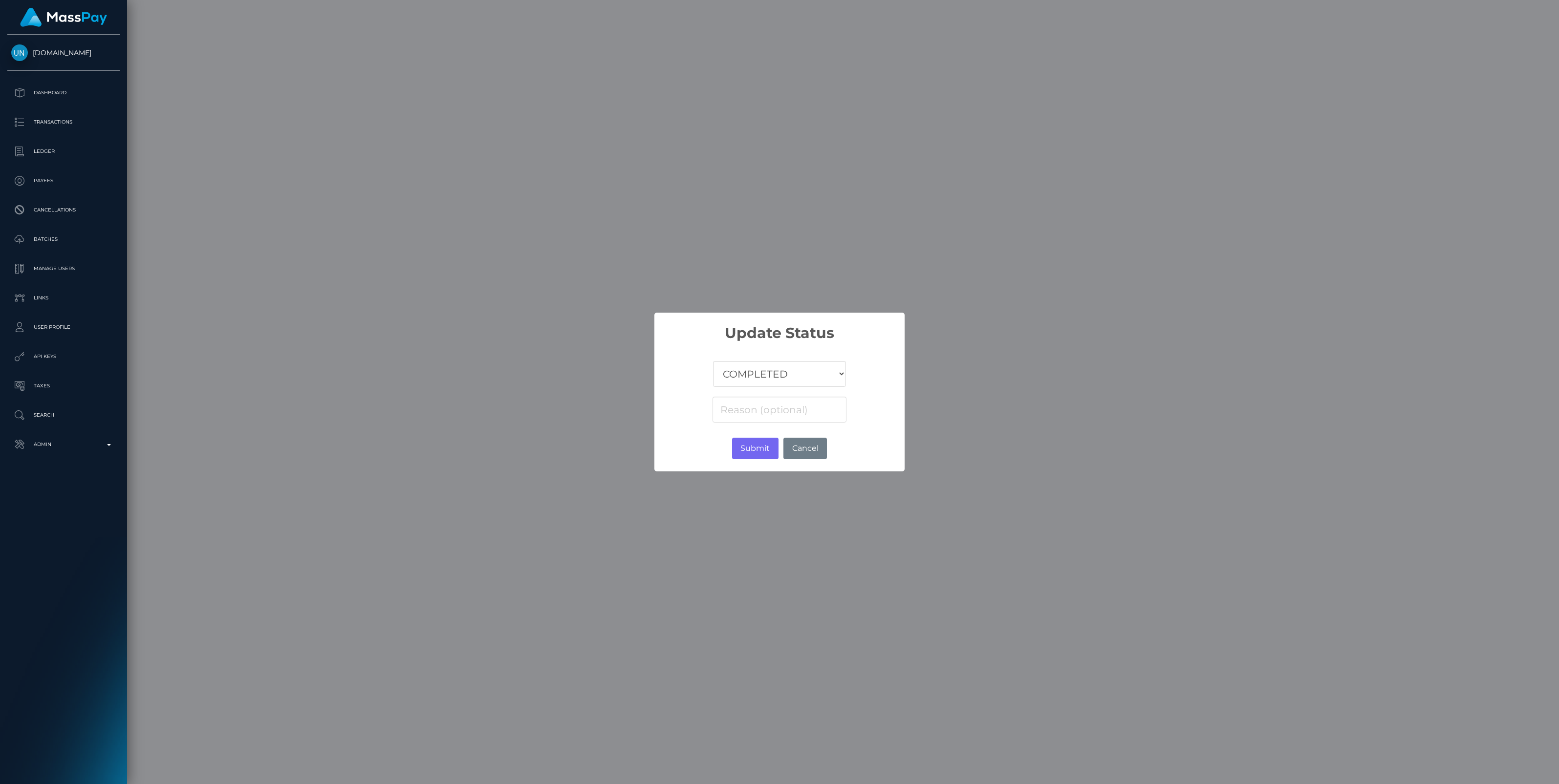
click at [745, 377] on select "COMPLETED CANCELLED READY_FOR_PICKUP PROCESSING" at bounding box center [779, 374] width 133 height 26
select select "CANCELLED"
click at [713, 361] on select "COMPLETED CANCELLED READY_FOR_PICKUP PROCESSING" at bounding box center [779, 374] width 133 height 26
click at [730, 415] on input at bounding box center [779, 409] width 134 height 26
paste input "Return of transaction #6I716NJH"
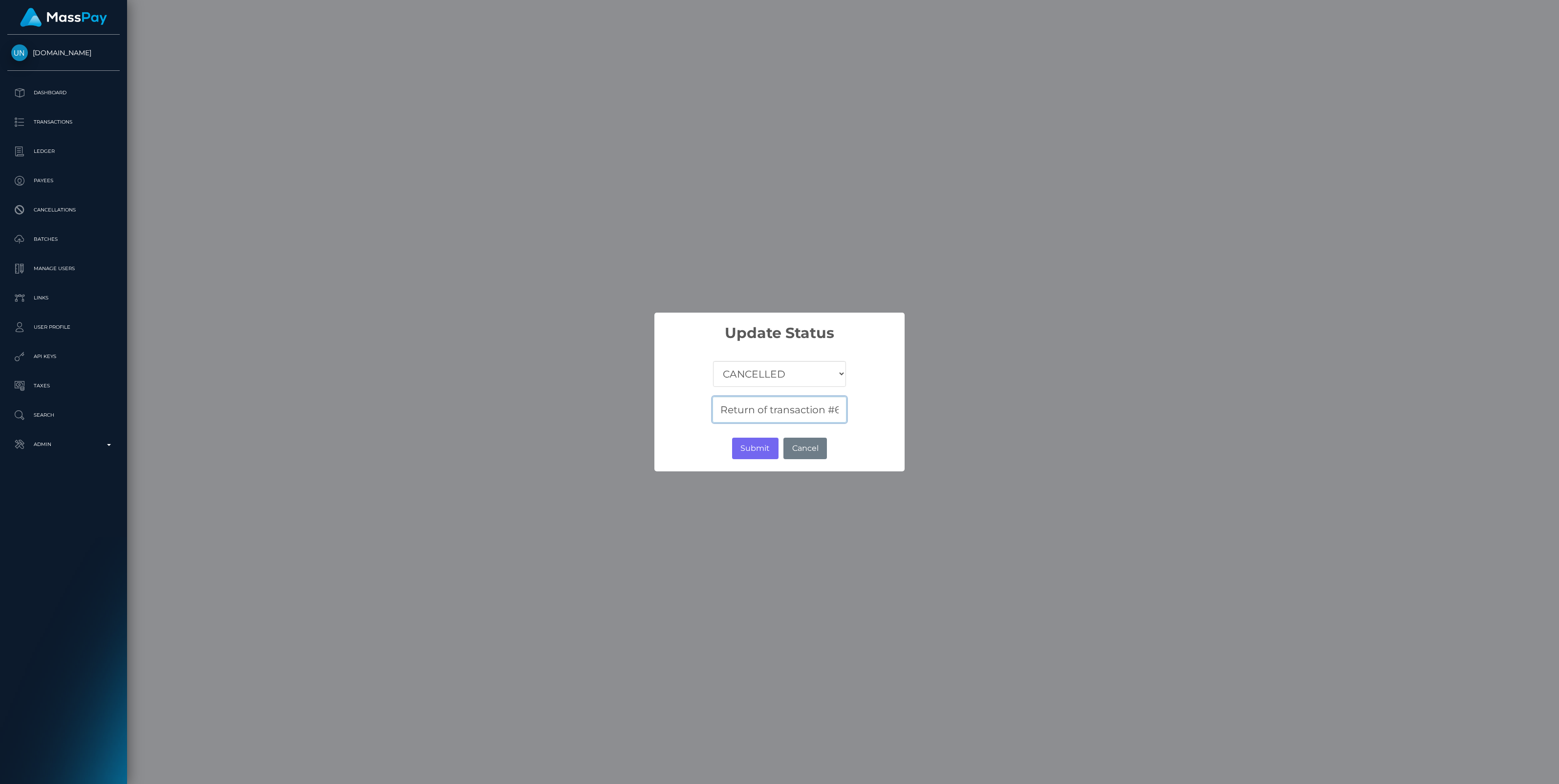
scroll to position [0, 37]
type input "Return of transaction #6I716NJH"
click at [750, 448] on button "Submit" at bounding box center [755, 449] width 47 height 22
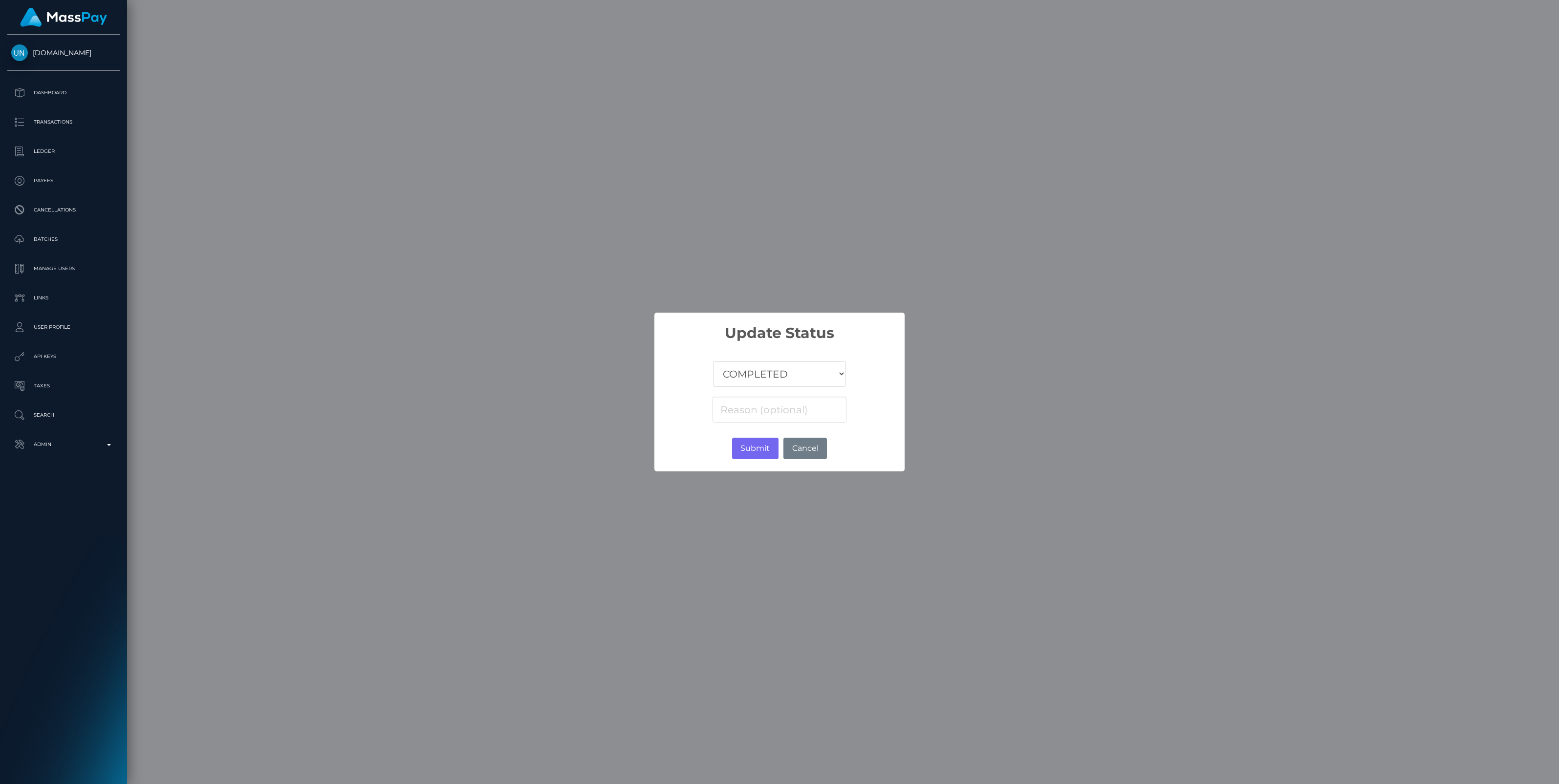
click at [761, 372] on select "COMPLETED CANCELLED READY_FOR_PICKUP PROCESSING" at bounding box center [779, 374] width 133 height 26
select select "CANCELLED"
click at [713, 361] on select "COMPLETED CANCELLED READY_FOR_PICKUP PROCESSING" at bounding box center [779, 374] width 133 height 26
click at [743, 413] on input at bounding box center [779, 409] width 134 height 26
paste input "Return of transaction #2XF3KAH4"
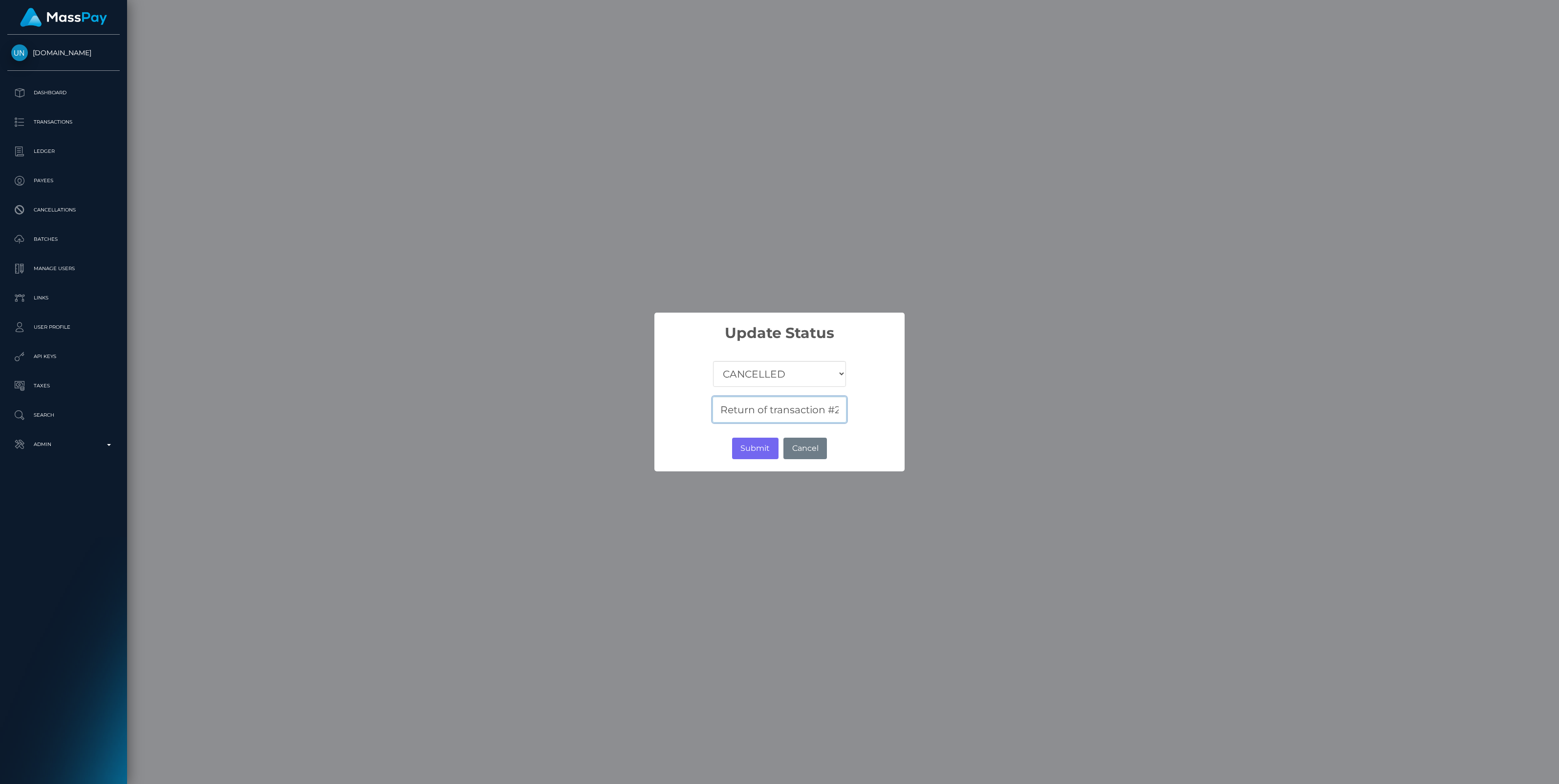
scroll to position [0, 43]
type input "Return of transaction #2XF3KAH4"
click at [750, 447] on button "Submit" at bounding box center [755, 449] width 47 height 22
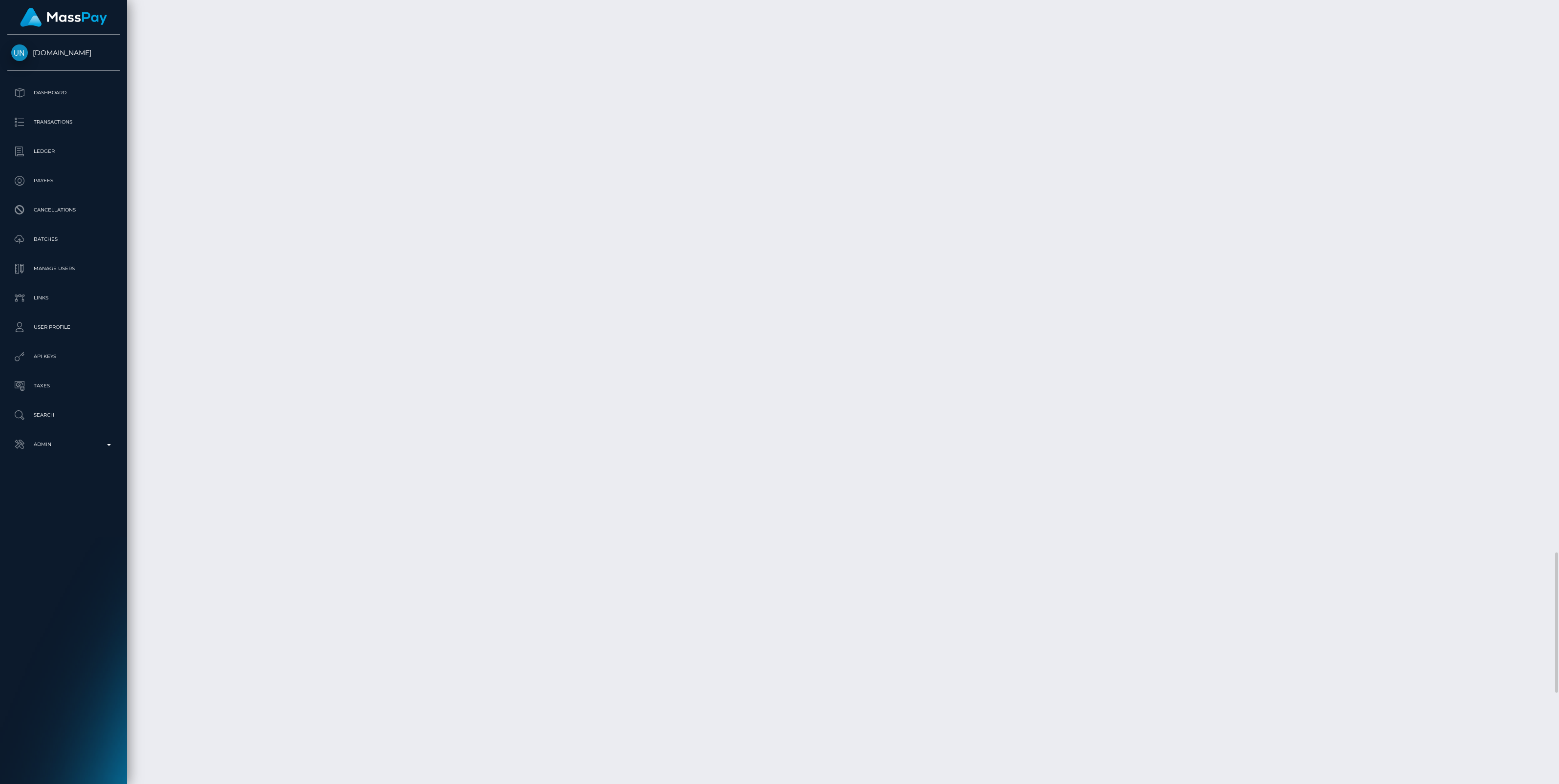
scroll to position [117, 458]
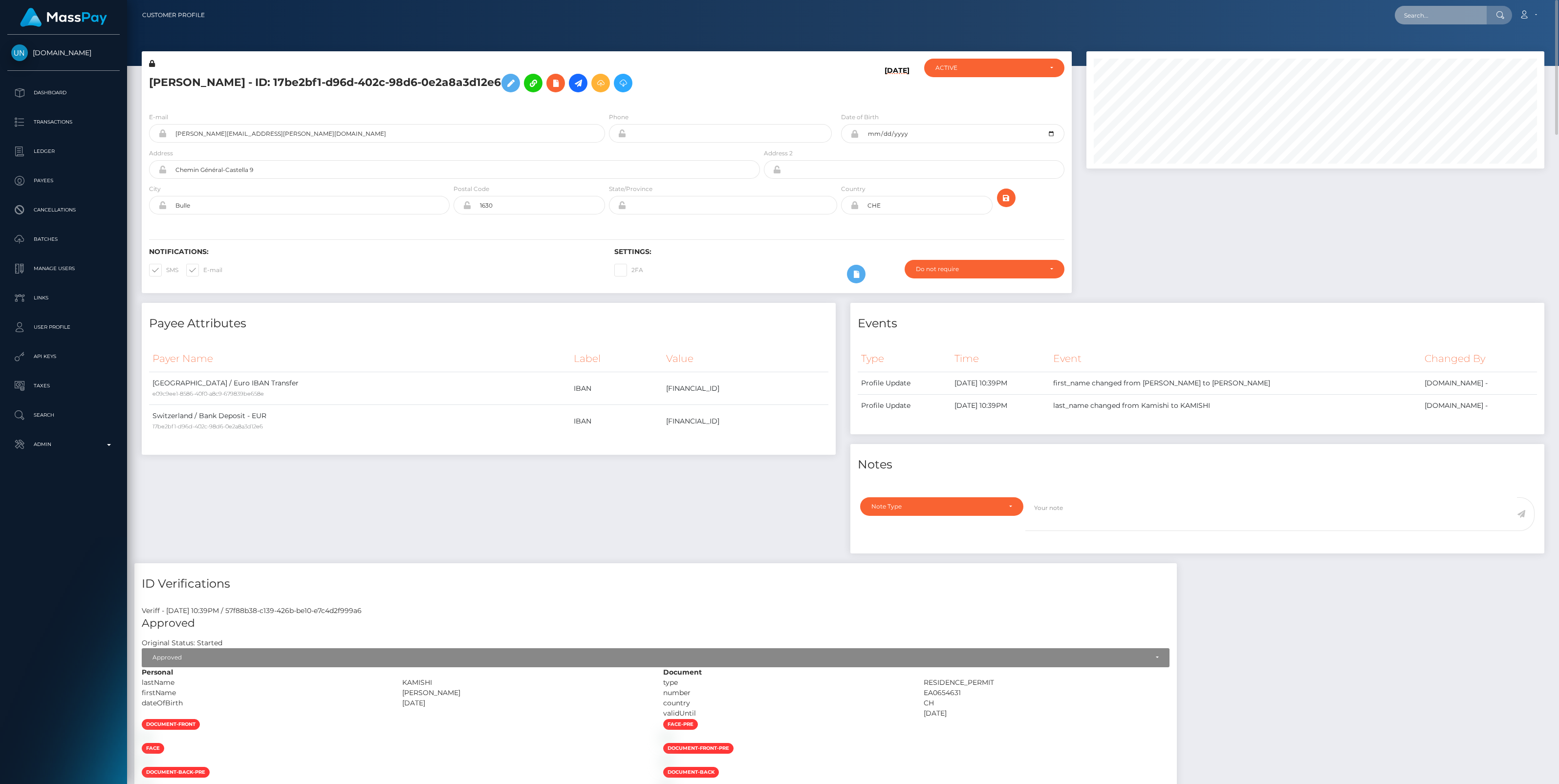
click at [1416, 18] on input "text" at bounding box center [1440, 15] width 92 height 19
paste input "SHELLY PARADIS"
type input "SHELLY PARADIS"
click at [1424, 71] on link "SHELLY PARADIS" at bounding box center [1433, 70] width 78 height 18
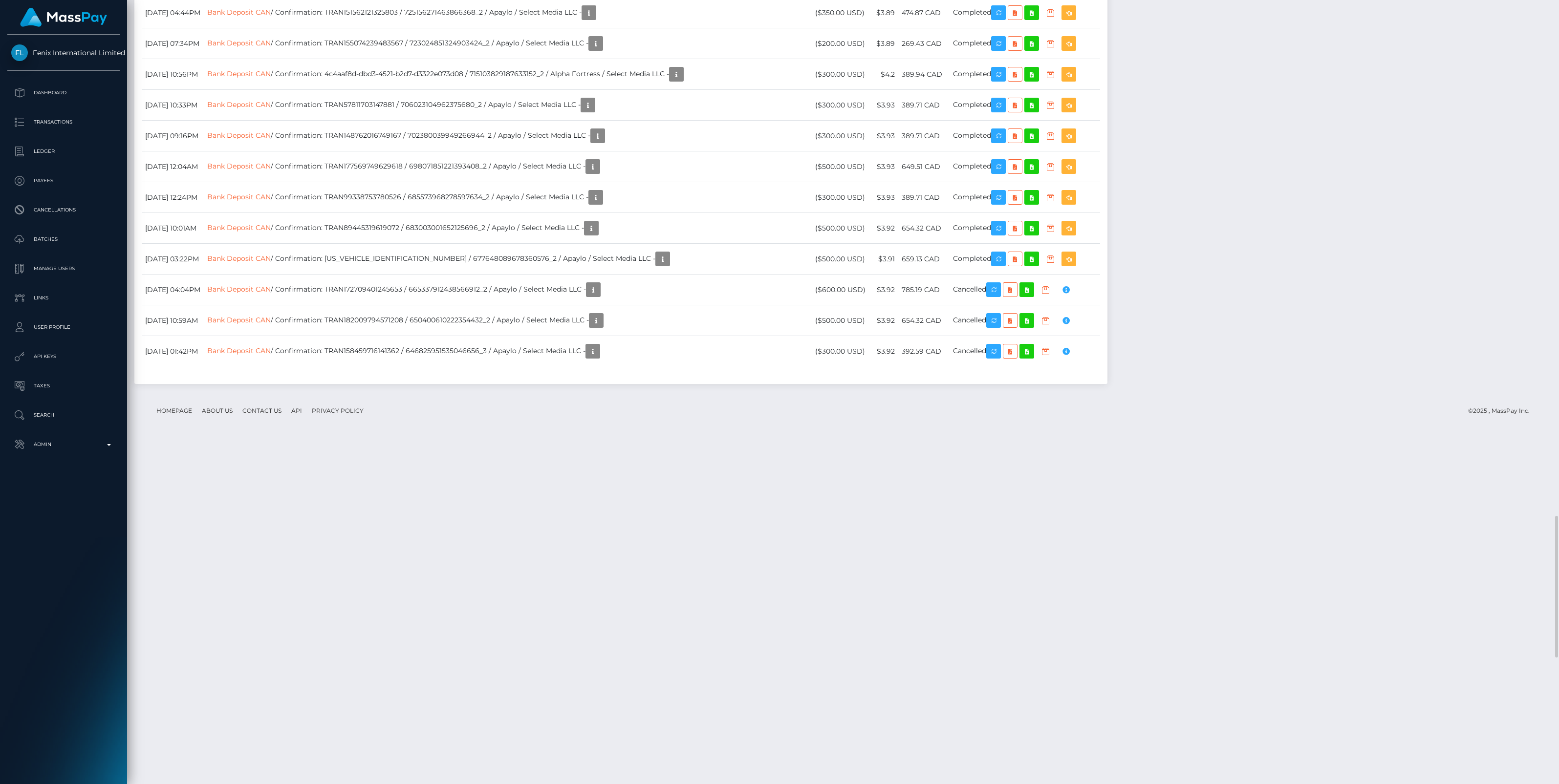
scroll to position [117, 458]
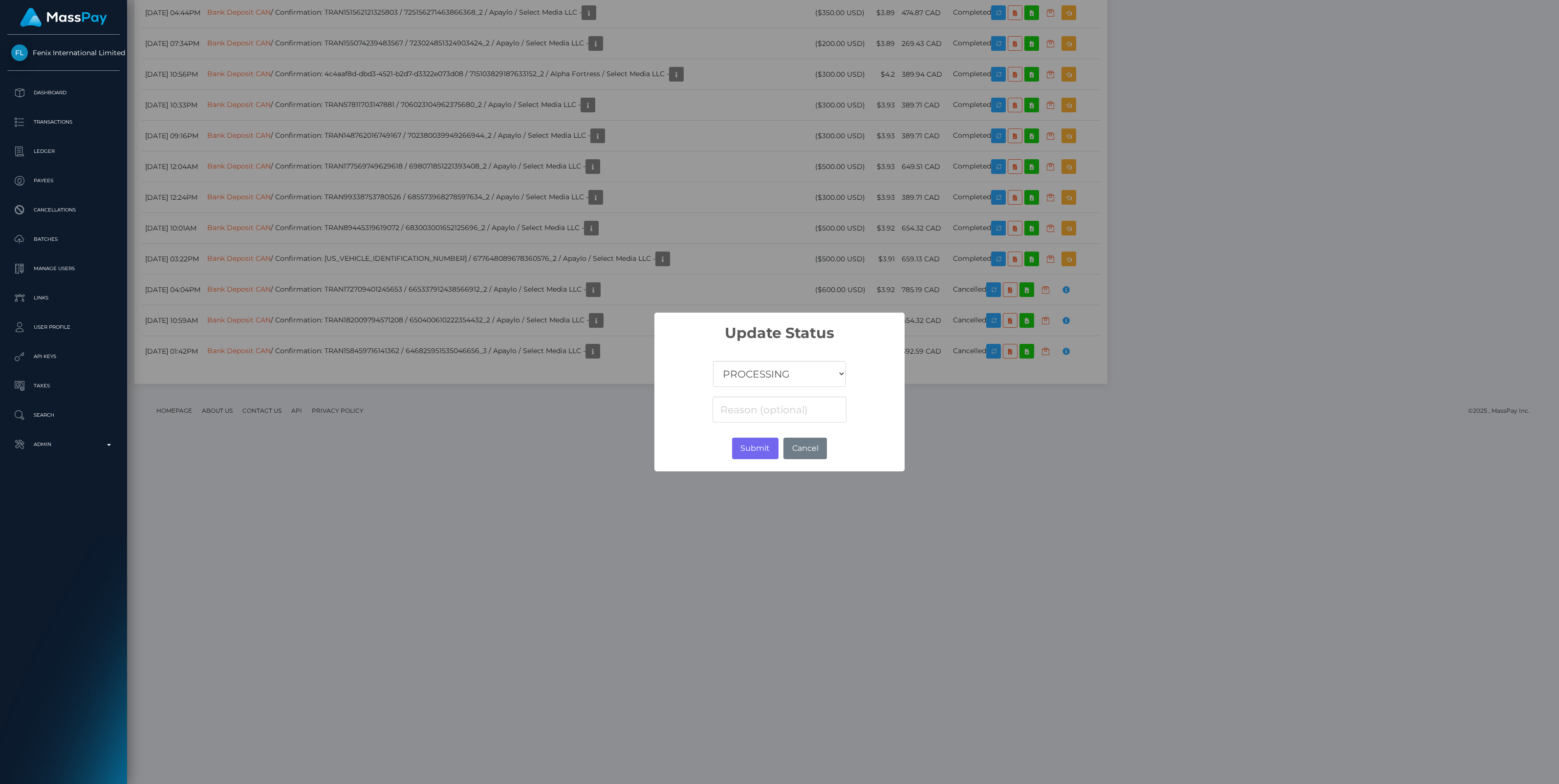
click at [753, 374] on select "COMPLETED CANCELLED READY_FOR_PICKUP PROCESSING" at bounding box center [779, 374] width 133 height 26
select select "CANCELLED"
click at [713, 361] on select "COMPLETED CANCELLED READY_FOR_PICKUP PROCESSING" at bounding box center [779, 374] width 133 height 26
click at [753, 445] on button "Submit" at bounding box center [755, 449] width 47 height 22
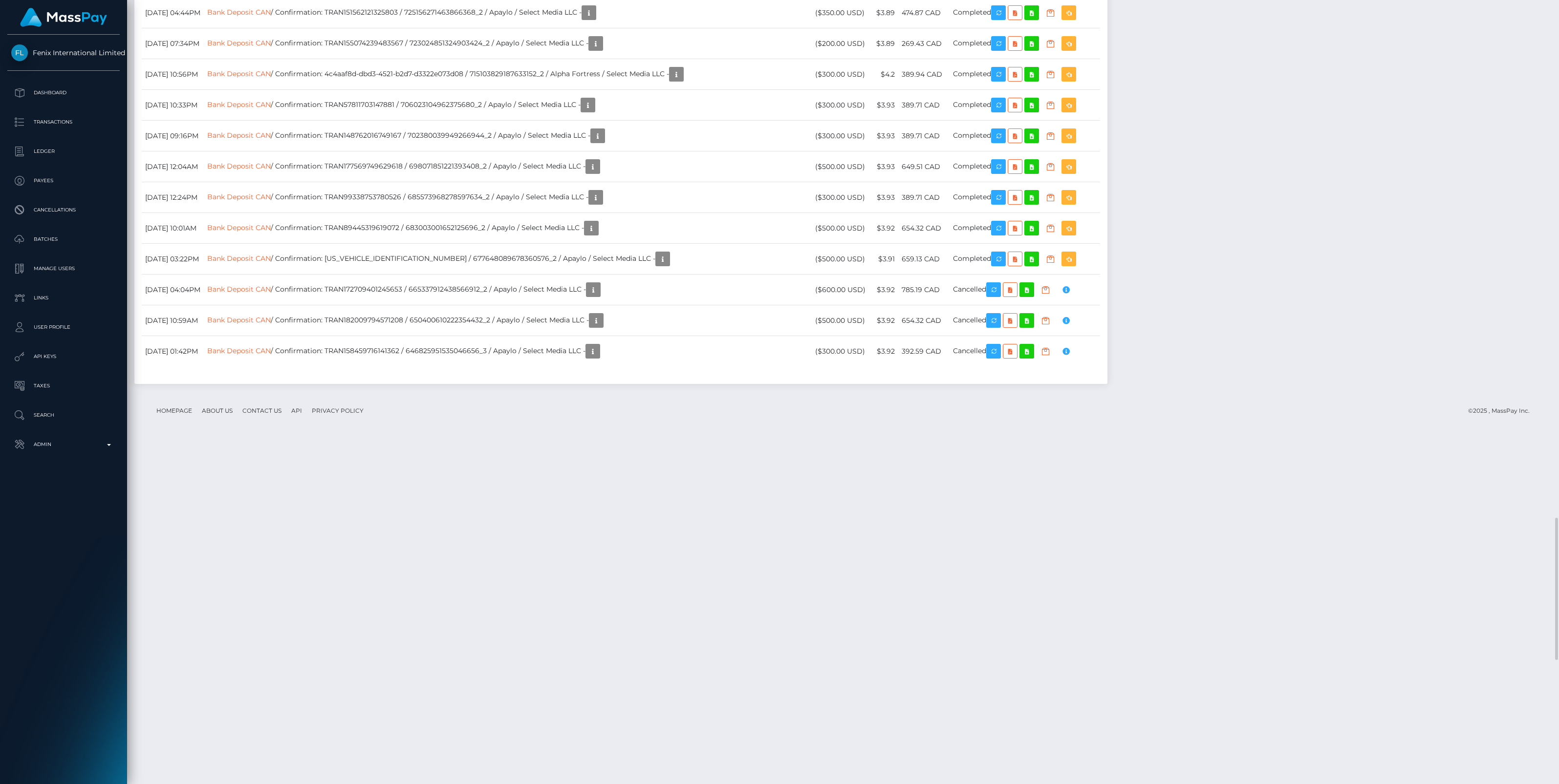
scroll to position [117, 458]
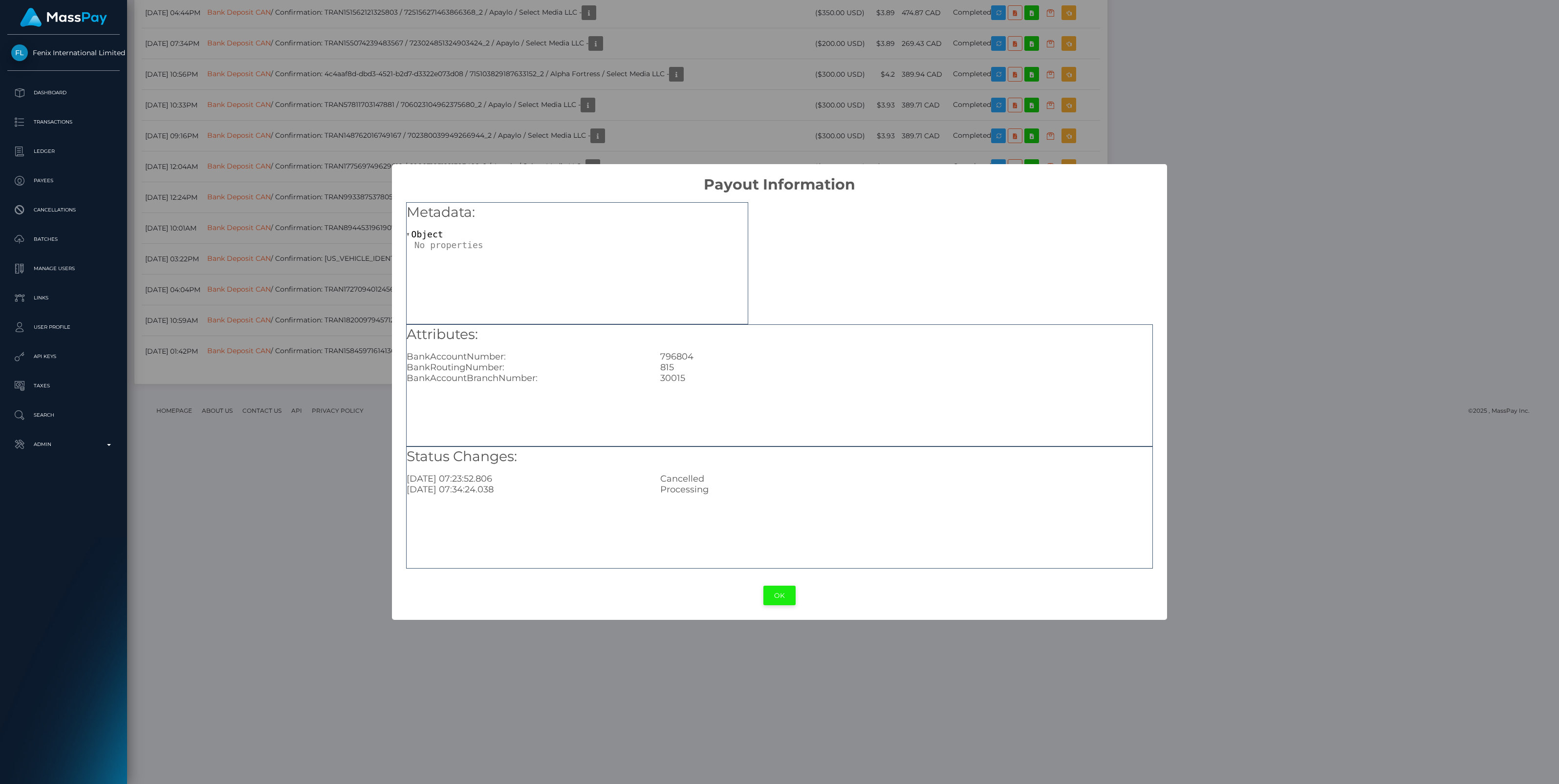
click at [774, 594] on button "OK" at bounding box center [779, 596] width 32 height 20
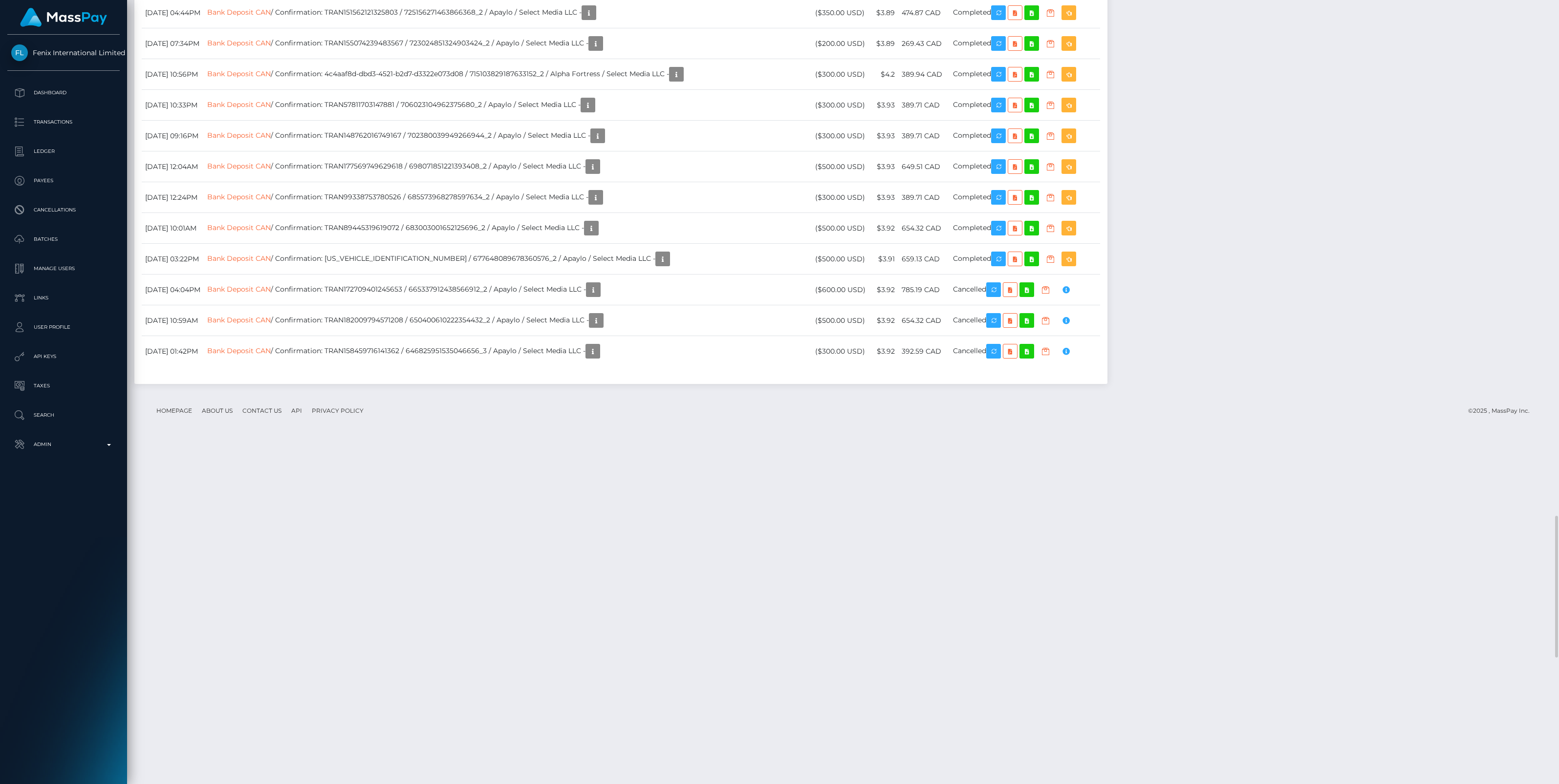
scroll to position [117, 458]
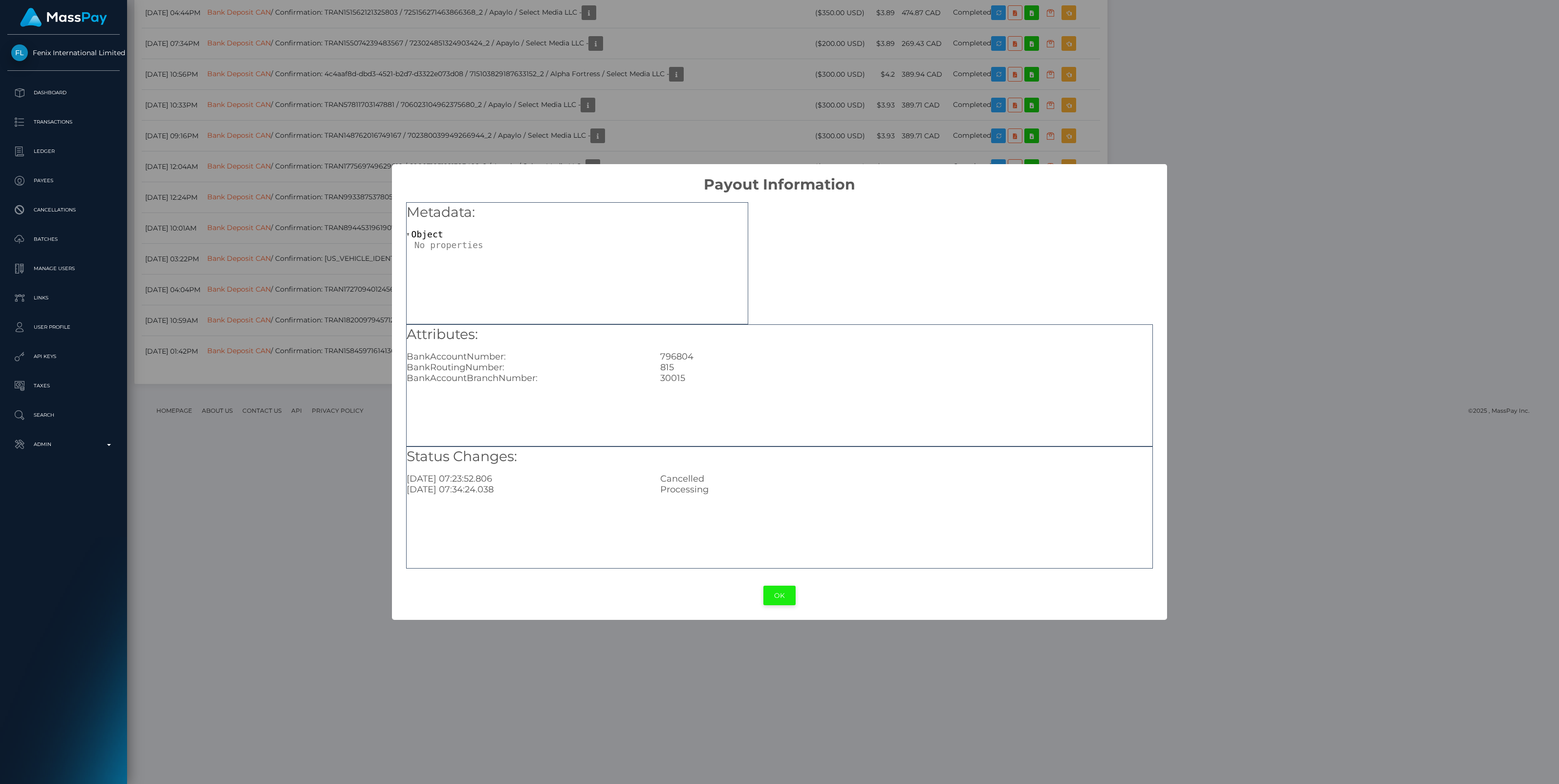
click at [784, 596] on button "OK" at bounding box center [779, 596] width 32 height 20
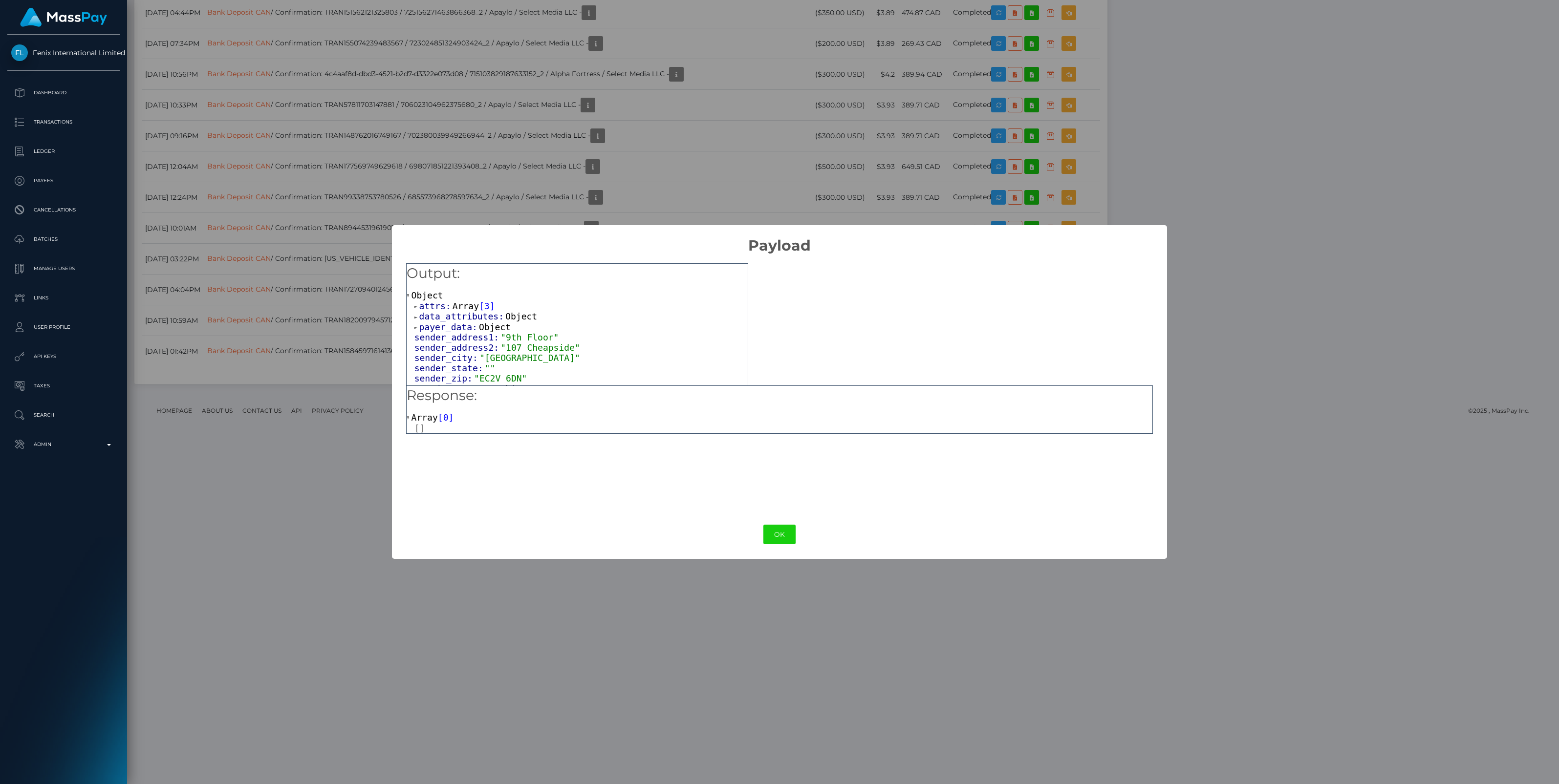
scroll to position [407, 0]
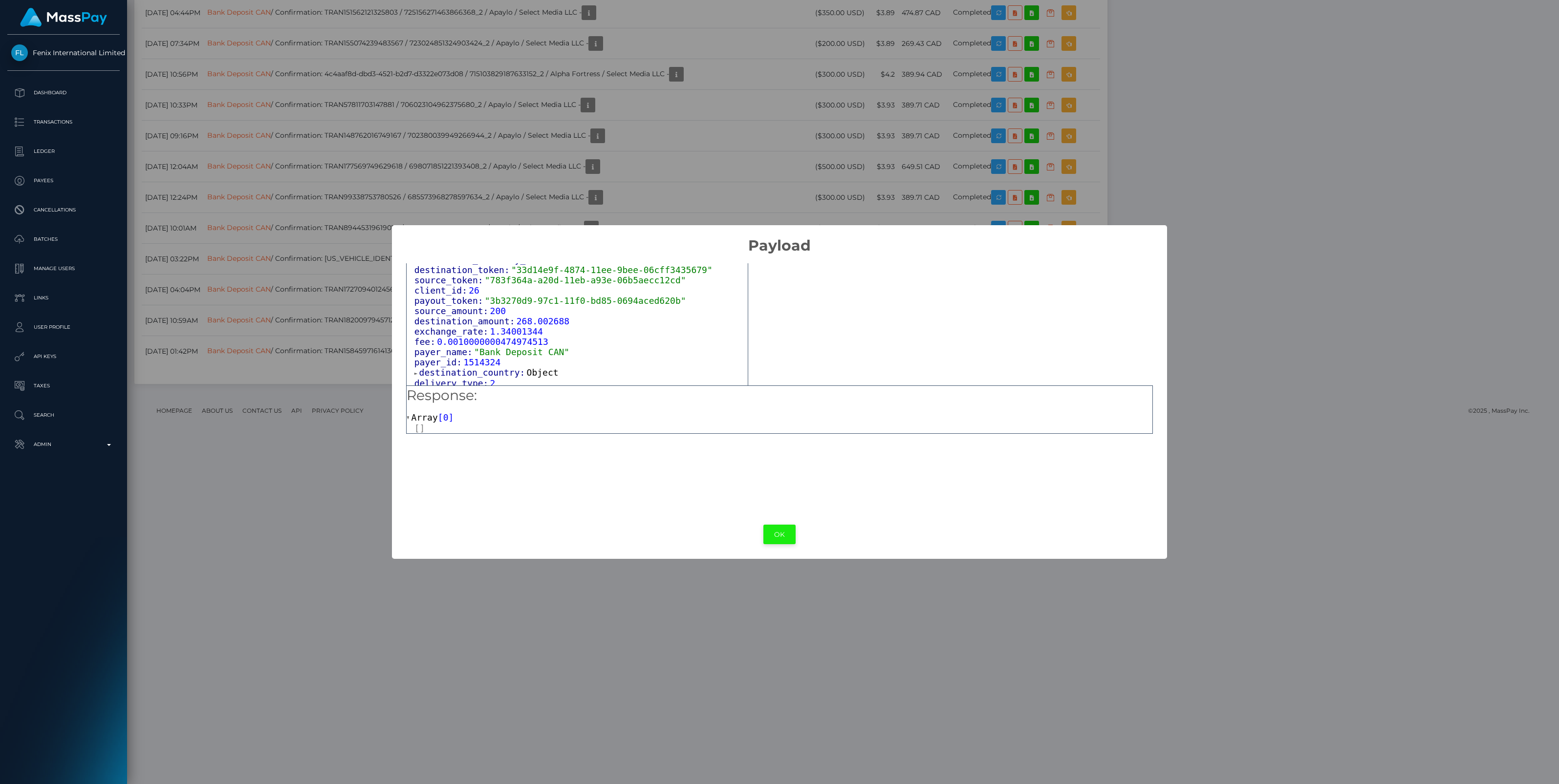
click at [772, 539] on button "OK" at bounding box center [779, 534] width 32 height 20
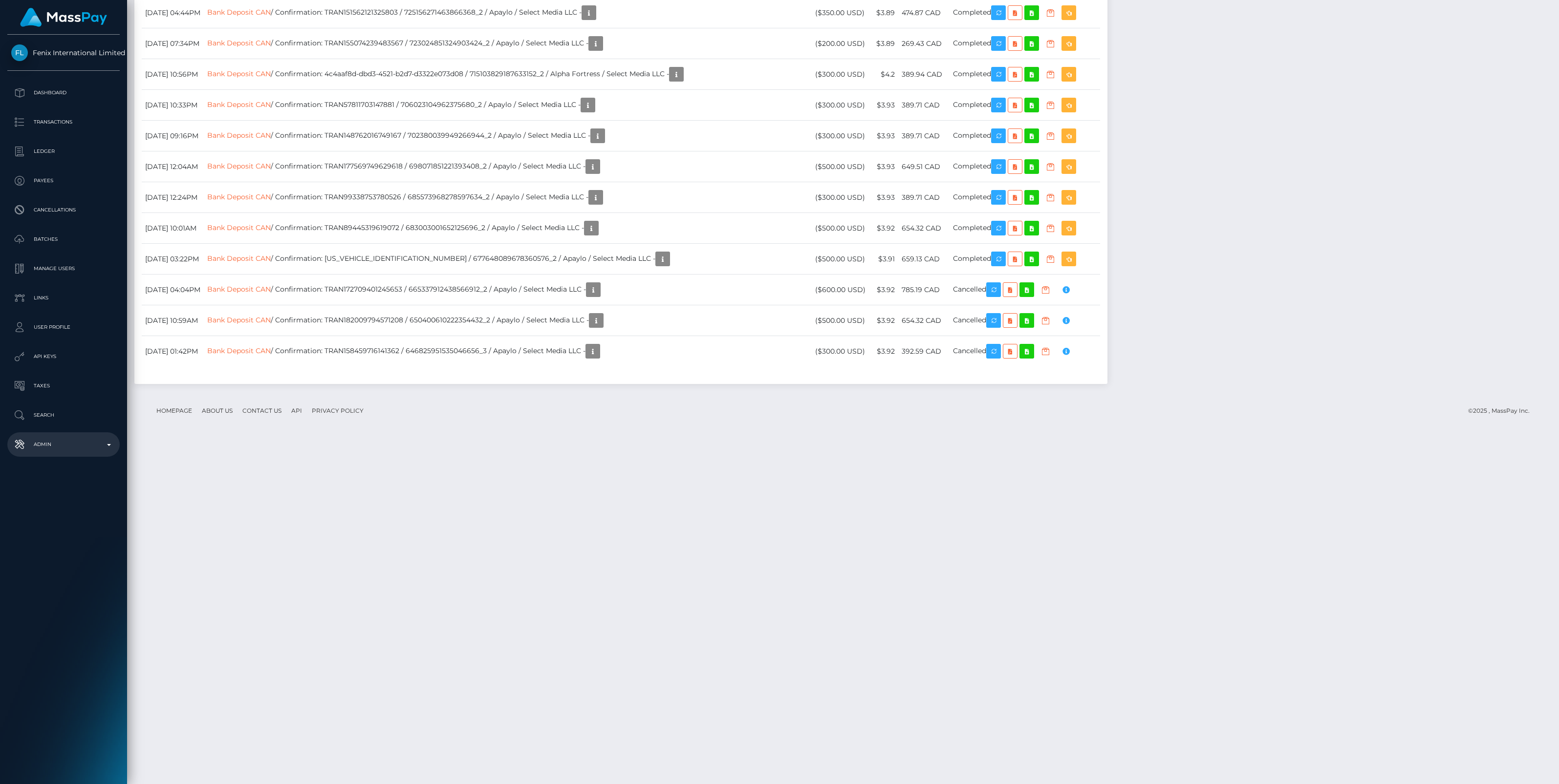
click at [109, 447] on p "Admin" at bounding box center [63, 445] width 104 height 14
click at [69, 503] on span "Balance Adjustments" at bounding box center [63, 501] width 104 height 12
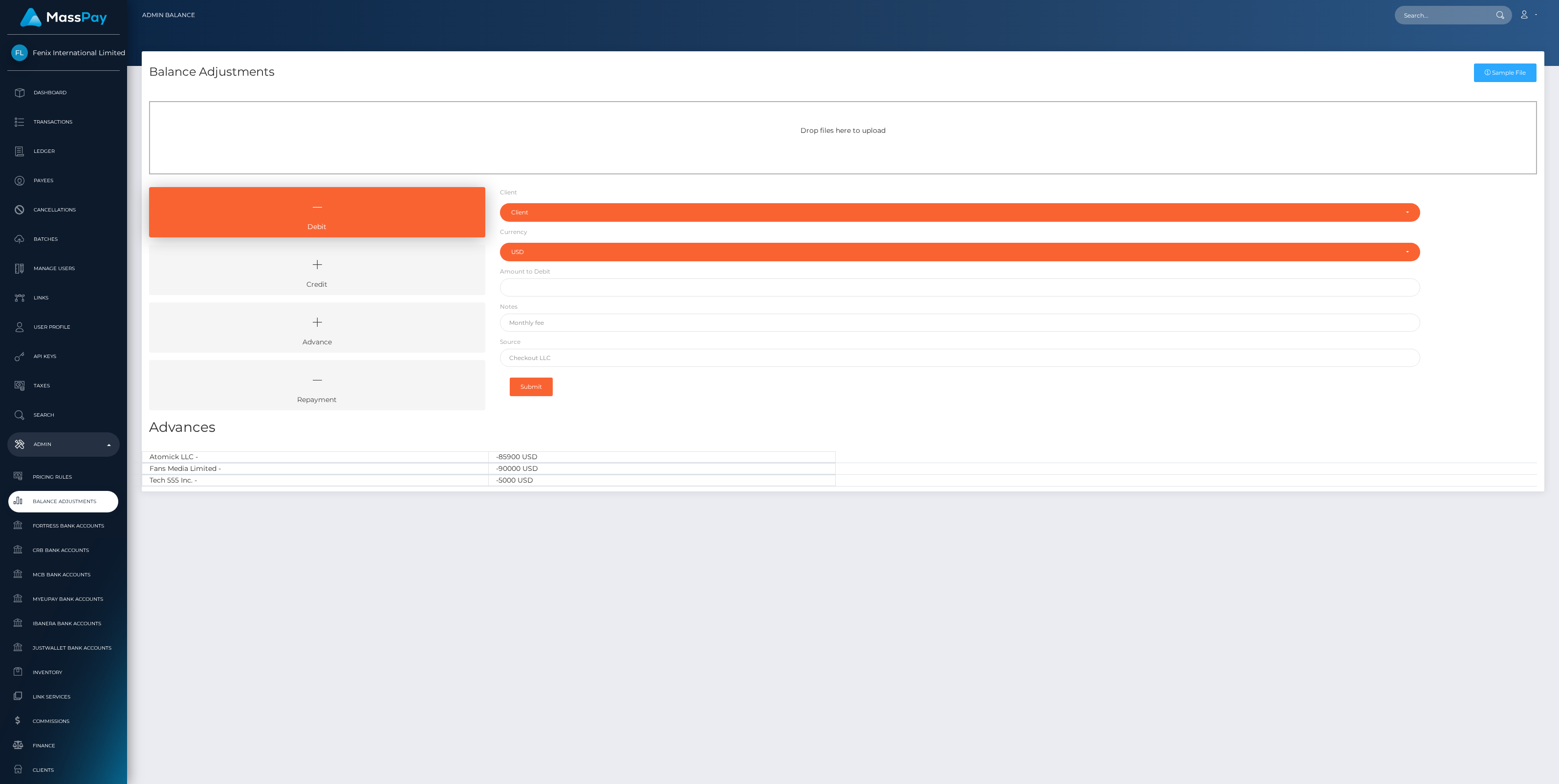
select select "USD"
click at [409, 265] on icon at bounding box center [317, 265] width 314 height 29
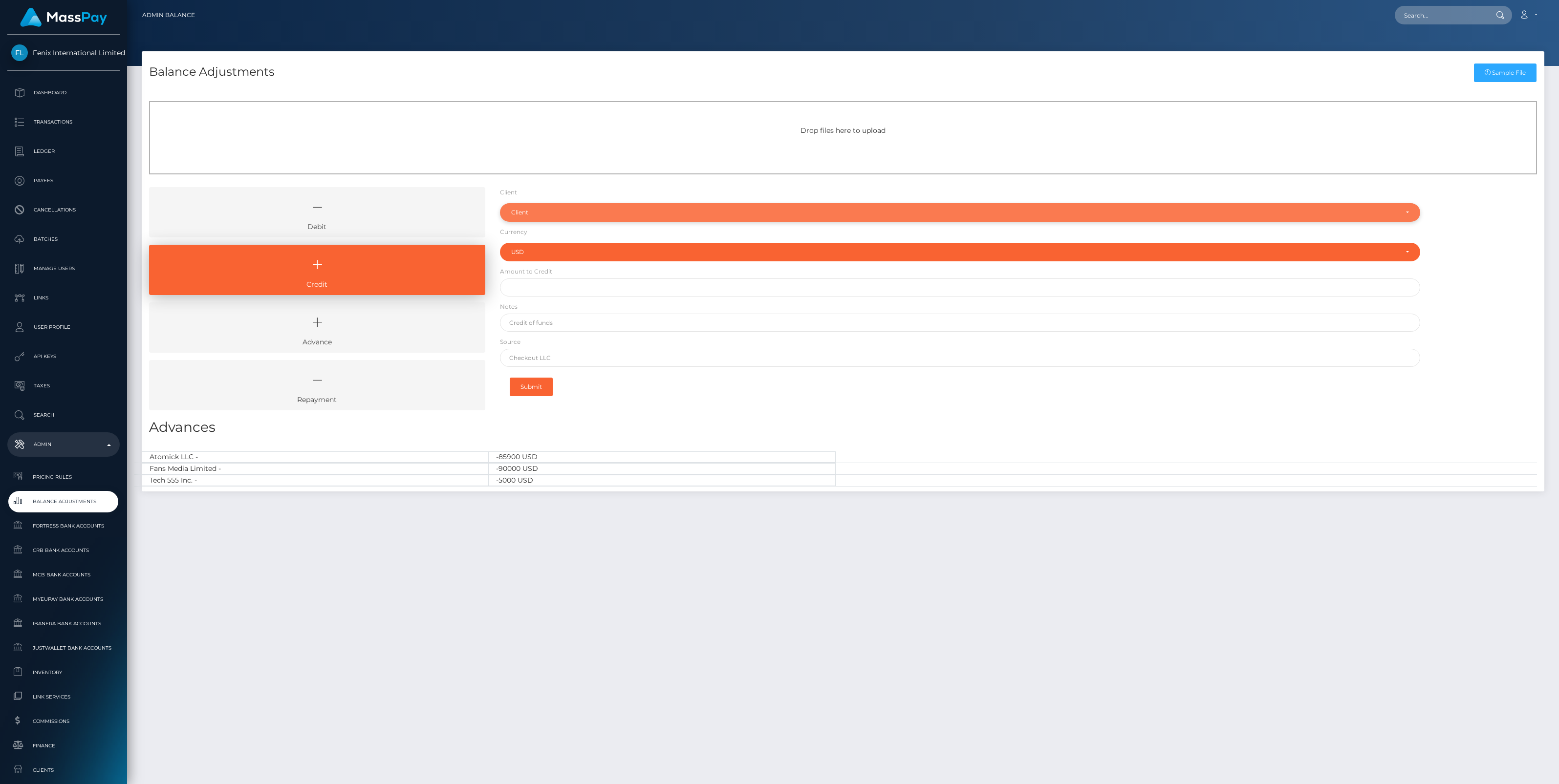
click at [561, 211] on div "Client" at bounding box center [954, 212] width 886 height 8
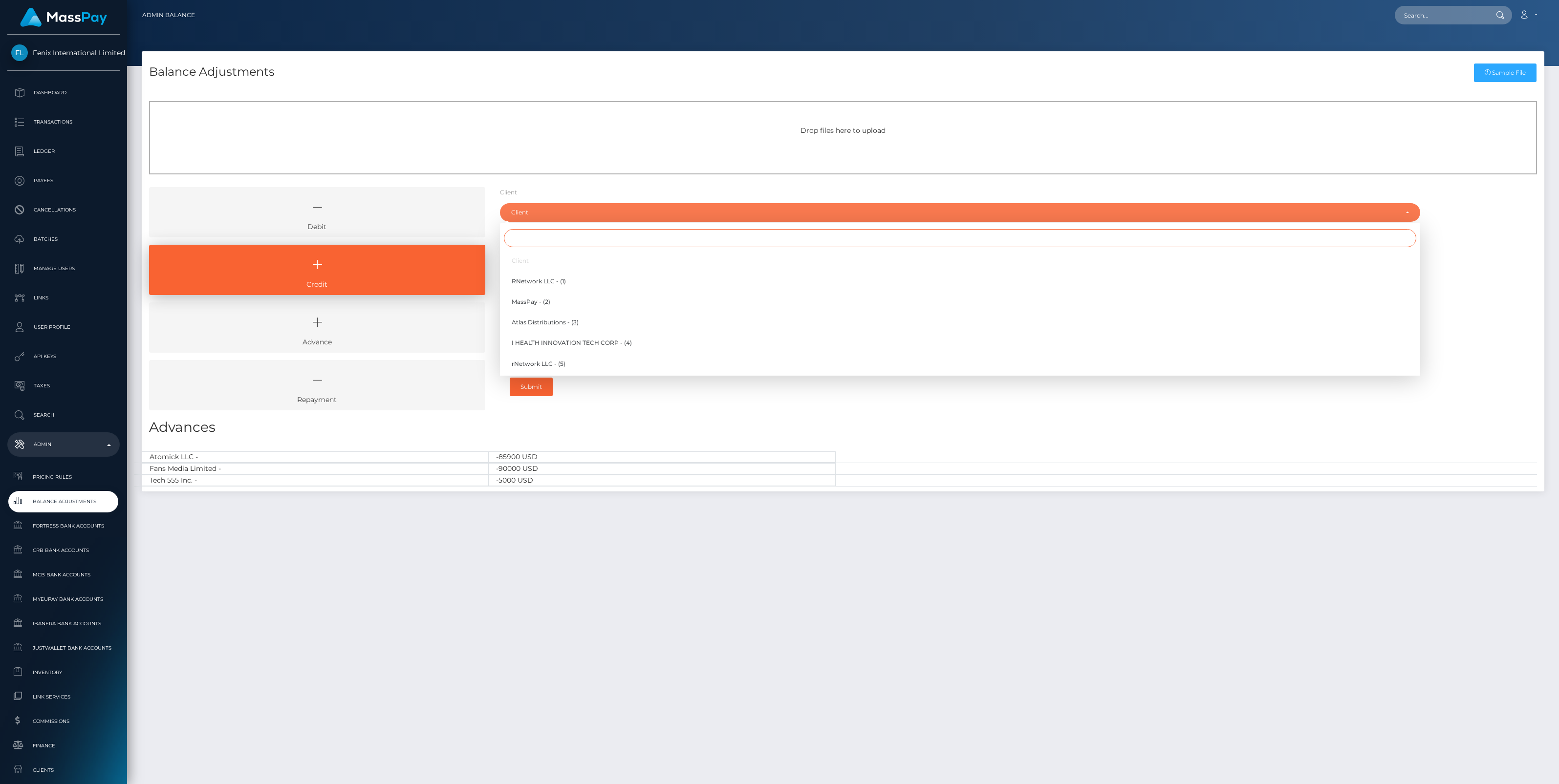
click at [527, 240] on input "Search" at bounding box center [960, 238] width 912 height 18
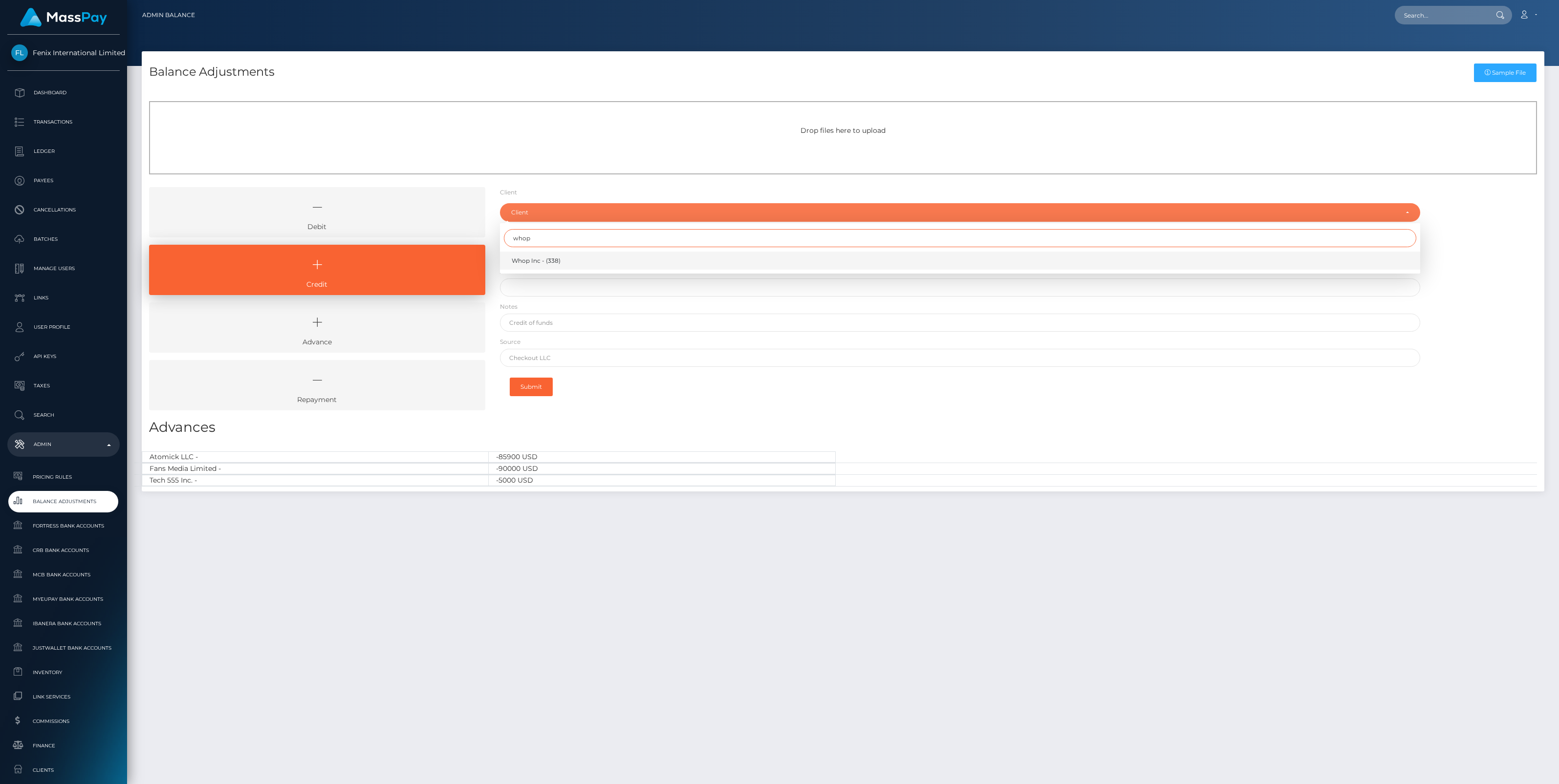
type input "whop"
click at [536, 257] on span "Whop Inc - (338)" at bounding box center [536, 261] width 49 height 9
select select "338"
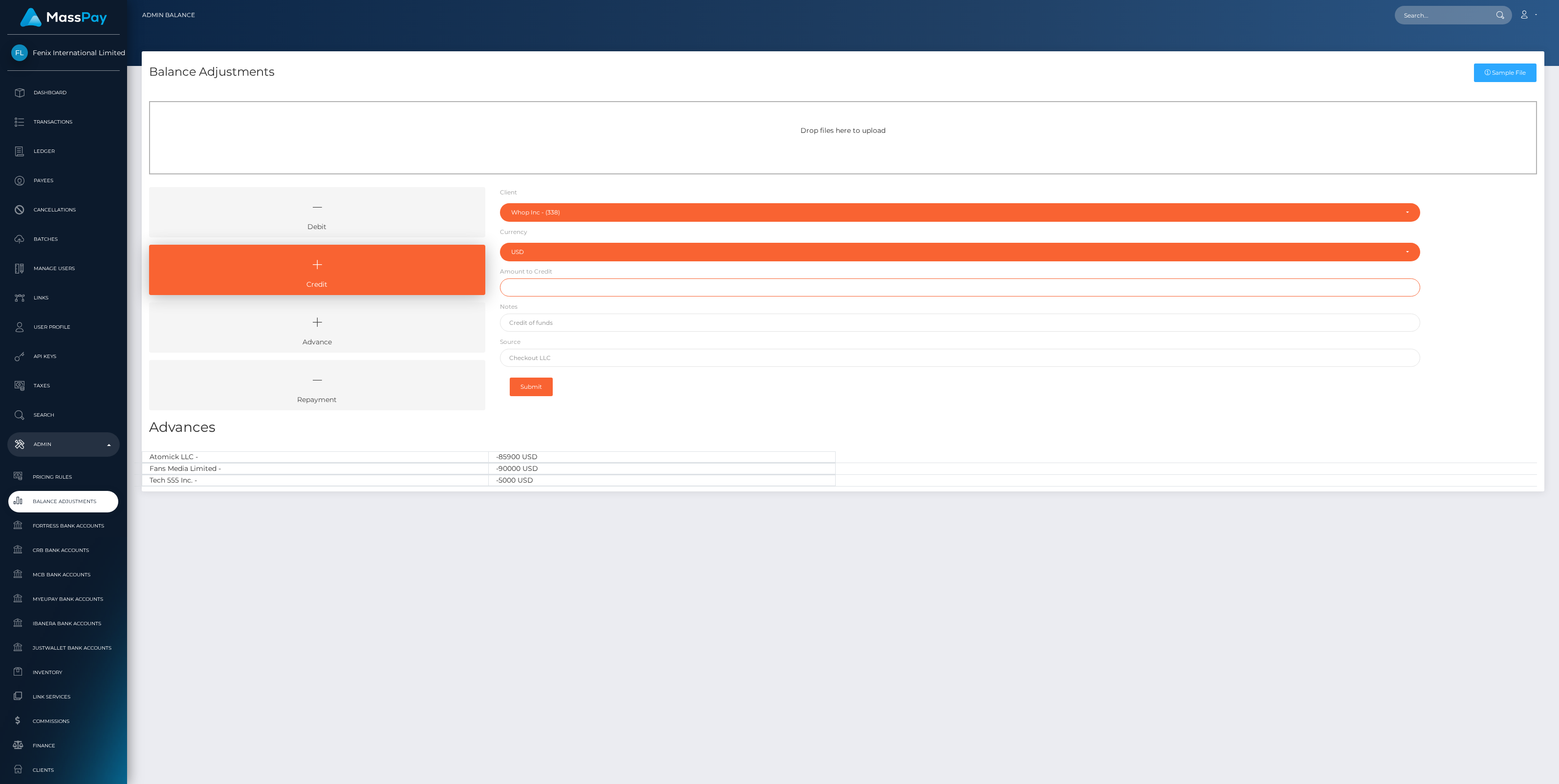
click at [527, 288] on input "text" at bounding box center [960, 287] width 920 height 18
paste input "153,277.45"
type input "$153,277.45"
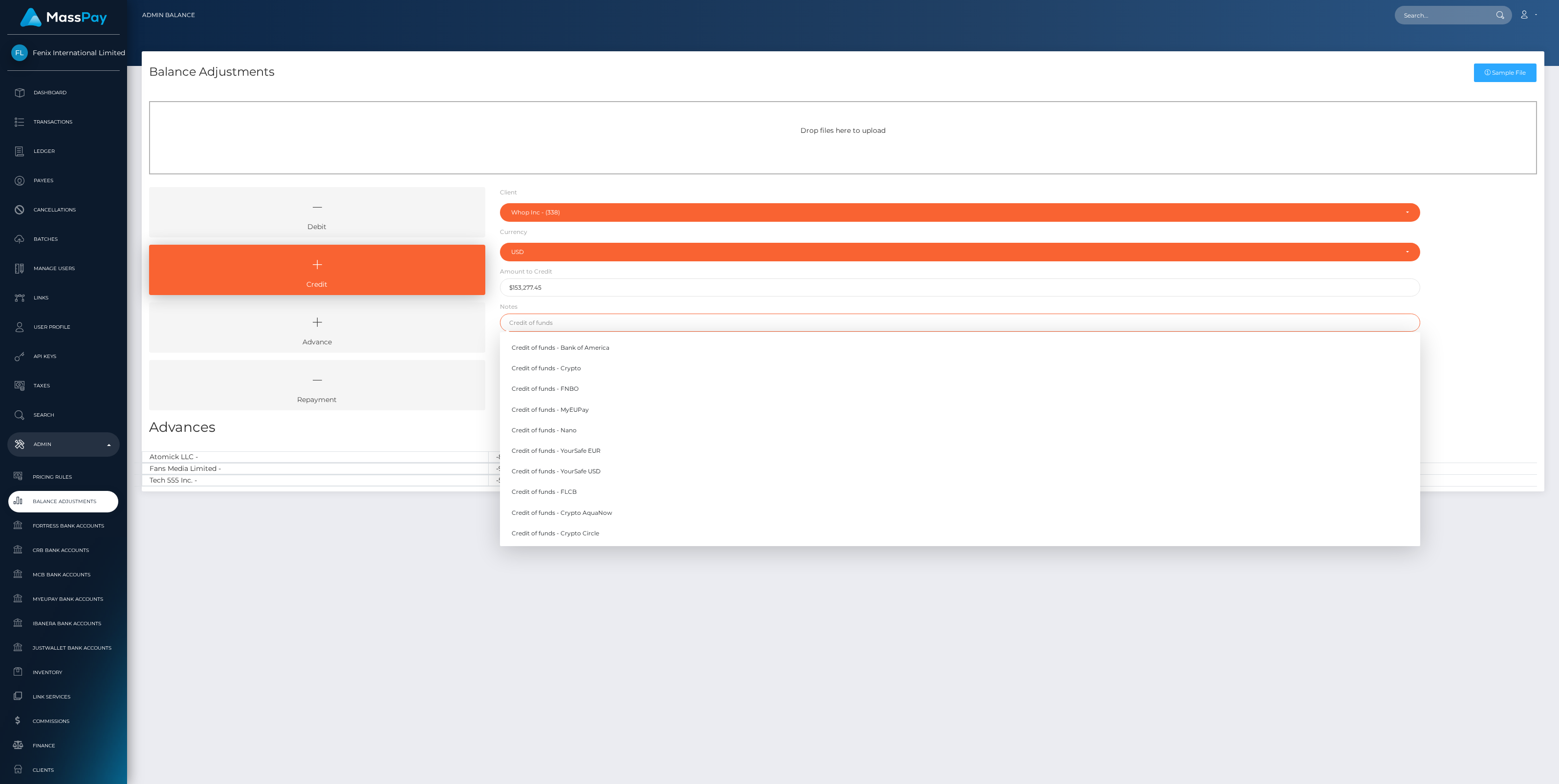
click at [550, 326] on input "text" at bounding box center [960, 322] width 920 height 18
click at [578, 406] on link "Credit of funds - MyEUPay" at bounding box center [960, 409] width 920 height 18
type input "Credit of funds - MyEUPay"
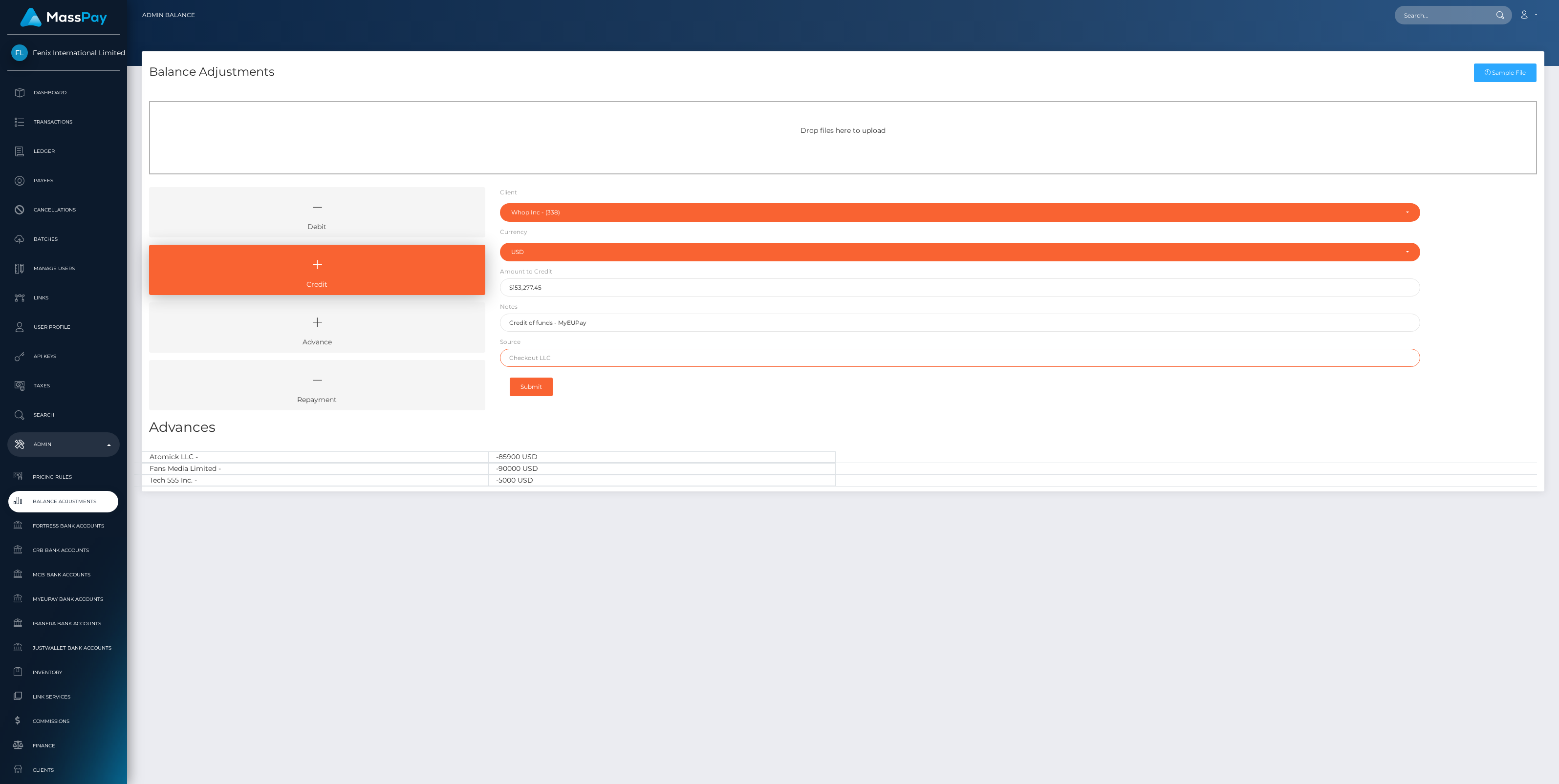
click at [563, 360] on input "text" at bounding box center [960, 357] width 920 height 18
paste input "CHECKOUT SAS"
type input "CHECKOUT SAS"
click at [527, 386] on button "Submit" at bounding box center [531, 387] width 43 height 19
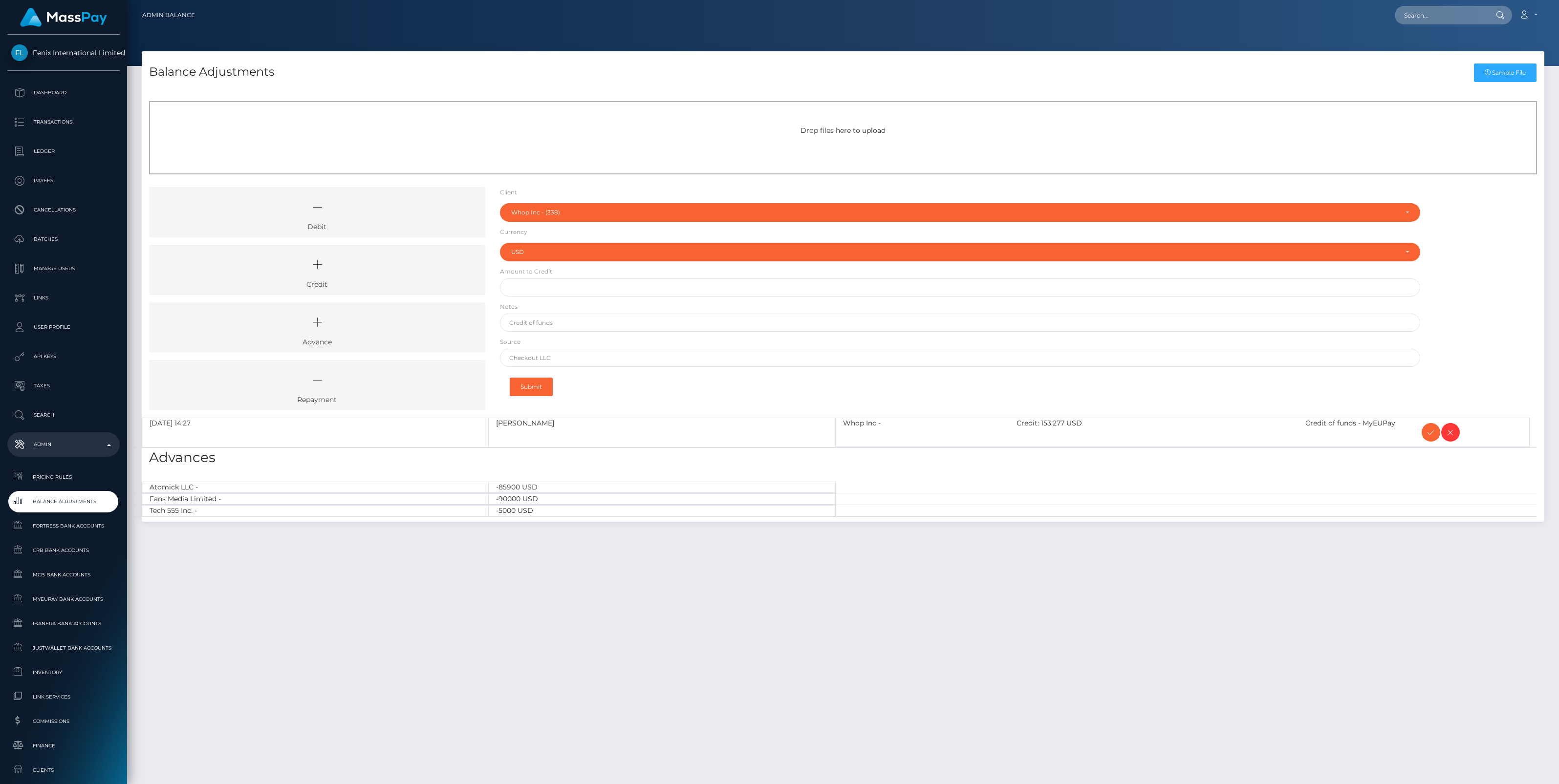
select select "338"
select select "USD"
click at [1423, 431] on span at bounding box center [1431, 432] width 19 height 19
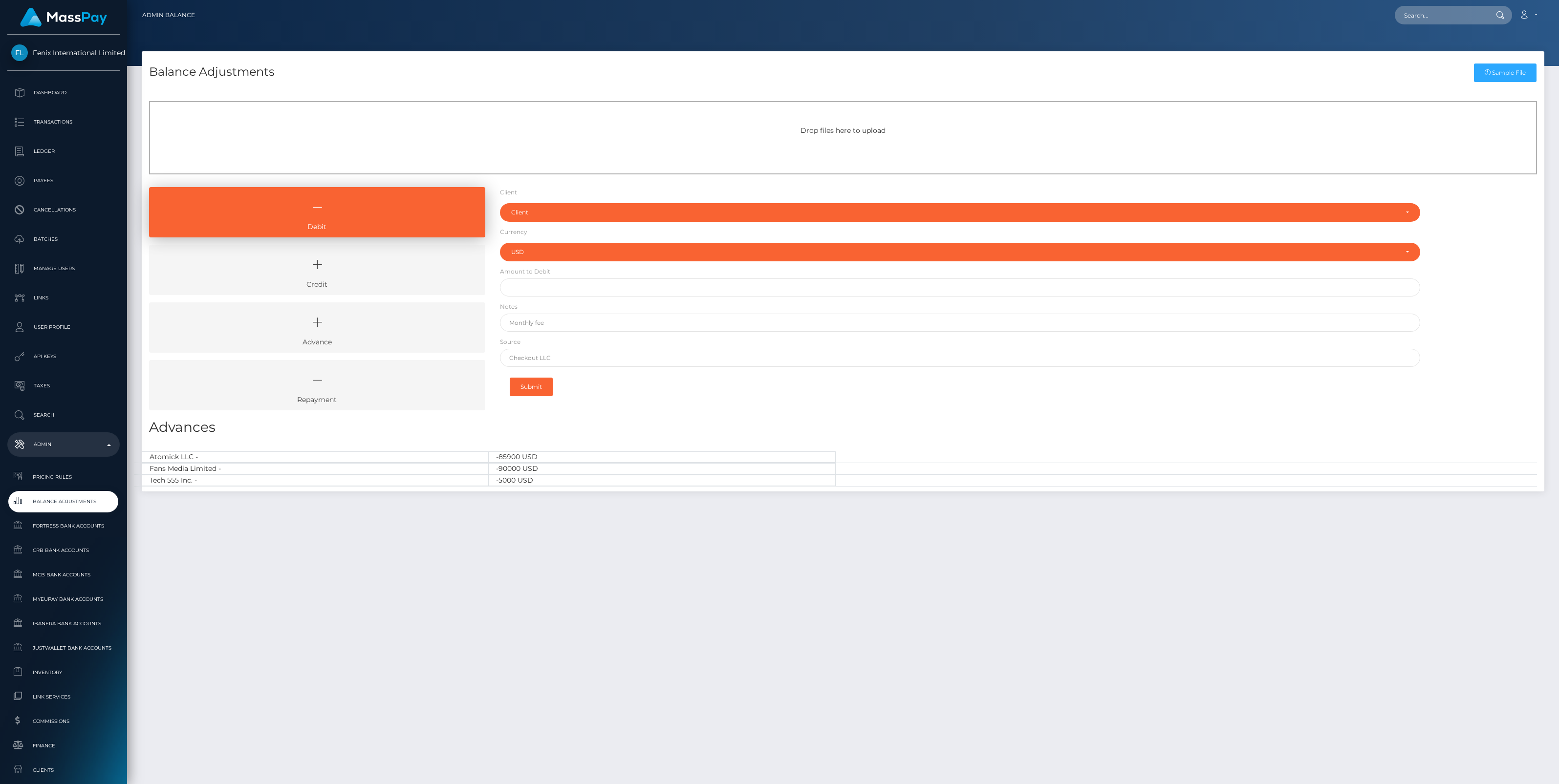
select select "USD"
click at [702, 783] on footer "Homepage About Us Contact Us API Privacy Policy © 2025 , MassPay Inc." at bounding box center [843, 793] width 1432 height 35
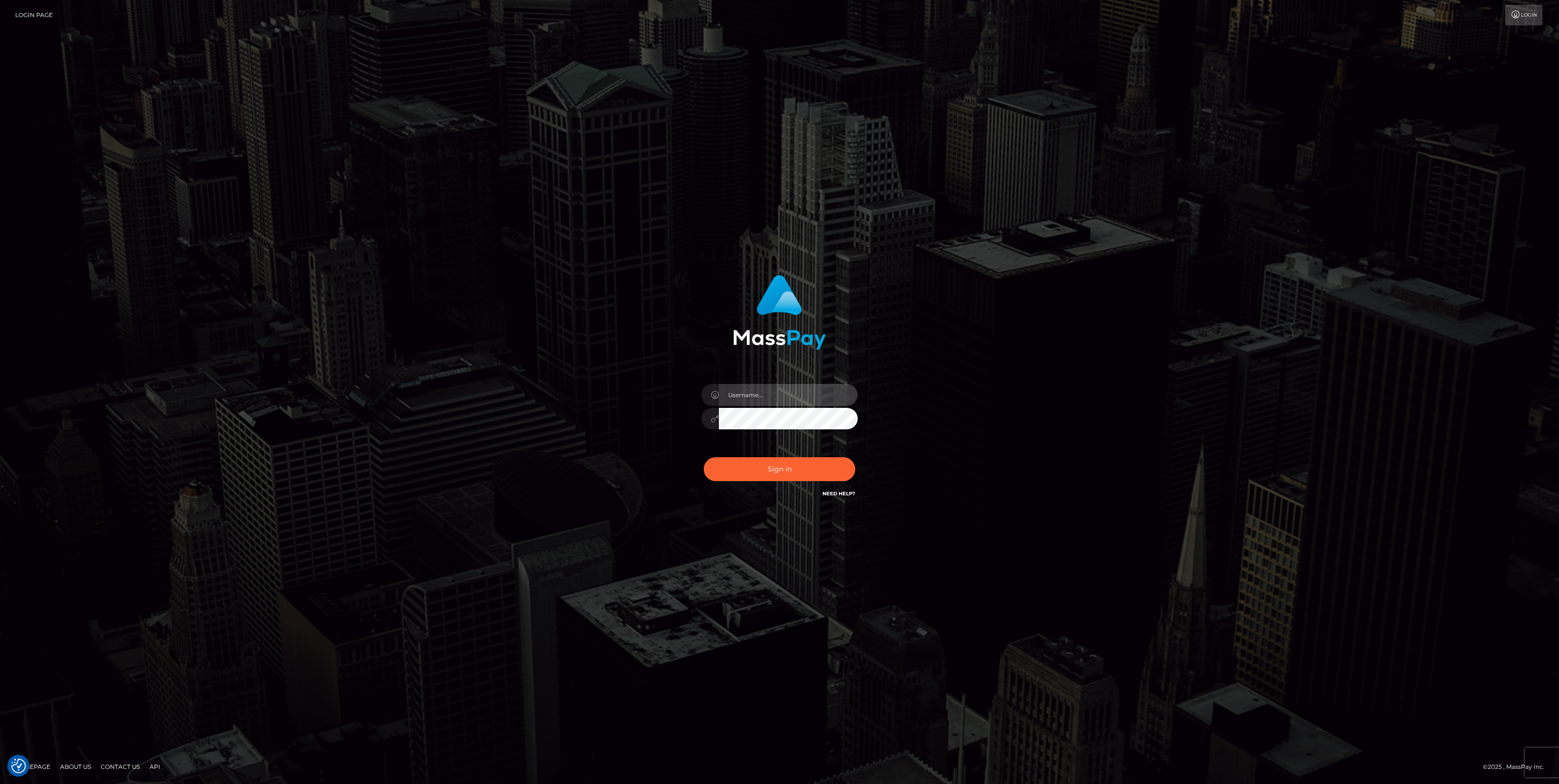
type input "jlo"
